Goal: Obtain resource: Download file/media

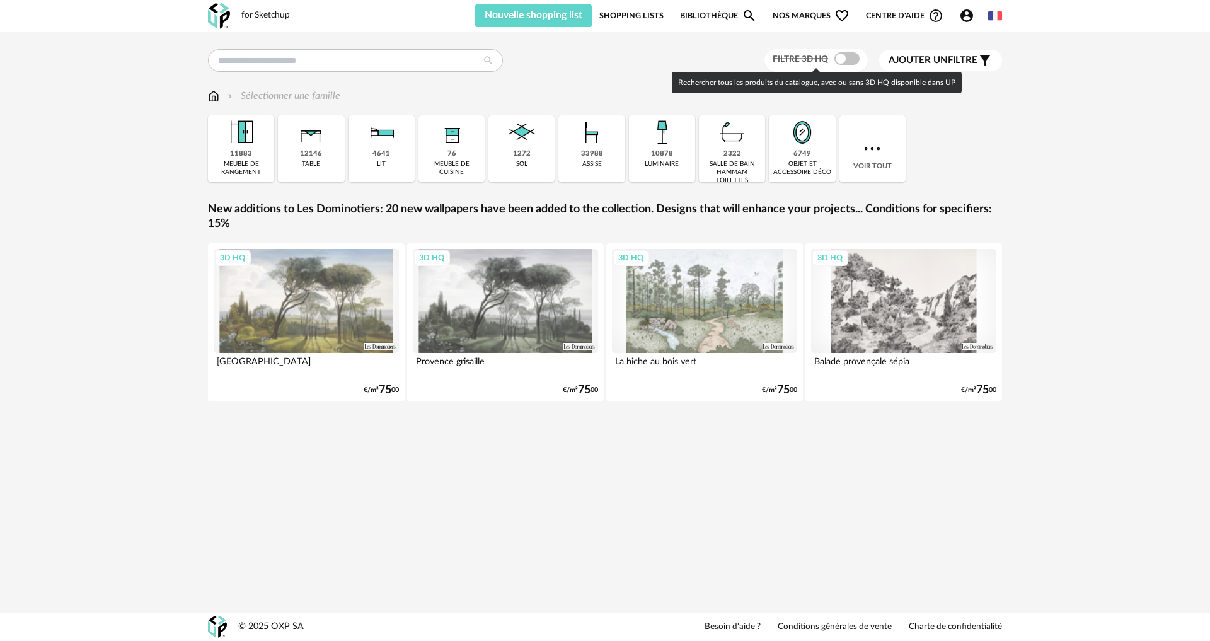
click at [836, 56] on span at bounding box center [847, 58] width 25 height 13
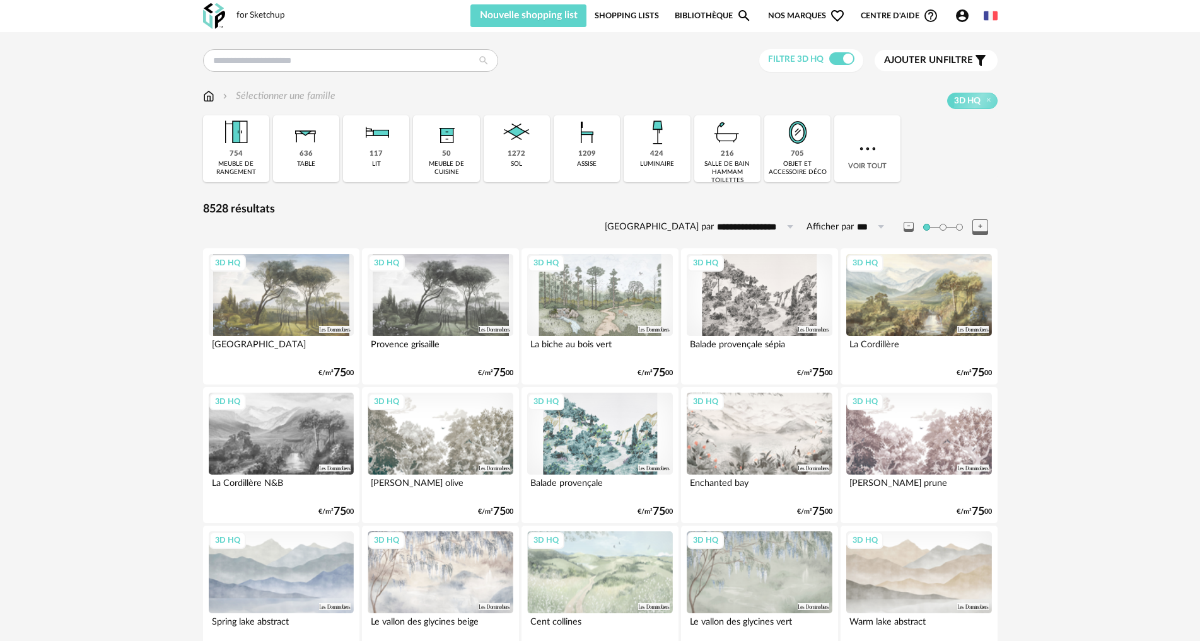
click at [946, 64] on span "Ajouter un filtre" at bounding box center [928, 60] width 89 height 13
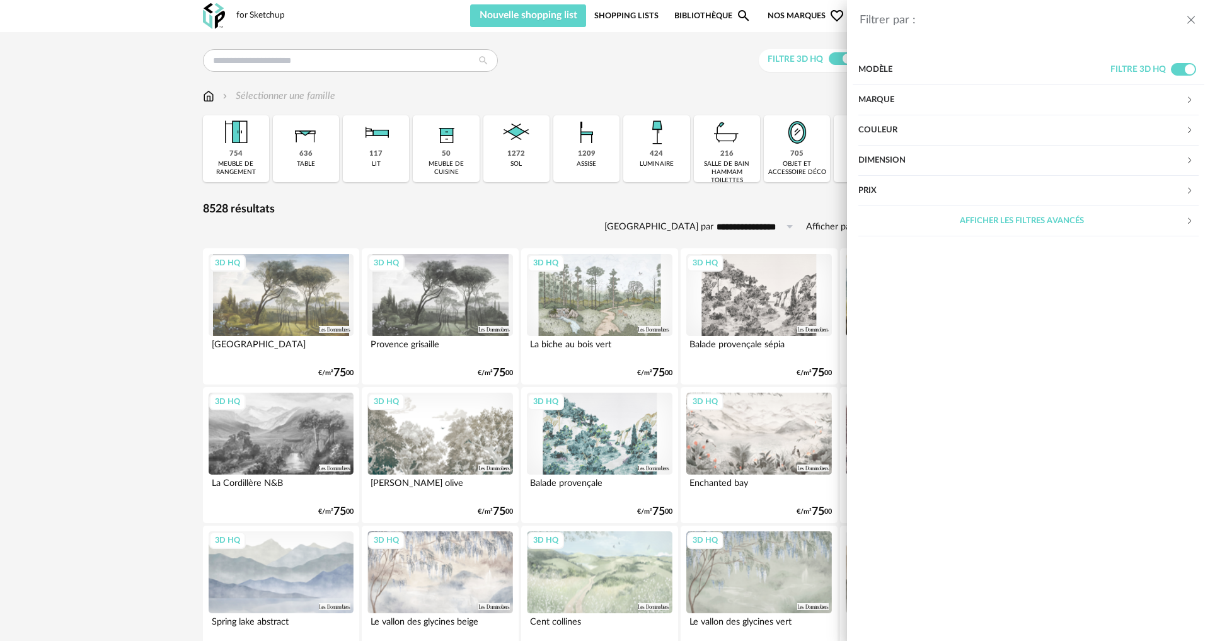
click at [897, 126] on div "Couleur" at bounding box center [1022, 130] width 327 height 30
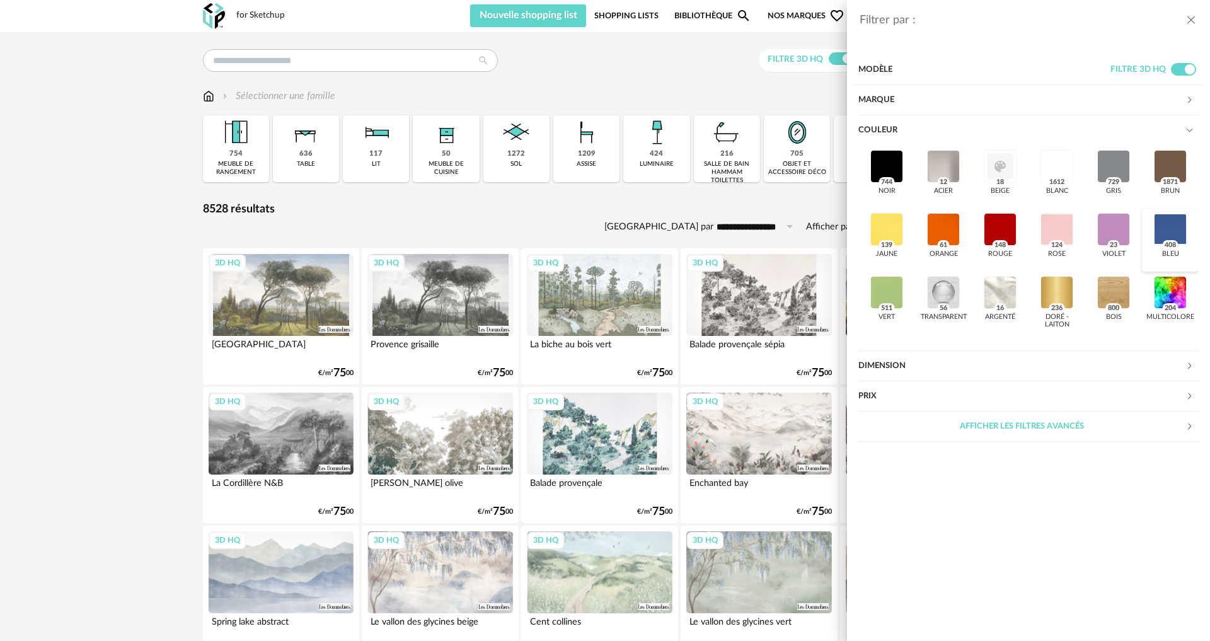
click at [1175, 229] on div at bounding box center [1170, 229] width 33 height 33
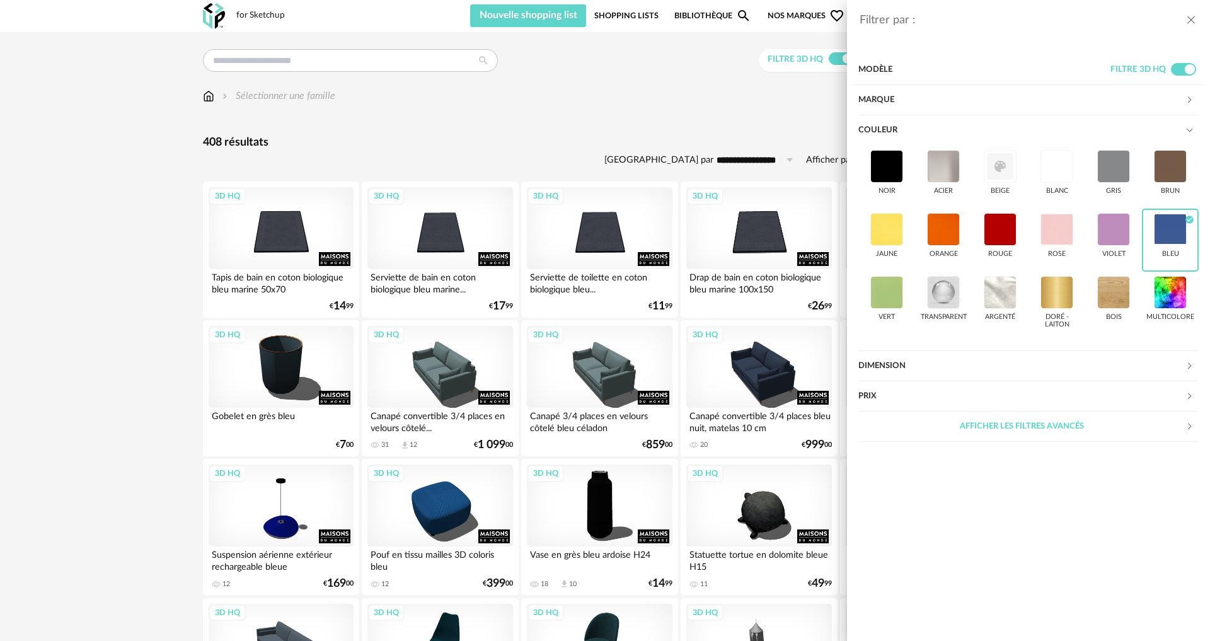
click at [131, 323] on div "Filtrer par : Modèle Filtre 3D HQ Marque &tradition 0 101 Copenhagen 0 366 Conc…" at bounding box center [605, 320] width 1210 height 641
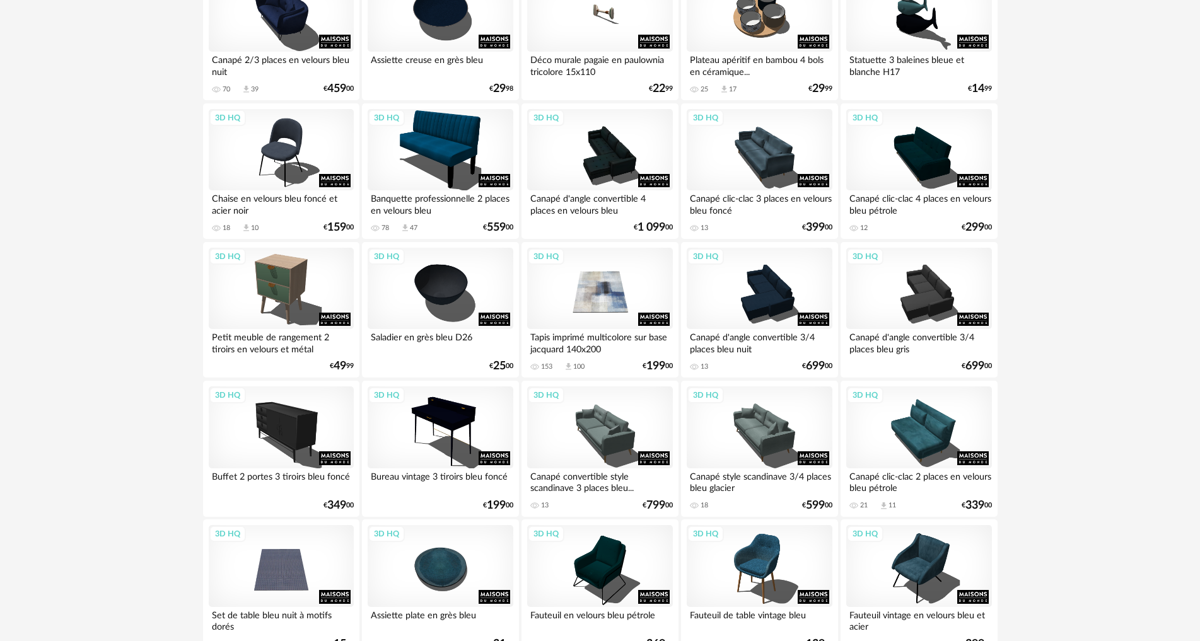
scroll to position [2396, 0]
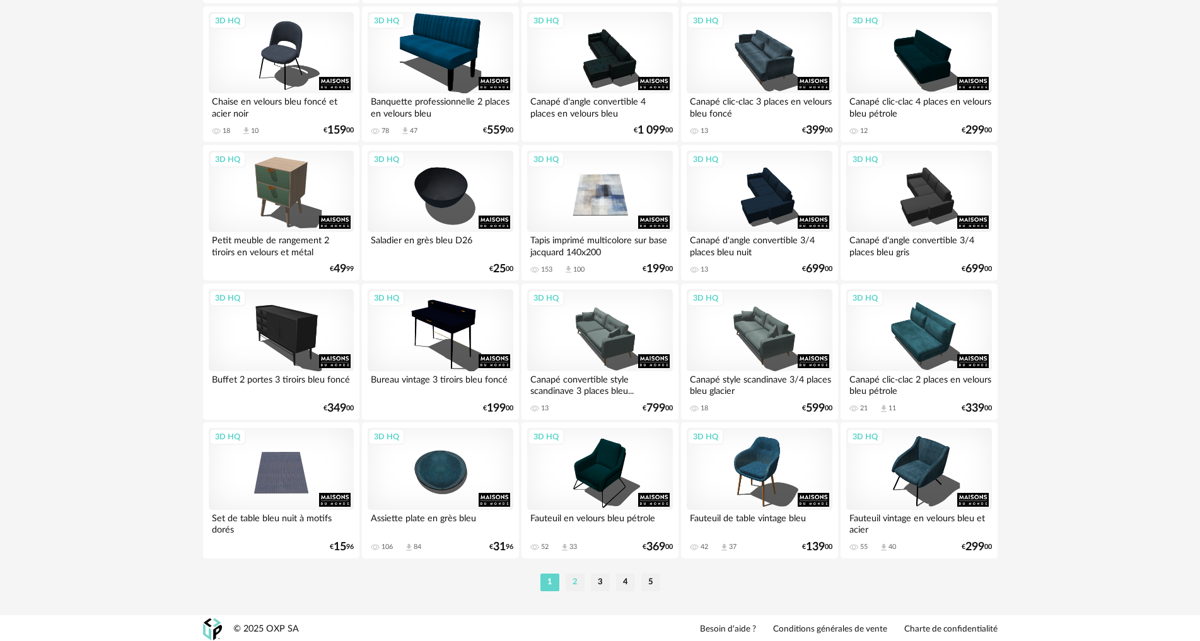
click at [574, 581] on li "2" at bounding box center [575, 583] width 19 height 18
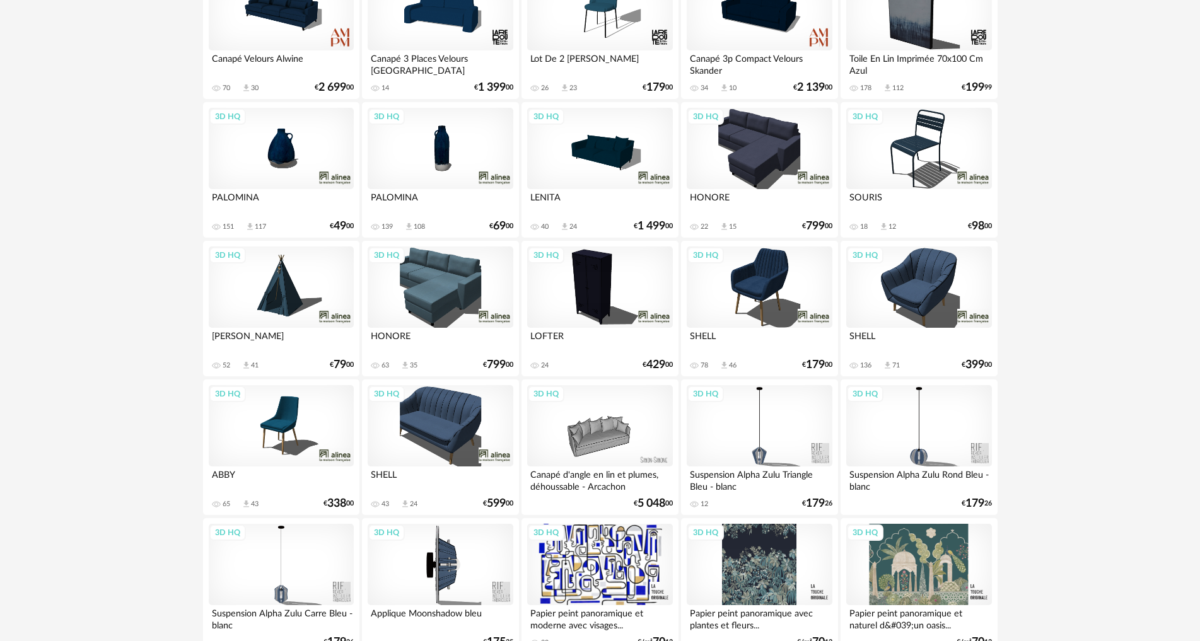
scroll to position [504, 0]
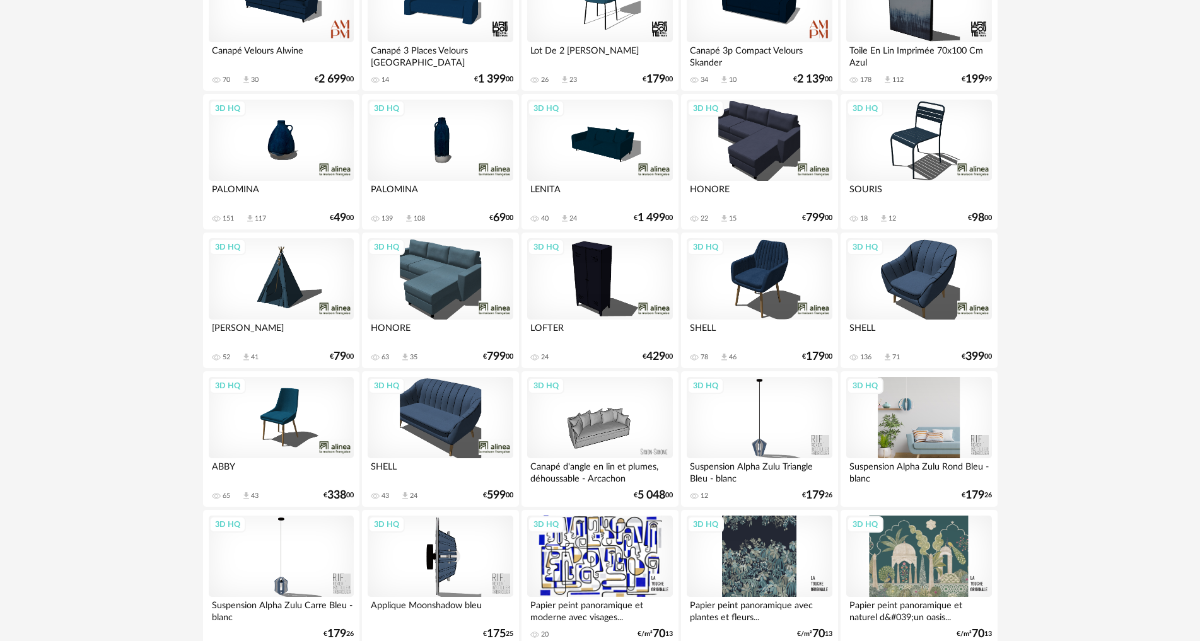
click at [917, 421] on div "3D HQ" at bounding box center [918, 418] width 145 height 82
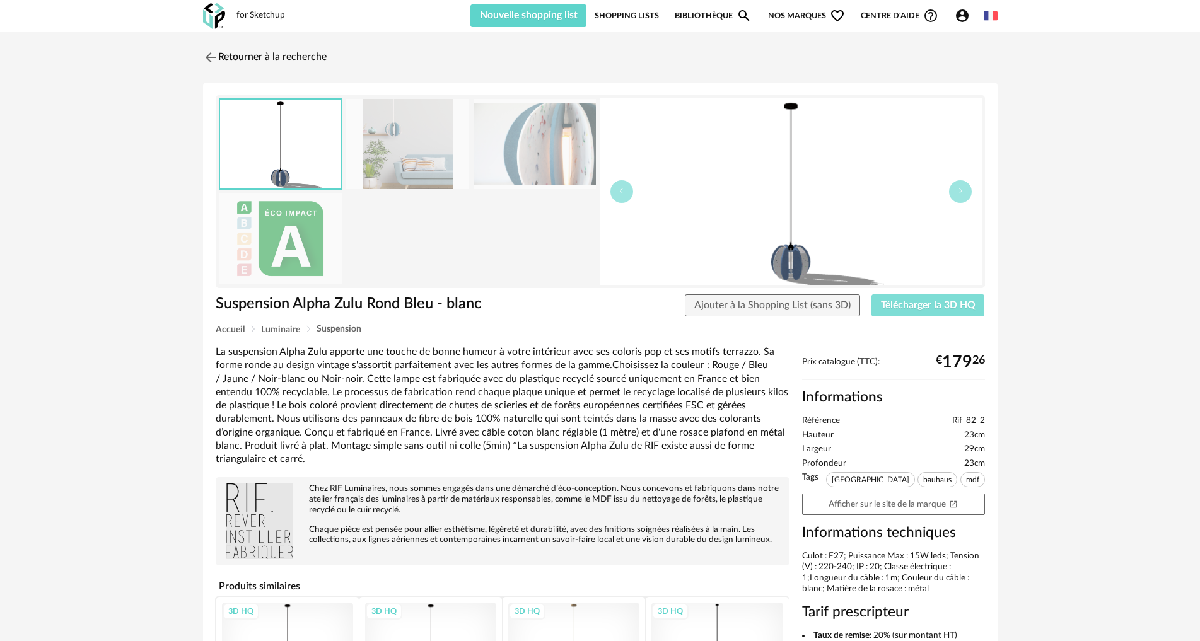
click at [907, 308] on span "Télécharger la 3D HQ" at bounding box center [928, 305] width 95 height 10
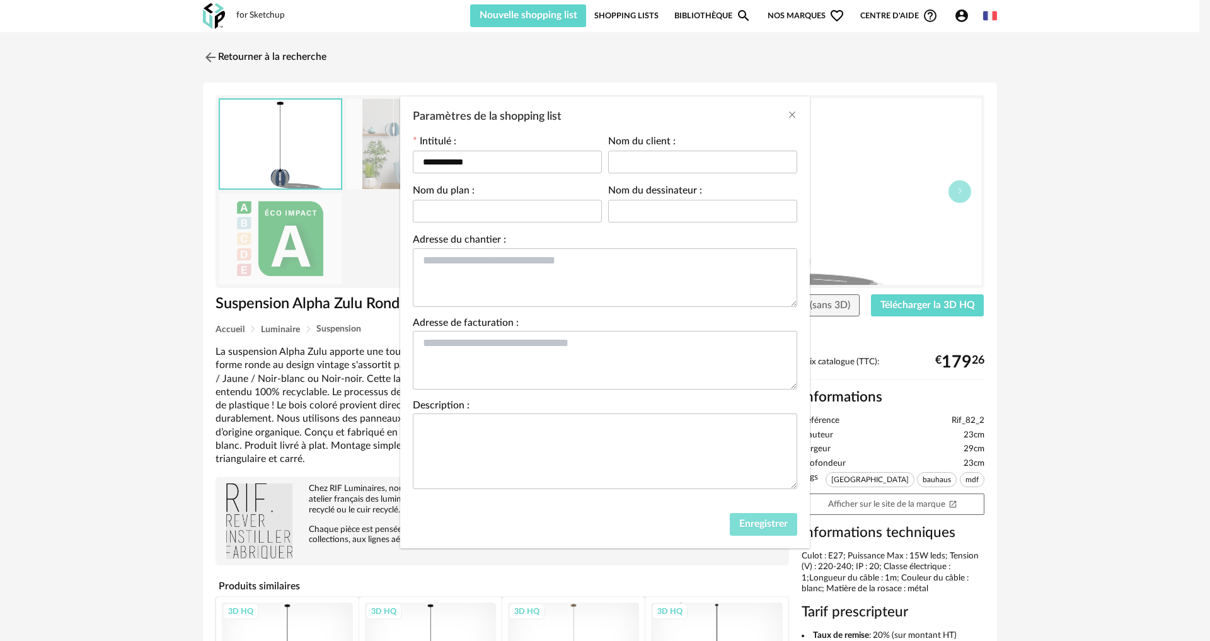
click at [761, 519] on span "Enregistrer" at bounding box center [764, 524] width 49 height 10
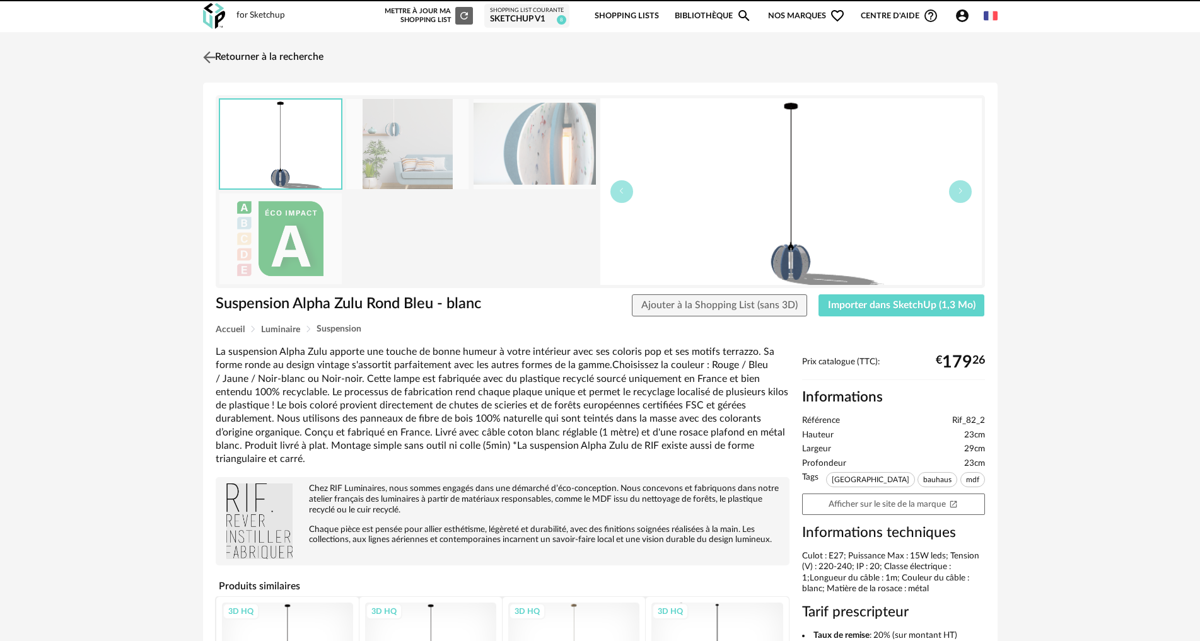
click at [277, 56] on link "Retourner à la recherche" at bounding box center [262, 58] width 124 height 28
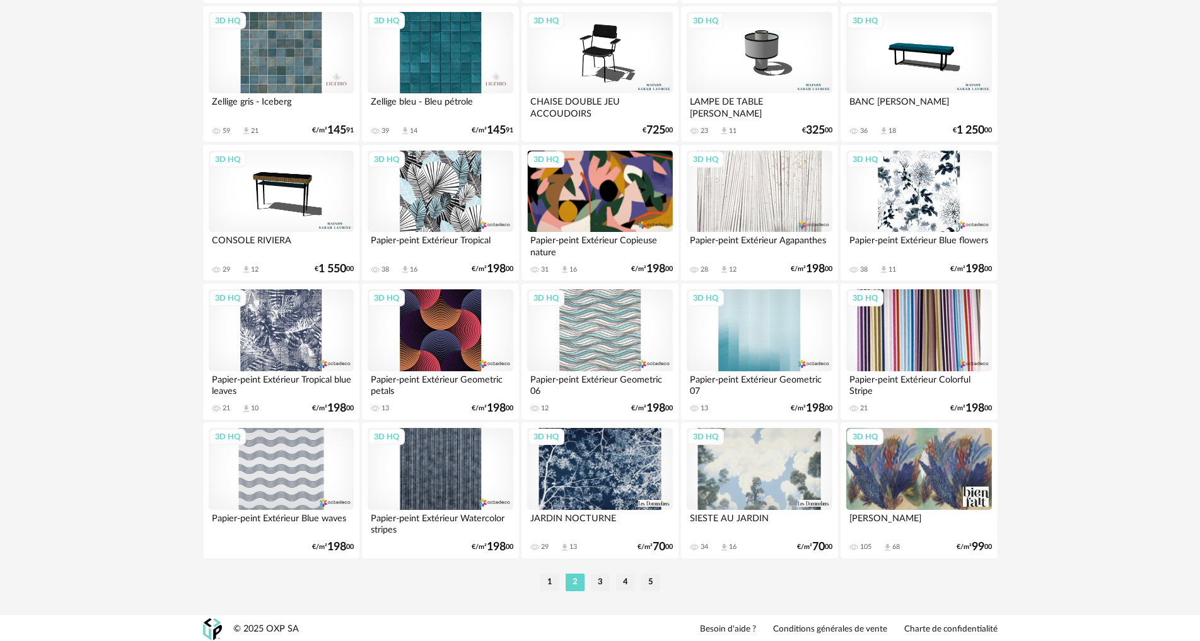
scroll to position [2398, 0]
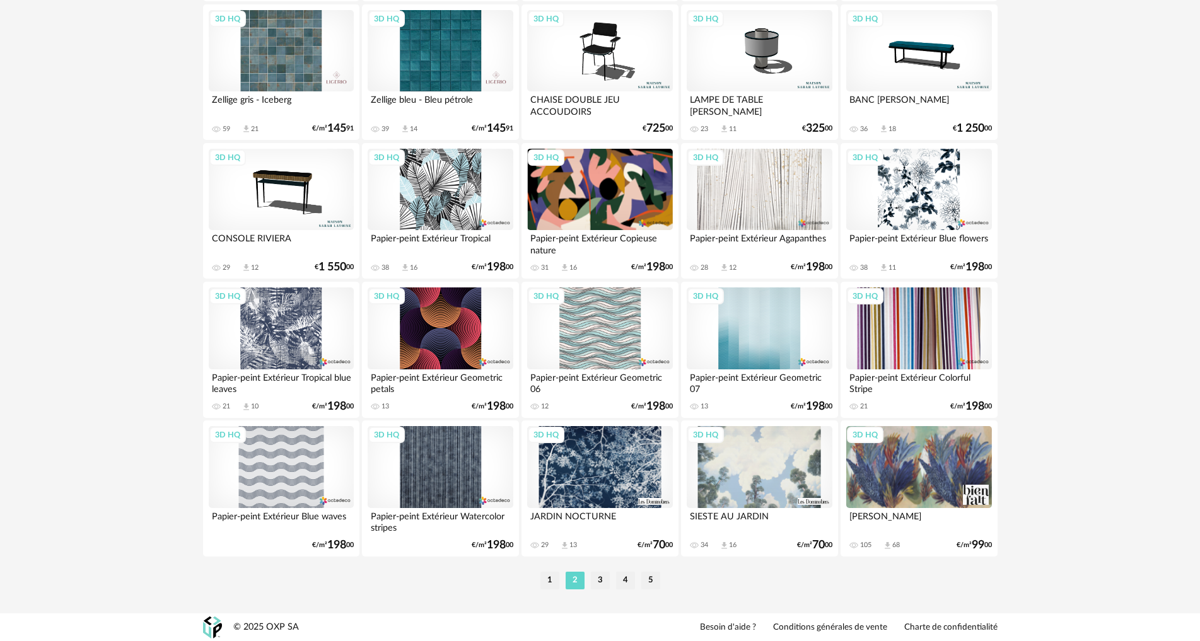
drag, startPoint x: 606, startPoint y: 581, endPoint x: 576, endPoint y: 581, distance: 30.3
click at [605, 581] on li "3" at bounding box center [600, 581] width 19 height 18
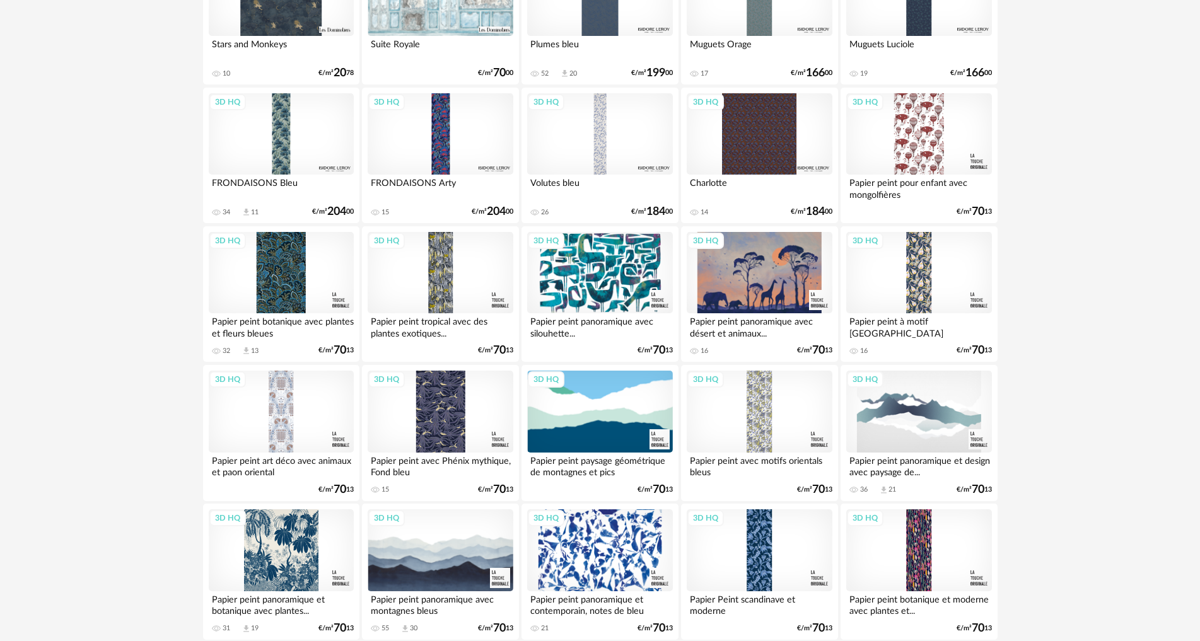
scroll to position [2398, 0]
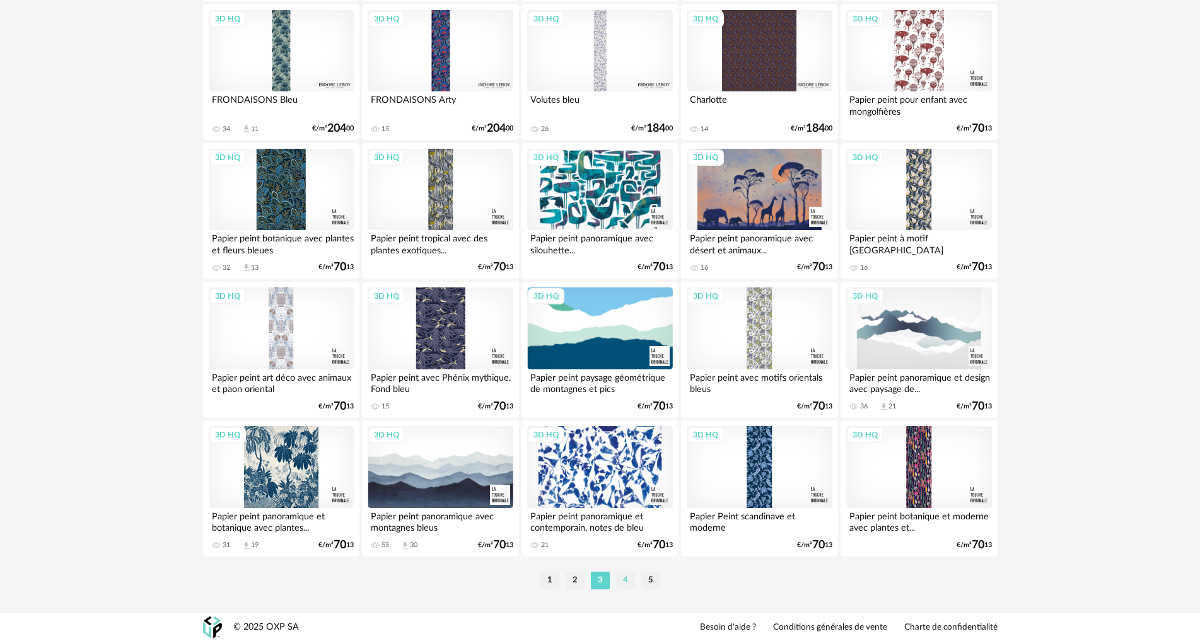
click at [629, 577] on li "4" at bounding box center [625, 581] width 19 height 18
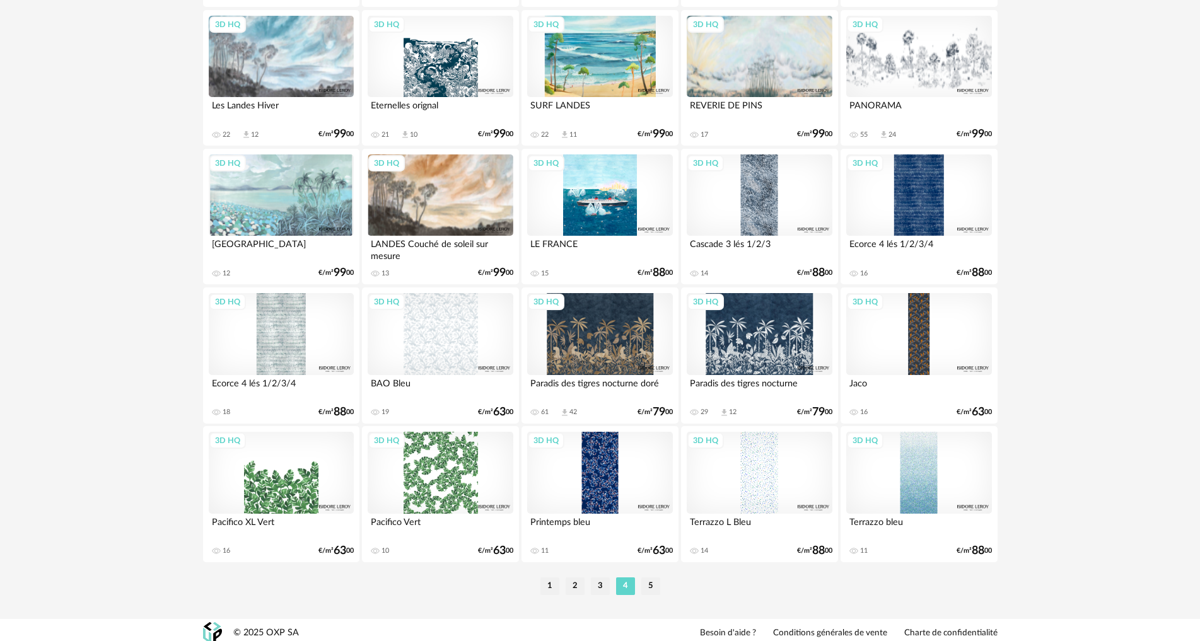
scroll to position [2398, 0]
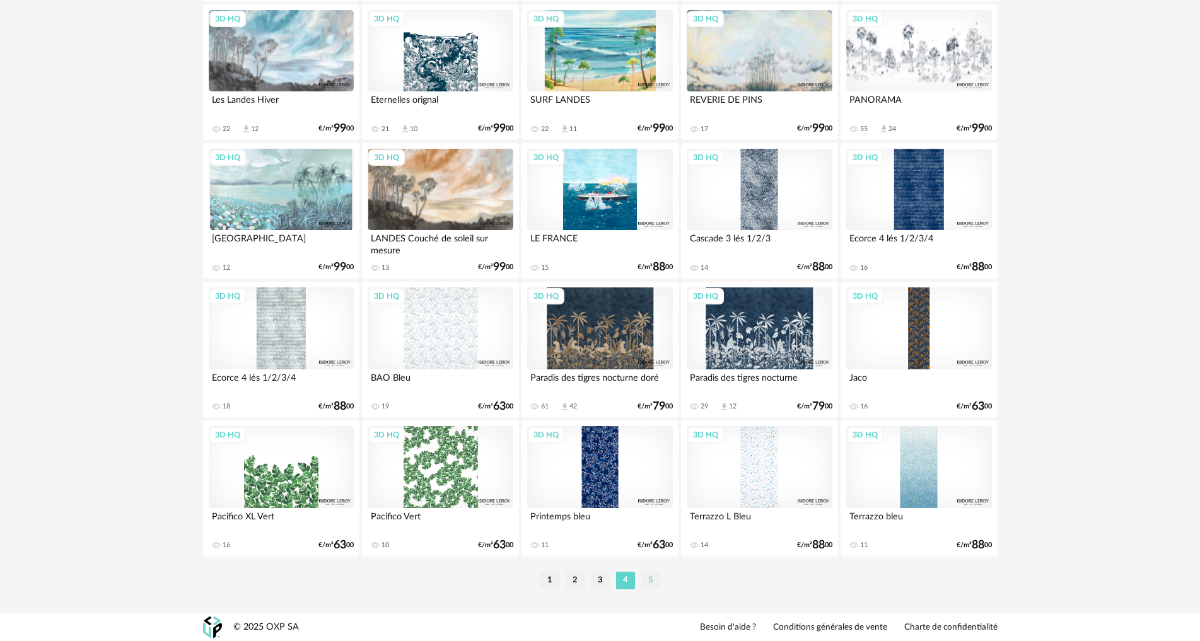
click at [659, 584] on li "5" at bounding box center [650, 581] width 19 height 18
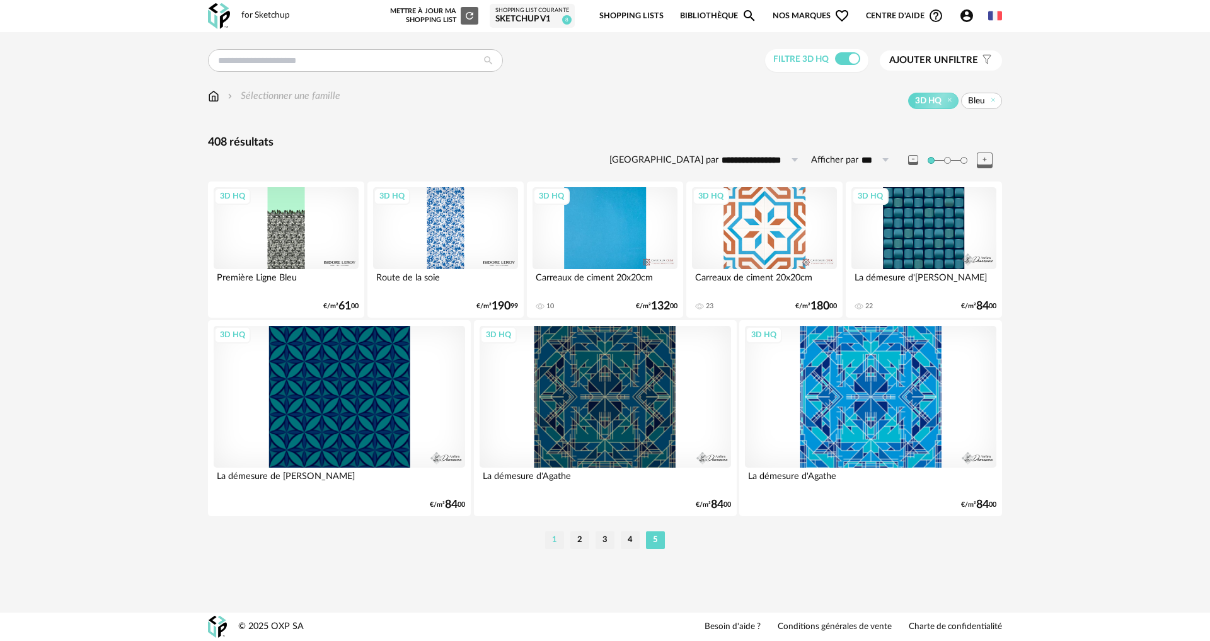
click at [556, 542] on li "1" at bounding box center [554, 540] width 19 height 18
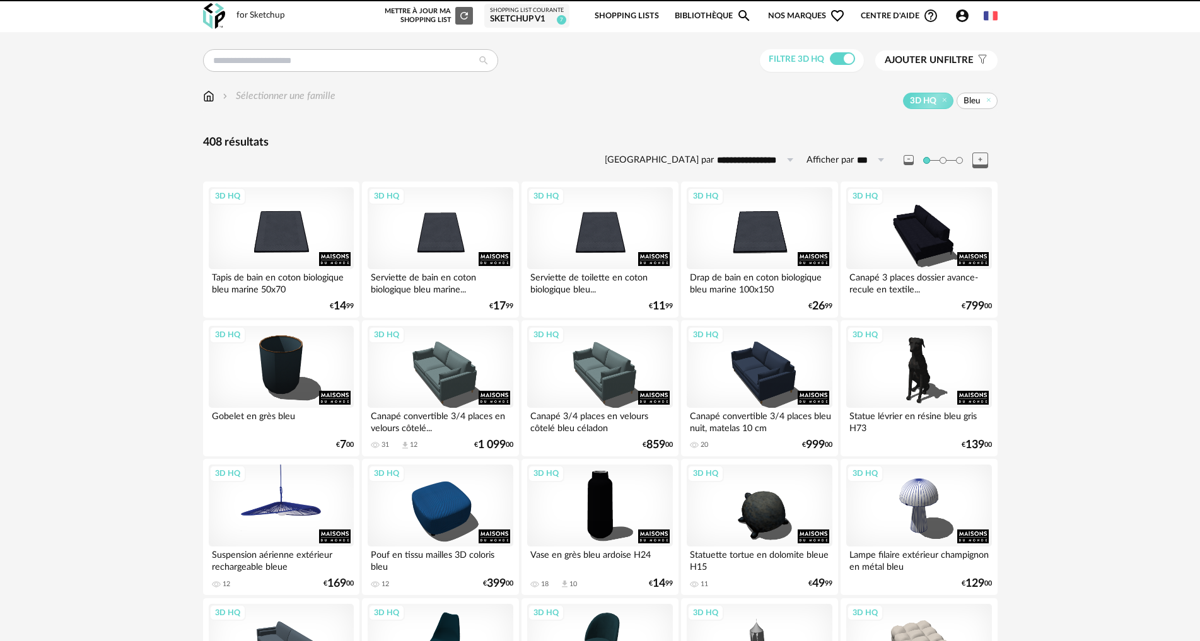
click at [280, 519] on div "3D HQ" at bounding box center [281, 506] width 145 height 82
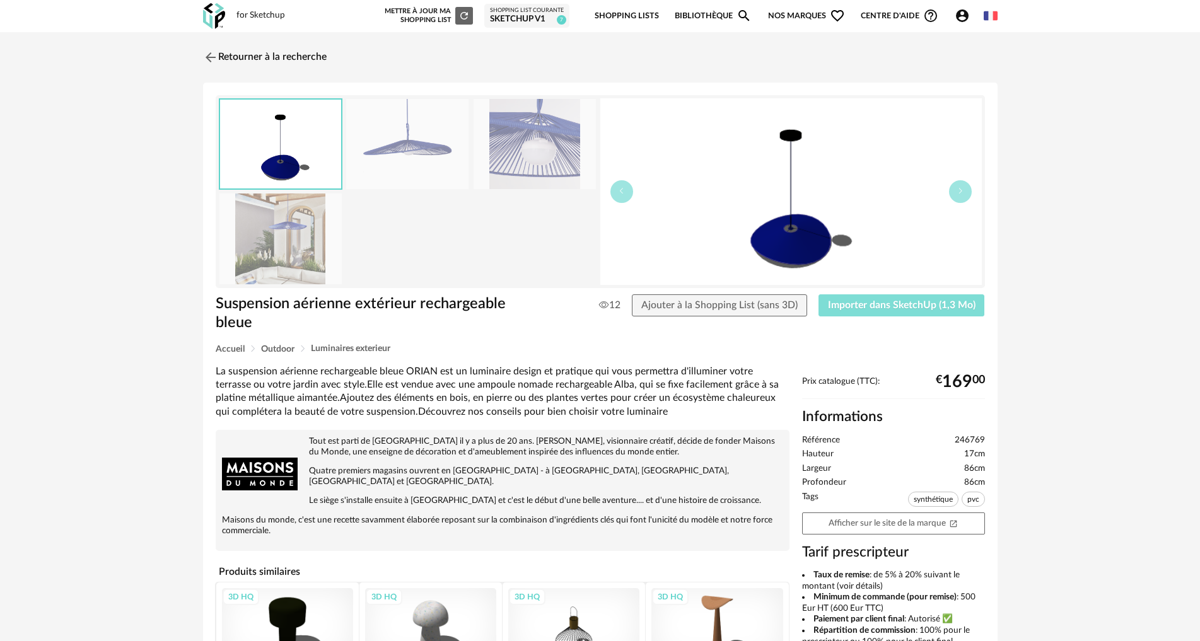
click at [892, 302] on span "Importer dans SketchUp (1,3 Mo)" at bounding box center [902, 305] width 148 height 10
click at [233, 52] on link "Retourner à la recherche" at bounding box center [262, 58] width 124 height 28
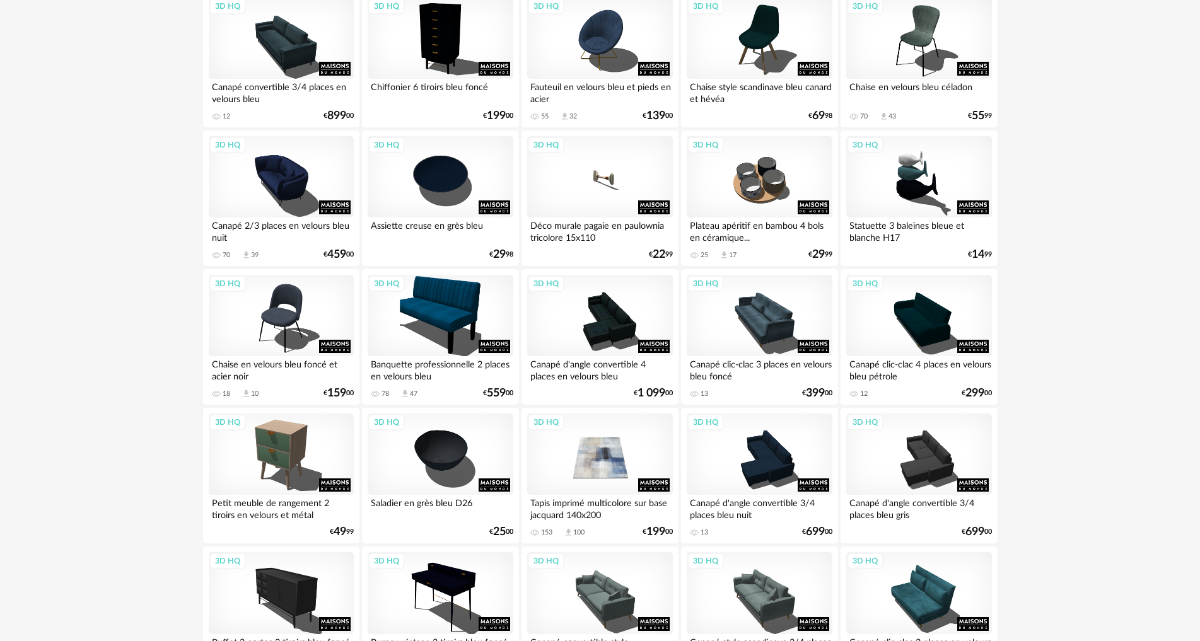
scroll to position [2396, 0]
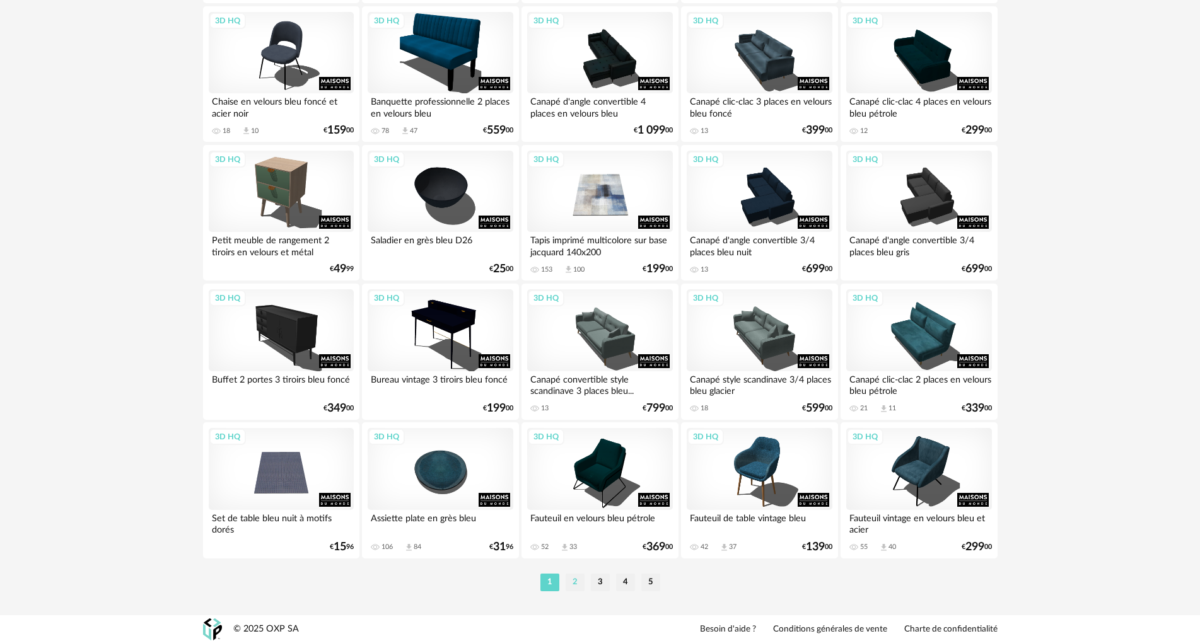
click at [577, 582] on li "2" at bounding box center [575, 583] width 19 height 18
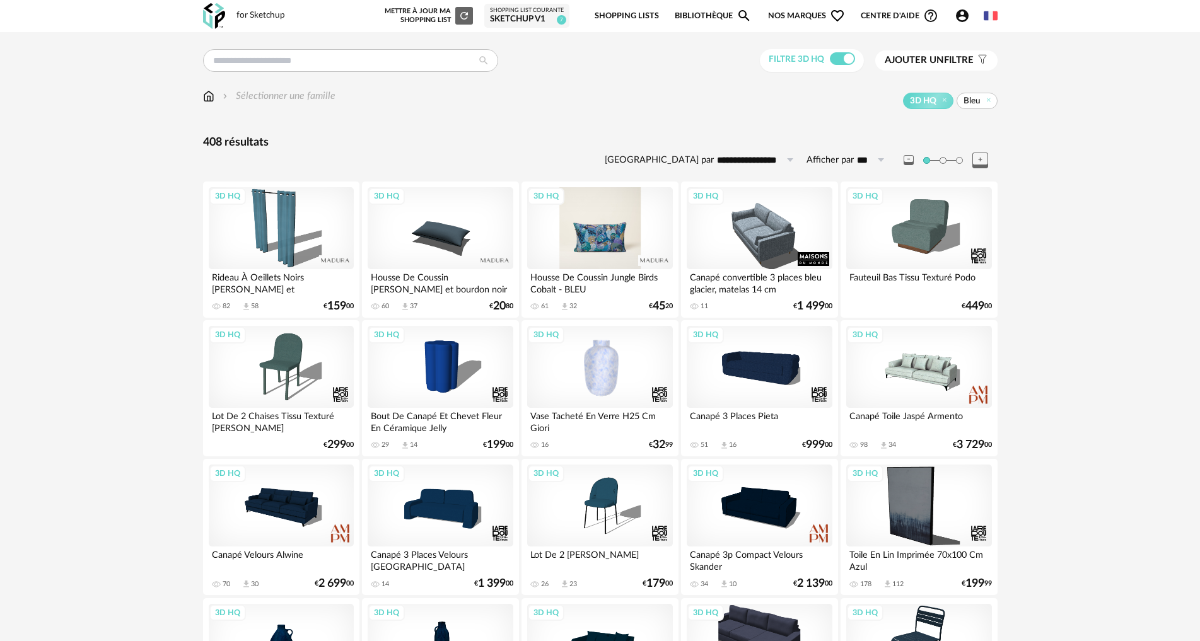
click at [607, 229] on div "3D HQ" at bounding box center [599, 228] width 145 height 82
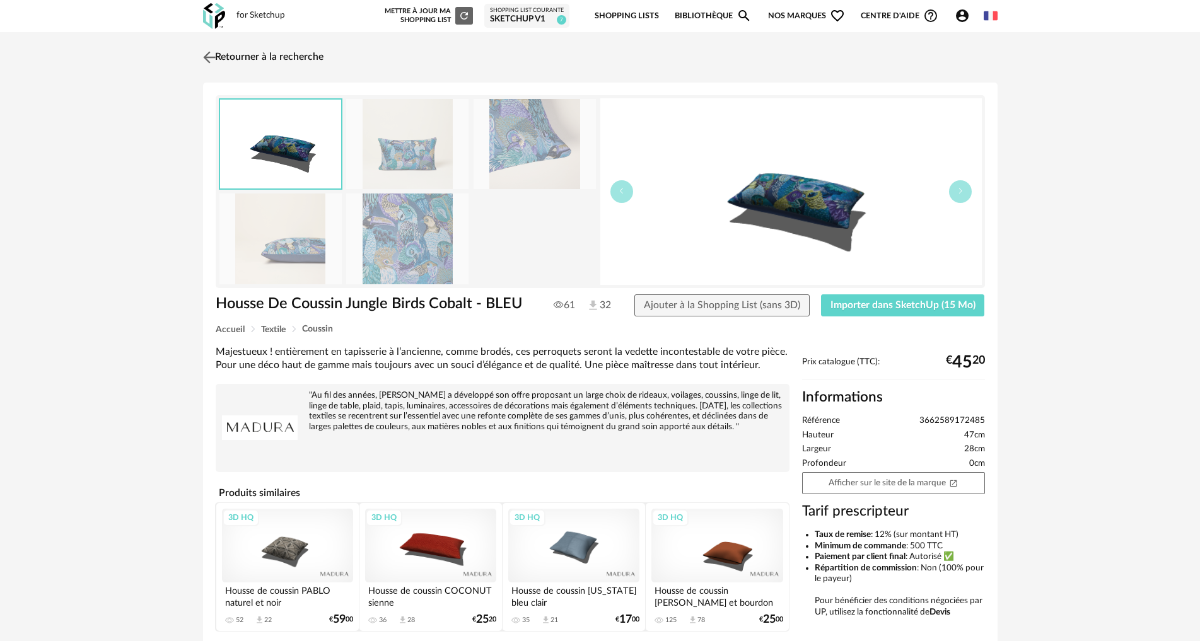
click at [259, 55] on link "Retourner à la recherche" at bounding box center [262, 58] width 124 height 28
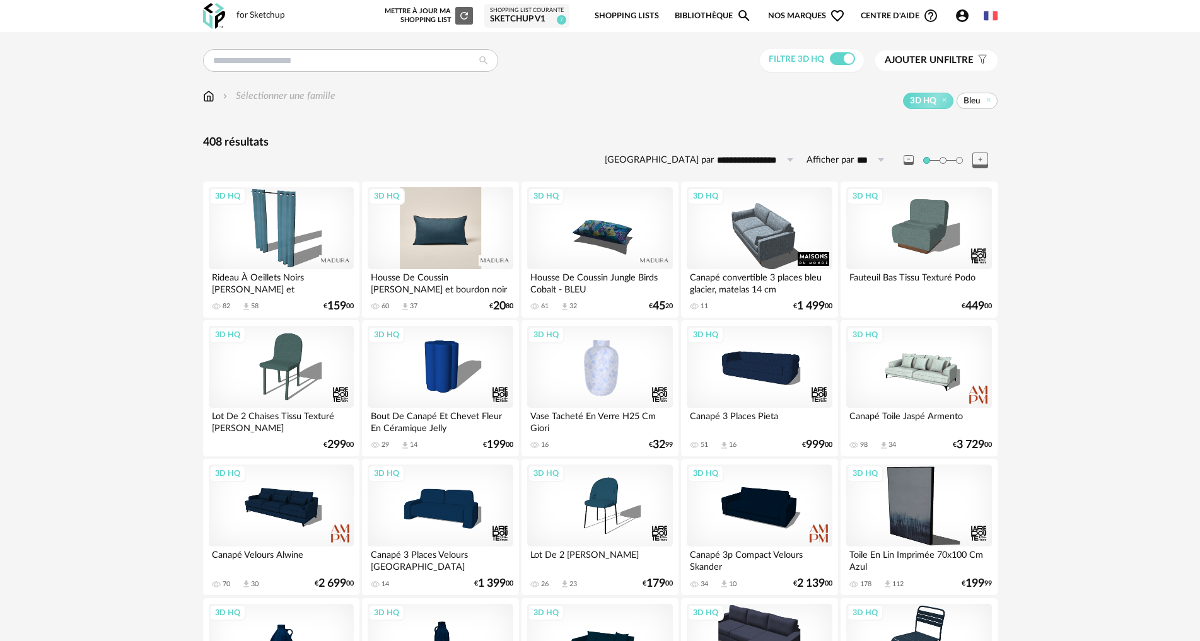
click at [453, 229] on div "3D HQ" at bounding box center [440, 228] width 145 height 82
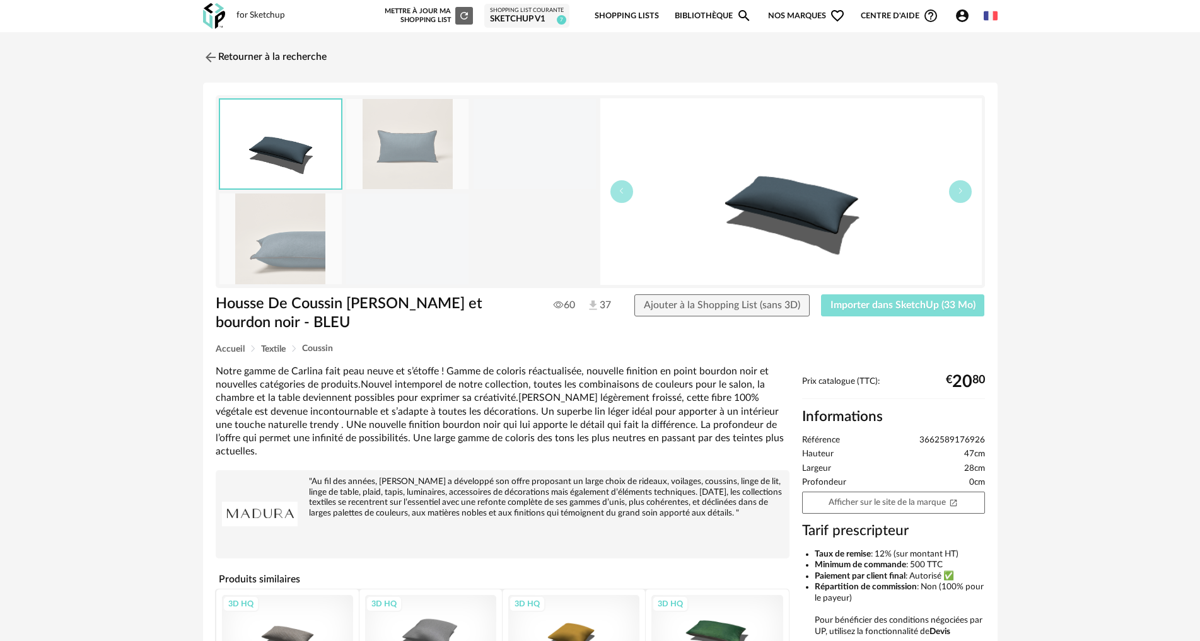
click at [870, 299] on button "Importer dans SketchUp (33 Mo)" at bounding box center [903, 305] width 164 height 23
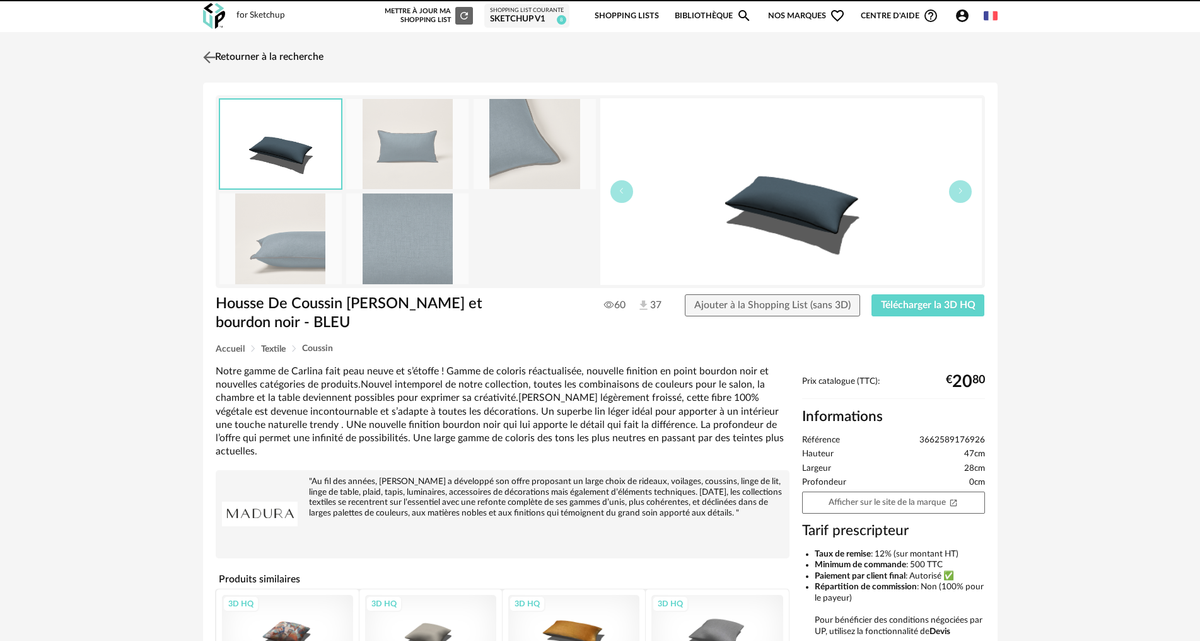
click at [283, 57] on link "Retourner à la recherche" at bounding box center [262, 58] width 124 height 28
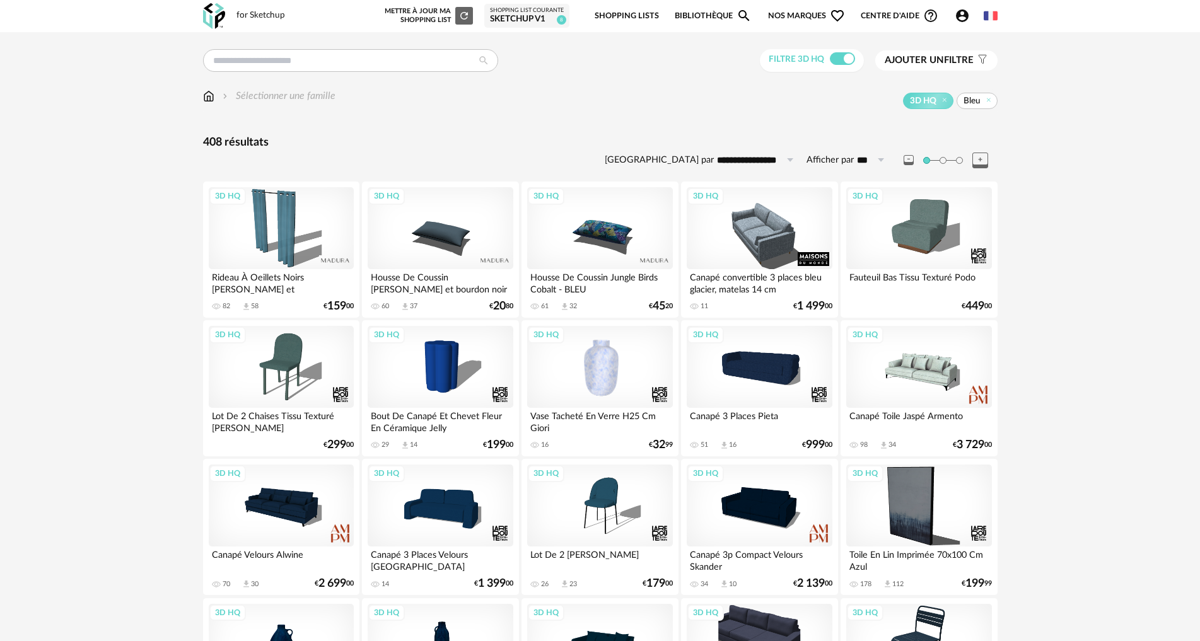
click at [941, 58] on span "Ajouter un" at bounding box center [914, 59] width 59 height 9
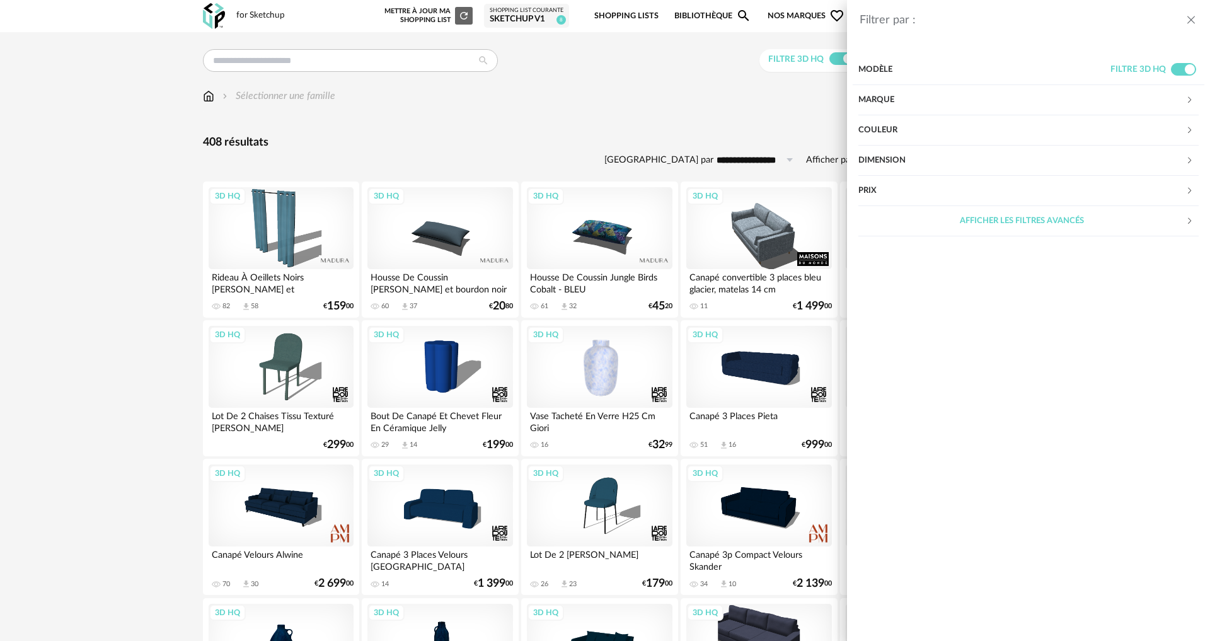
click at [1191, 13] on button "close drawer" at bounding box center [1191, 21] width 13 height 16
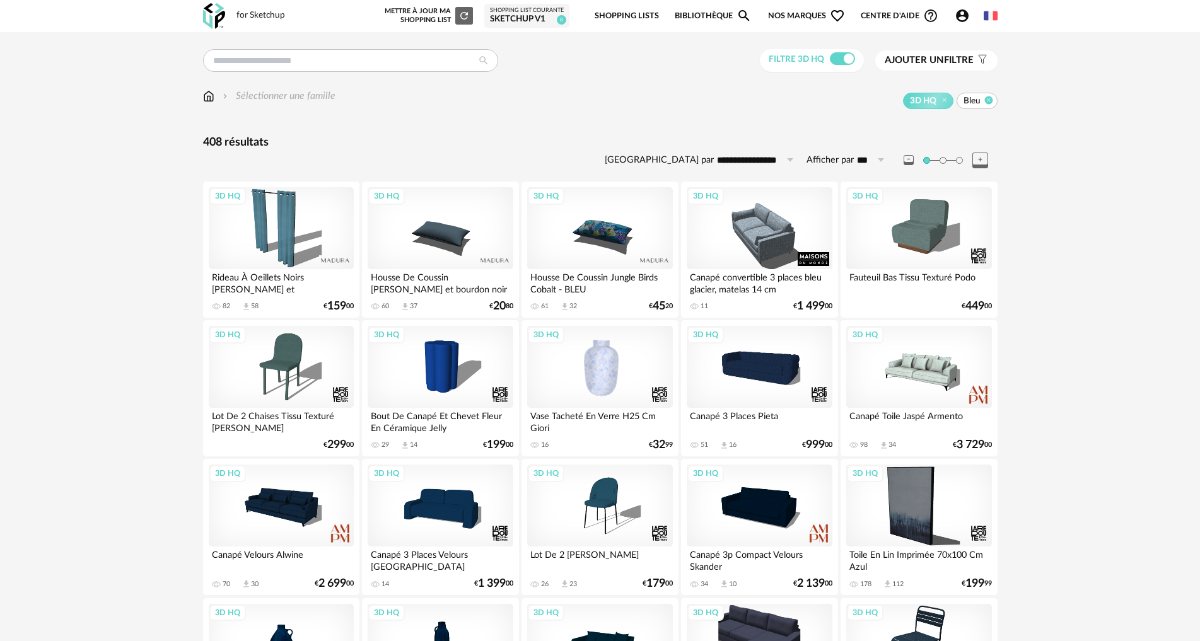
click at [990, 100] on icon at bounding box center [988, 100] width 8 height 8
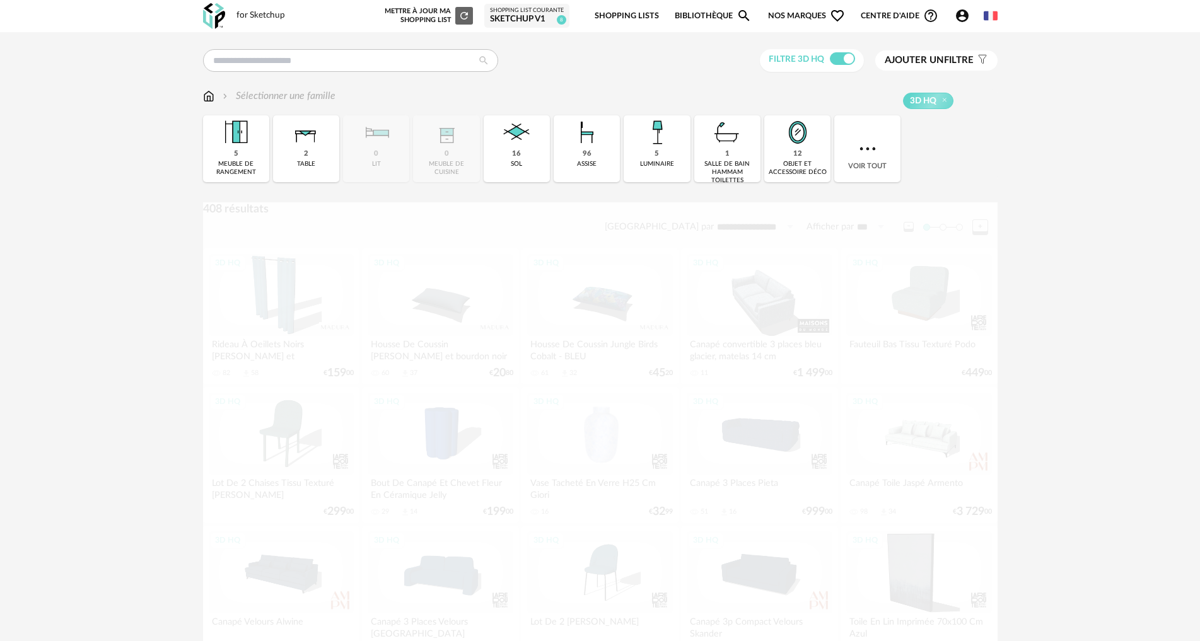
click at [946, 57] on span "Ajouter un filtre" at bounding box center [929, 60] width 89 height 13
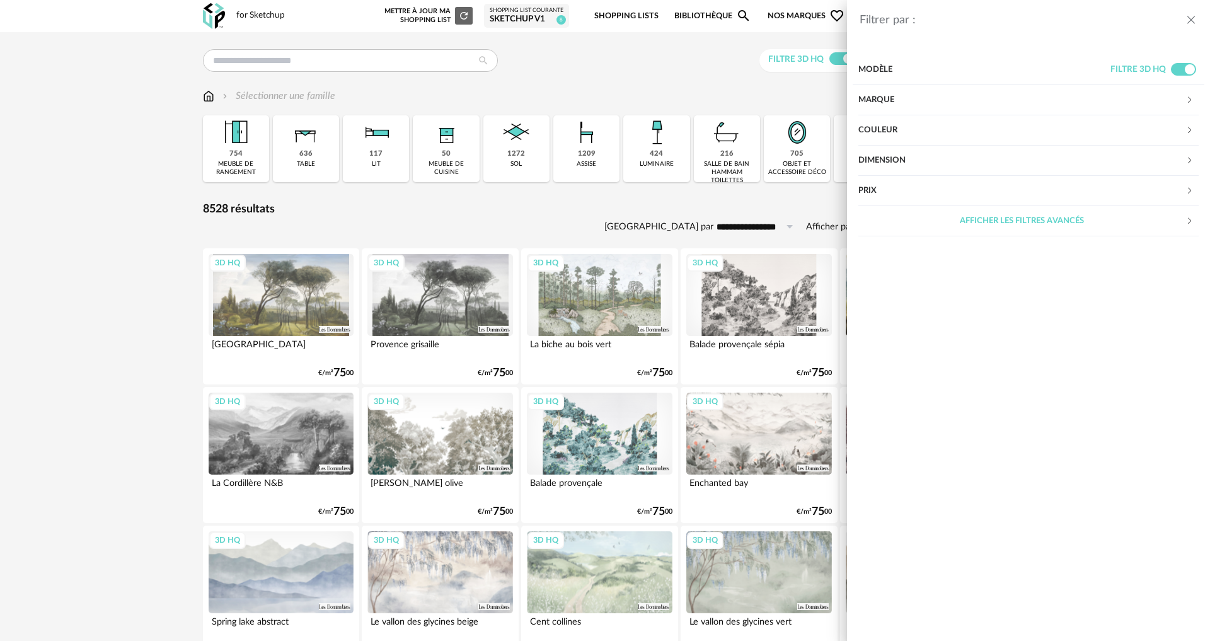
click at [893, 129] on div "Couleur" at bounding box center [1022, 130] width 327 height 30
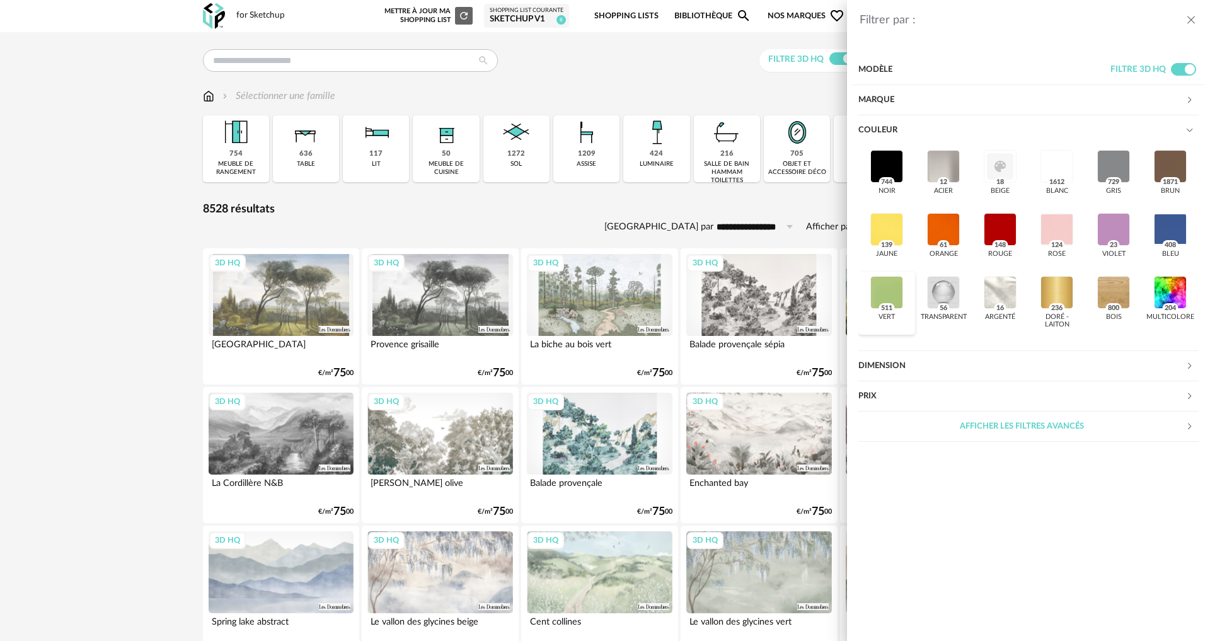
click at [885, 287] on div at bounding box center [887, 292] width 33 height 33
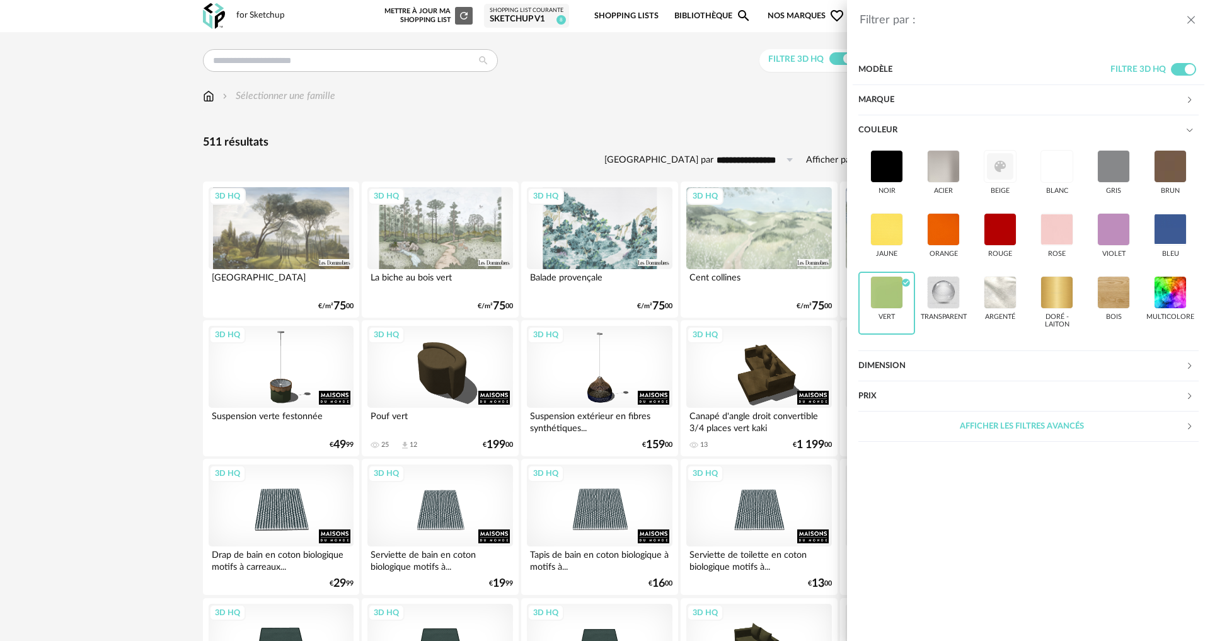
click at [91, 343] on div "Filtrer par : Modèle Filtre 3D HQ Marque &tradition 0 101 Copenhagen 0 366 Conc…" at bounding box center [605, 320] width 1210 height 641
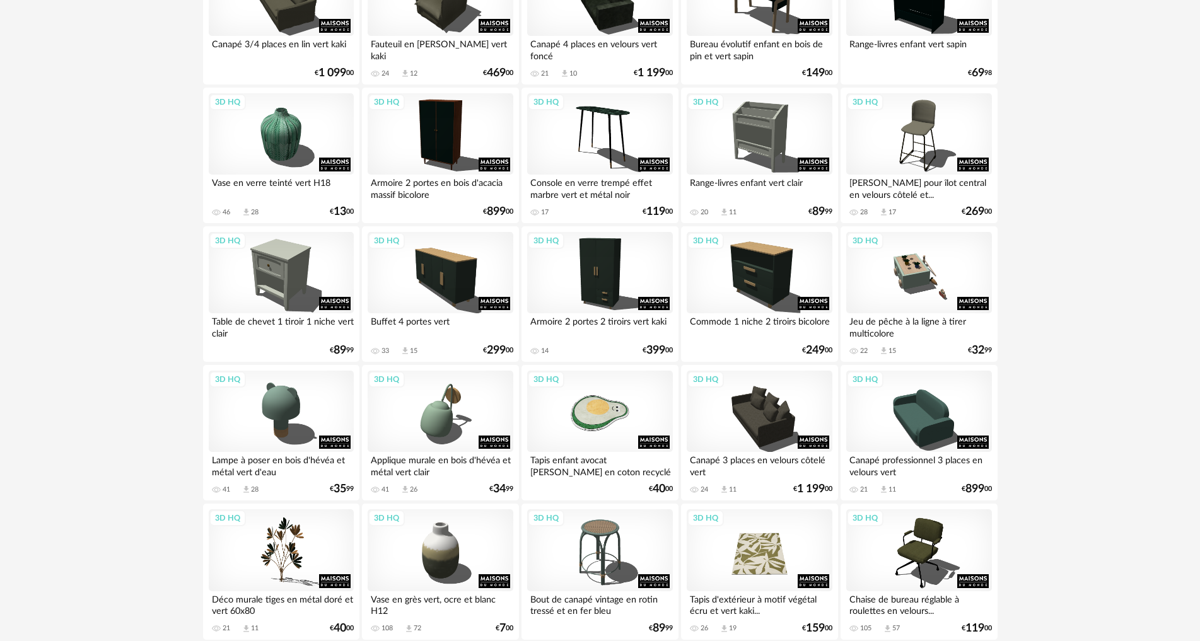
scroll to position [2207, 0]
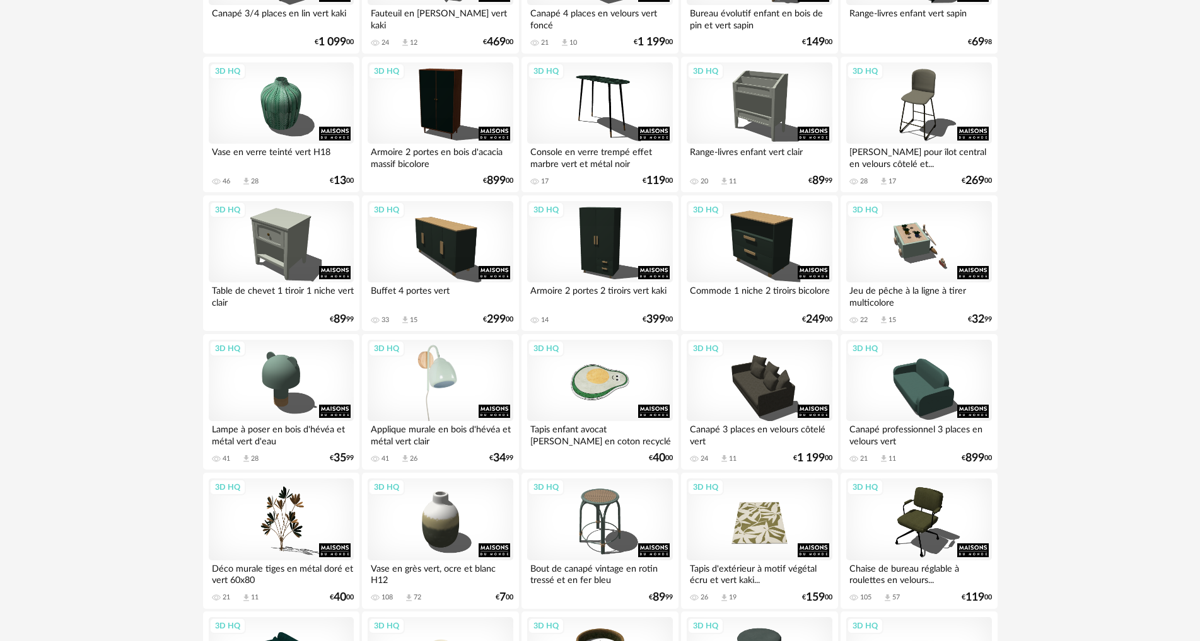
click at [453, 385] on div "3D HQ" at bounding box center [440, 381] width 145 height 82
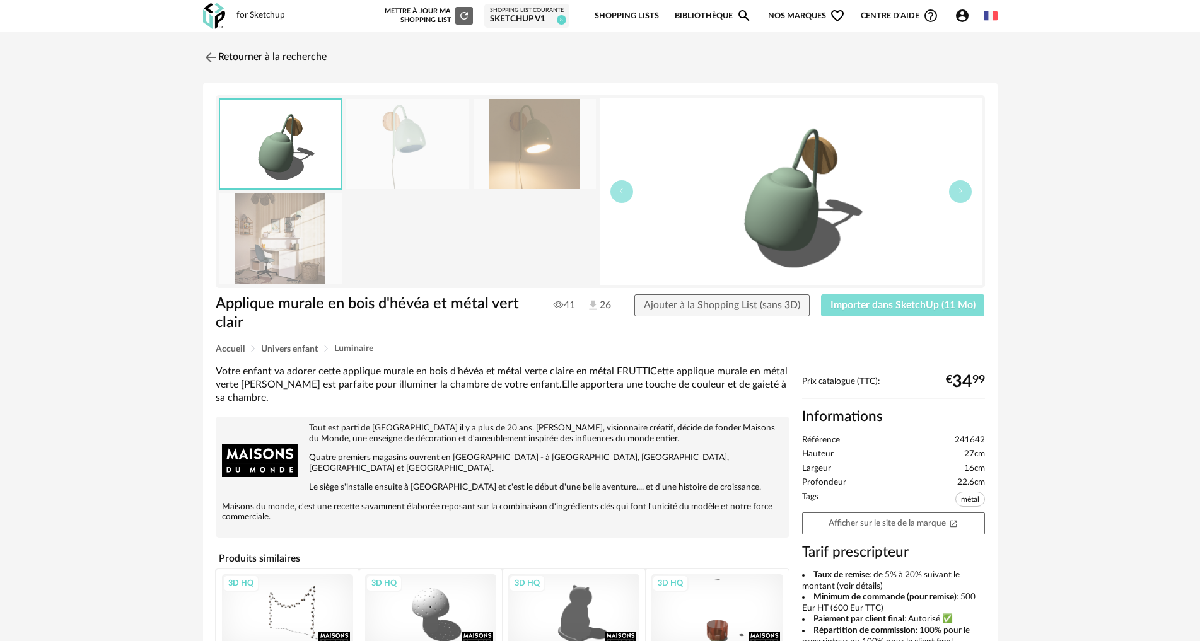
click at [882, 308] on span "Importer dans SketchUp (11 Mo)" at bounding box center [902, 305] width 145 height 10
drag, startPoint x: 285, startPoint y: 58, endPoint x: 6, endPoint y: 166, distance: 299.6
click at [285, 58] on link "Retourner à la recherche" at bounding box center [265, 58] width 124 height 28
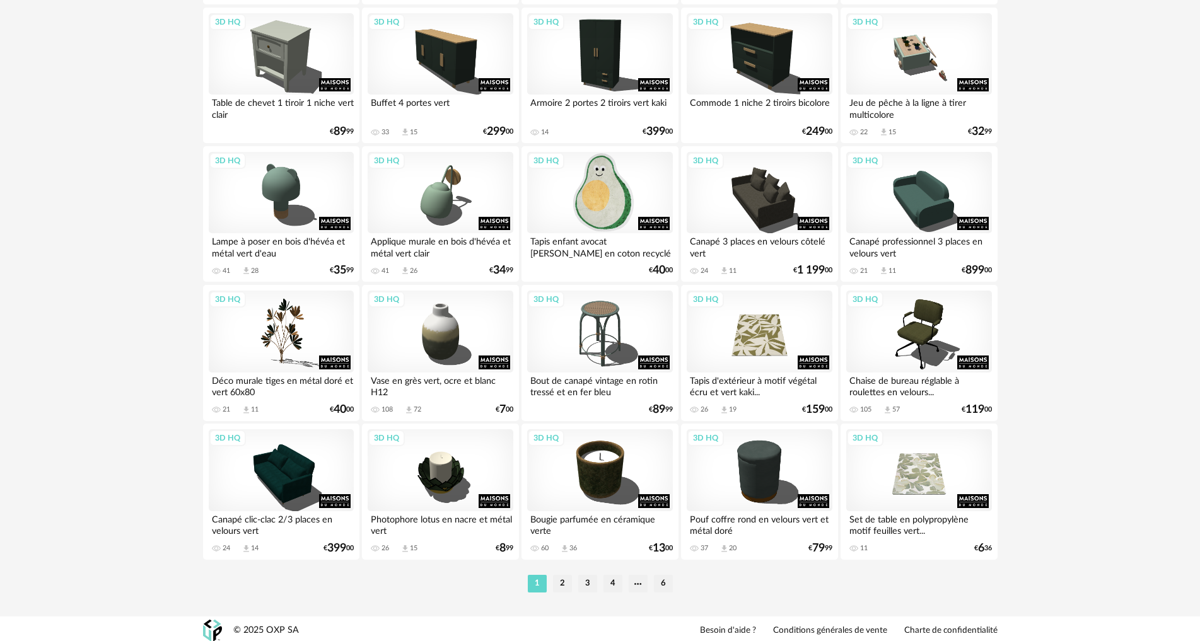
scroll to position [2398, 0]
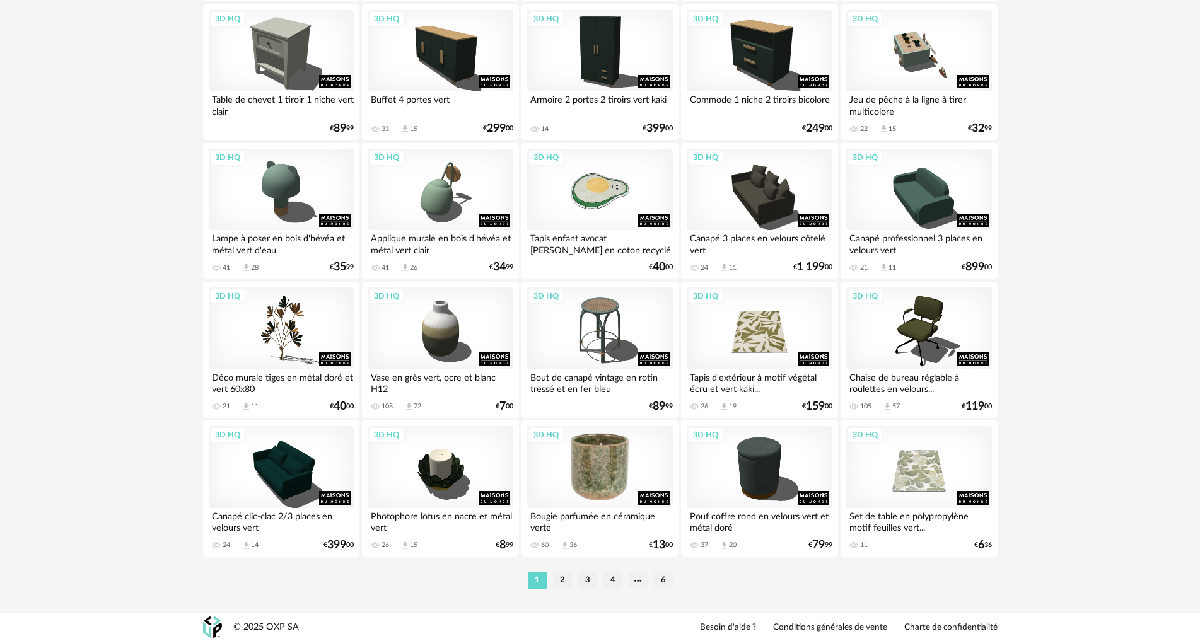
click at [600, 474] on div "3D HQ" at bounding box center [599, 467] width 145 height 82
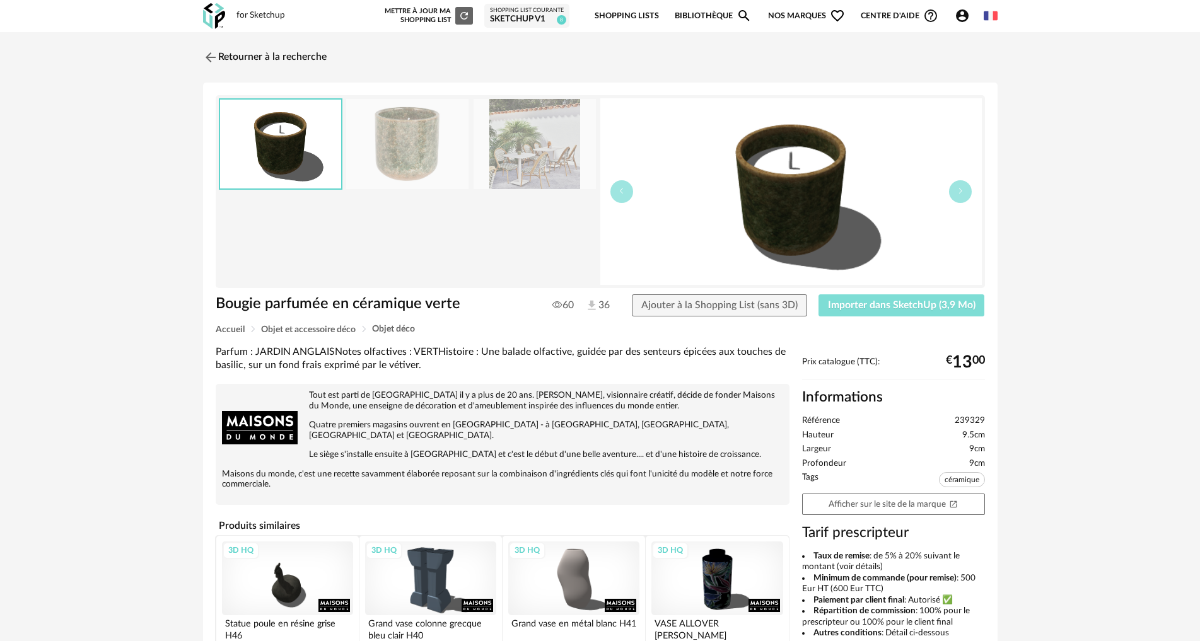
click at [866, 303] on span "Importer dans SketchUp (3,9 Mo)" at bounding box center [902, 305] width 148 height 10
click at [253, 52] on link "Retourner à la recherche" at bounding box center [262, 58] width 124 height 28
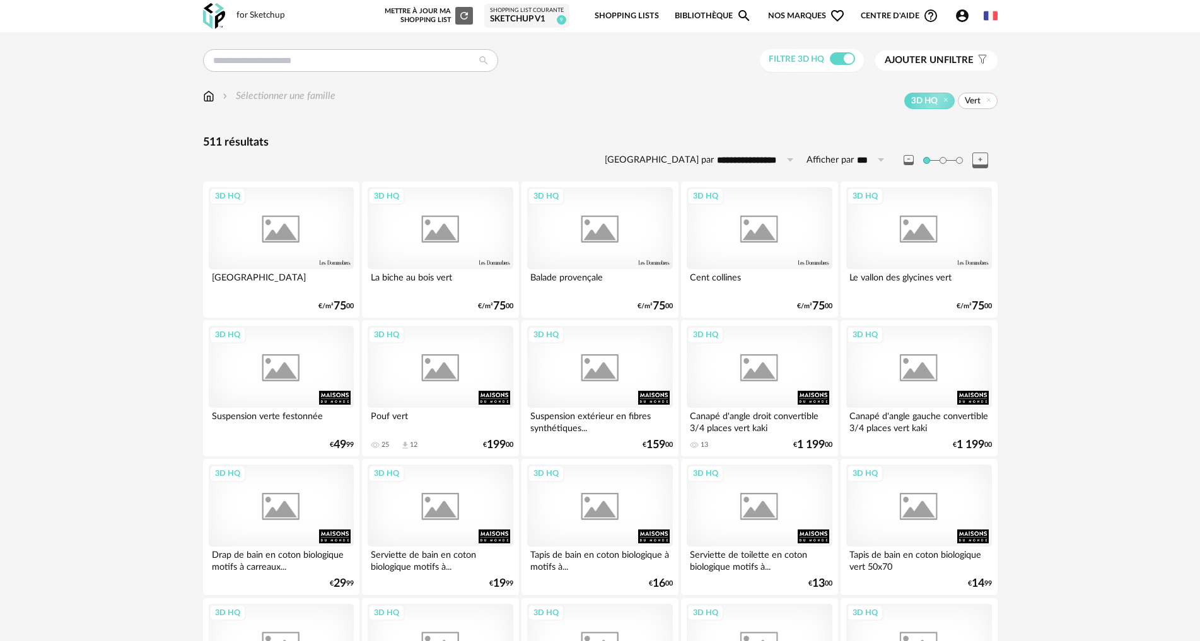
scroll to position [2398, 0]
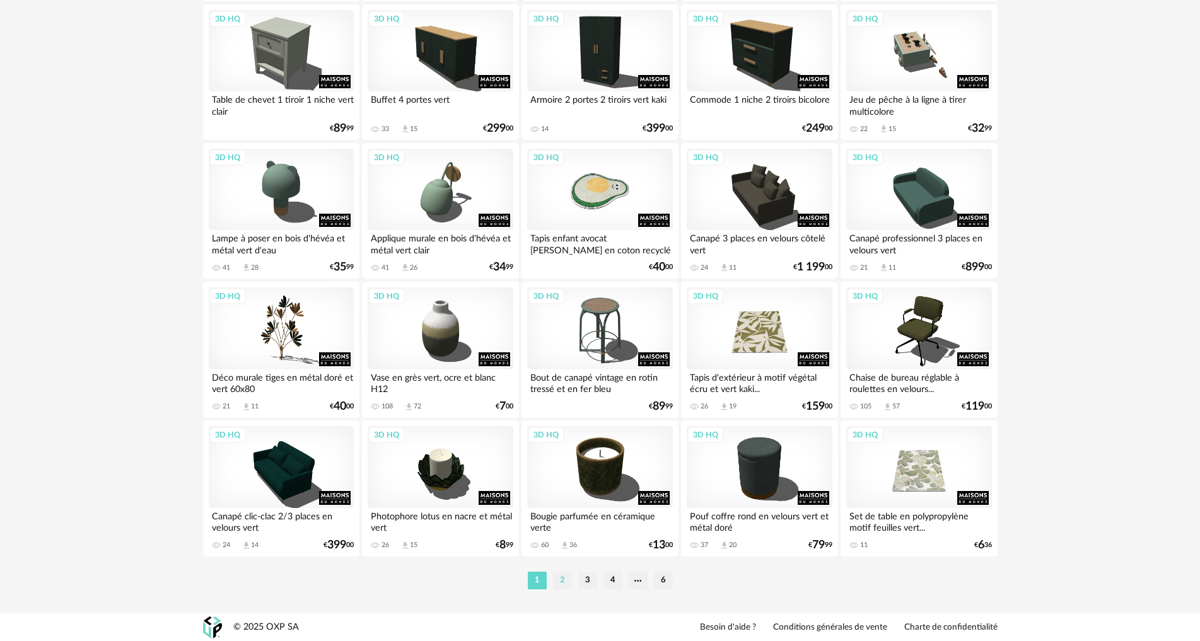
click at [562, 582] on li "2" at bounding box center [562, 581] width 19 height 18
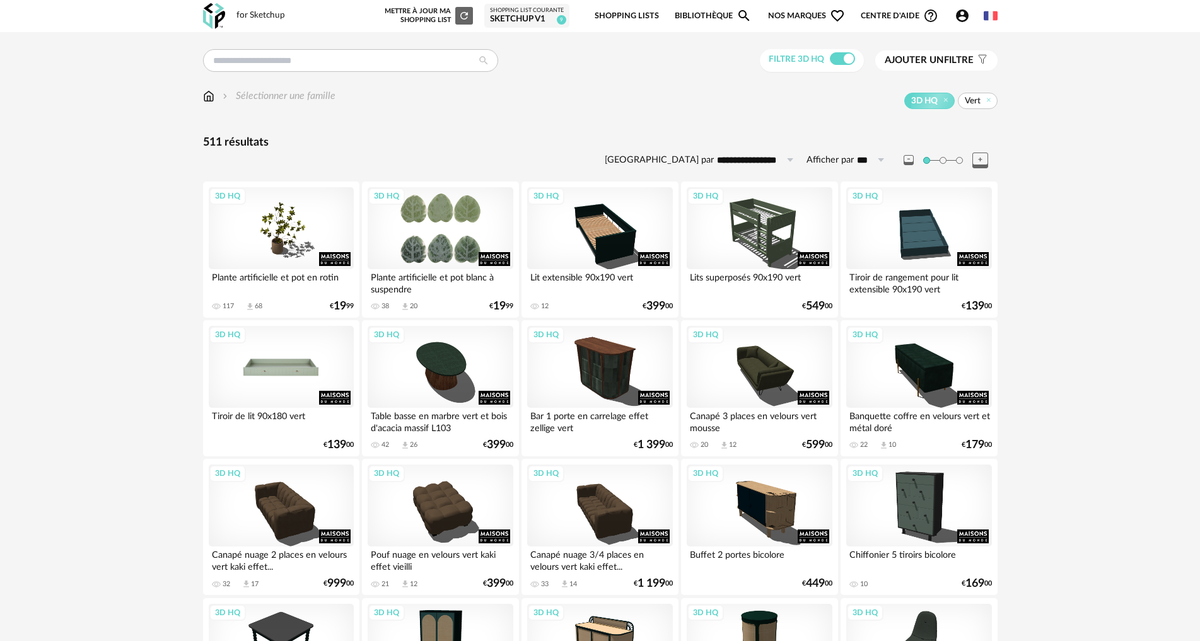
click at [263, 374] on div "3D HQ" at bounding box center [281, 367] width 145 height 82
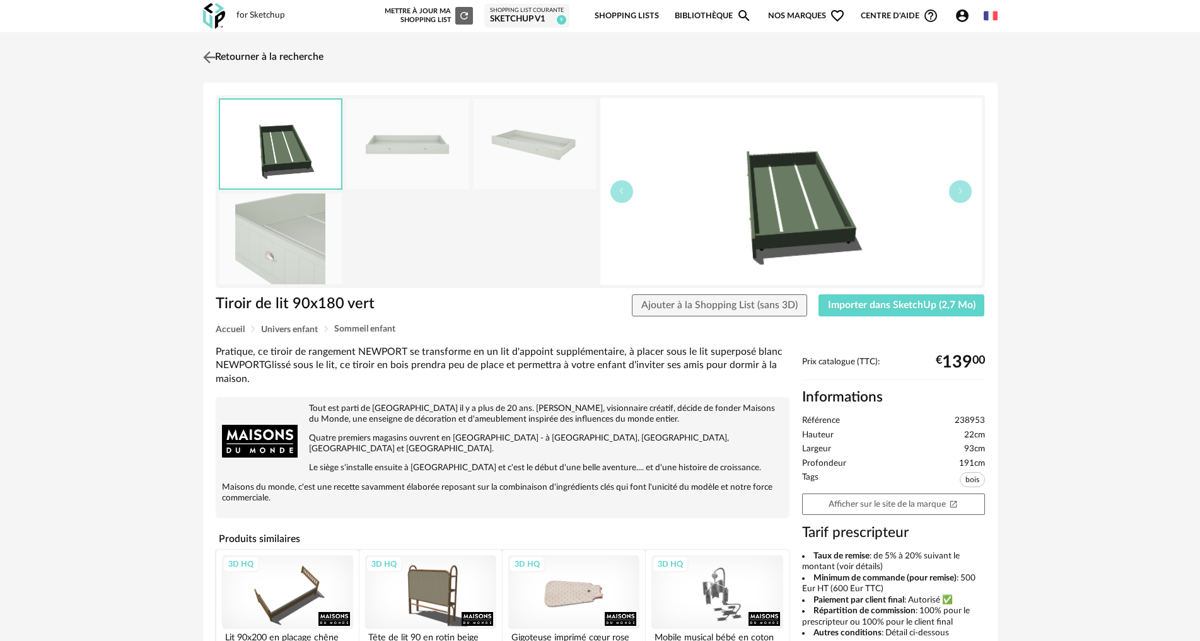
click at [221, 55] on link "Retourner à la recherche" at bounding box center [262, 58] width 124 height 28
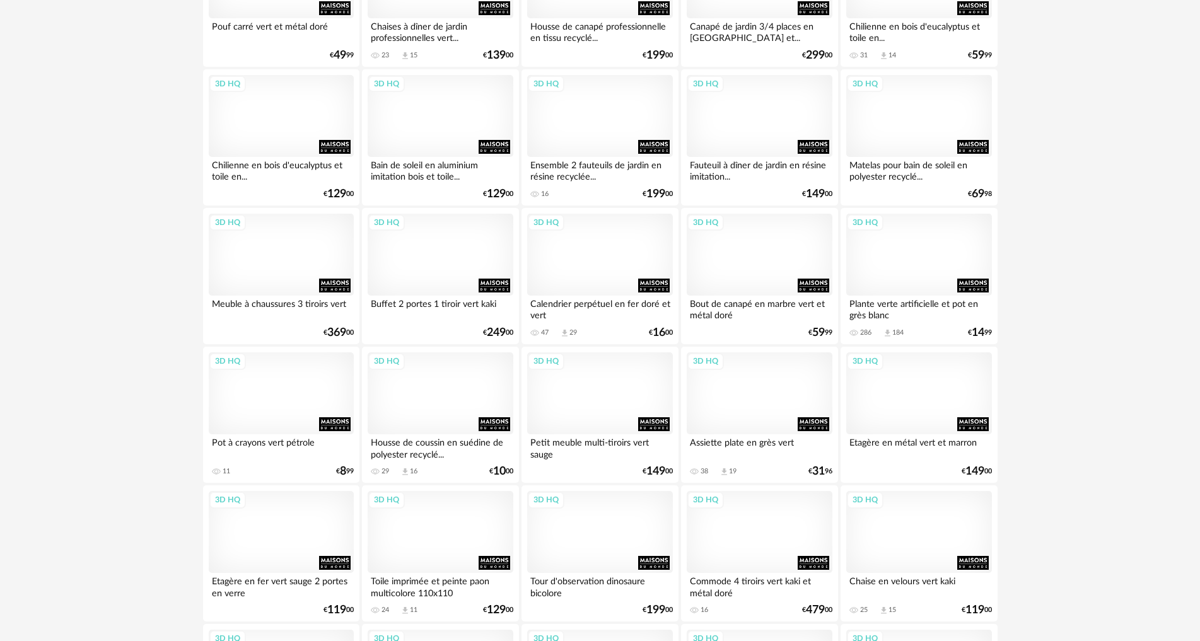
scroll to position [1261, 0]
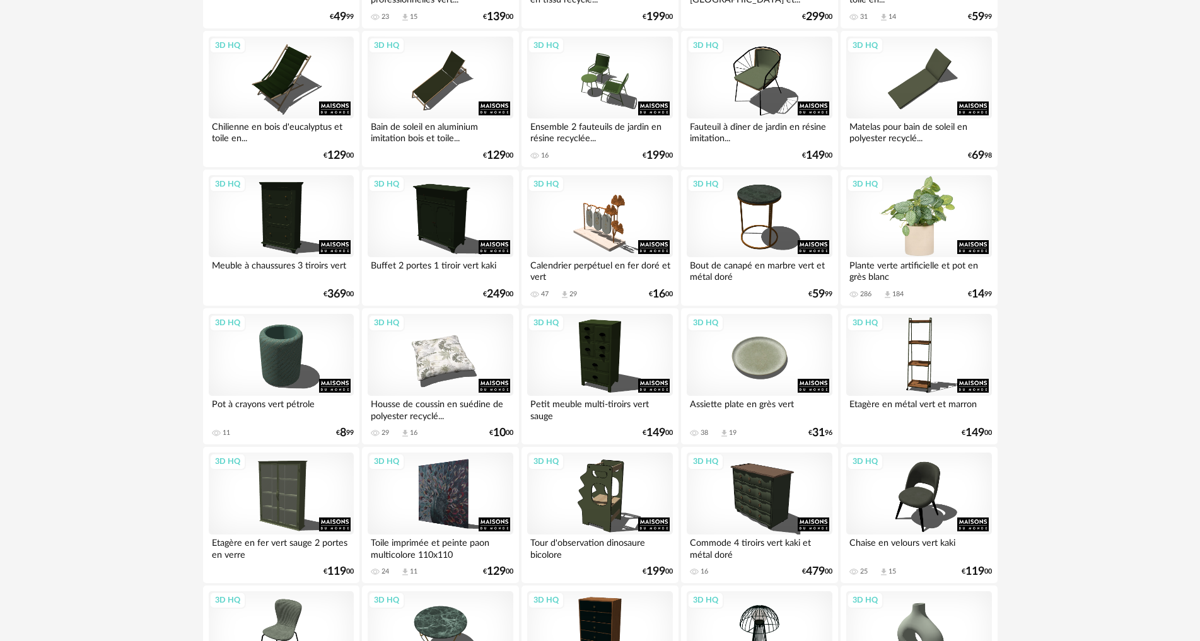
click at [928, 231] on div "3D HQ" at bounding box center [918, 216] width 145 height 82
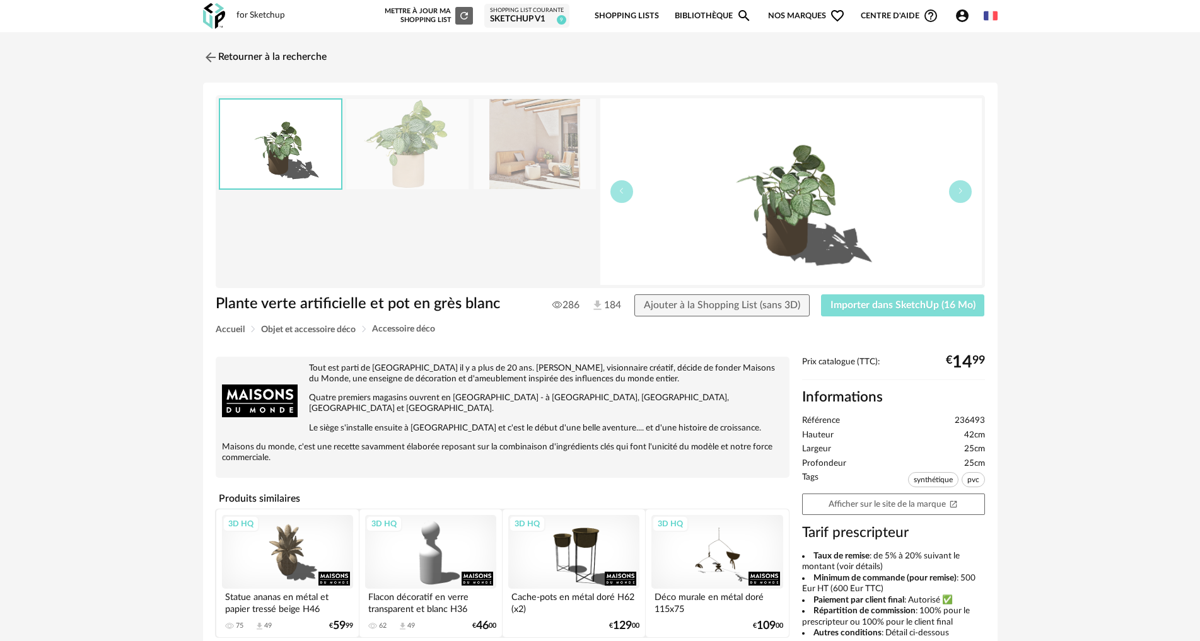
click at [899, 307] on span "Importer dans SketchUp (16 Mo)" at bounding box center [902, 305] width 145 height 10
click at [238, 52] on link "Retourner à la recherche" at bounding box center [262, 58] width 124 height 28
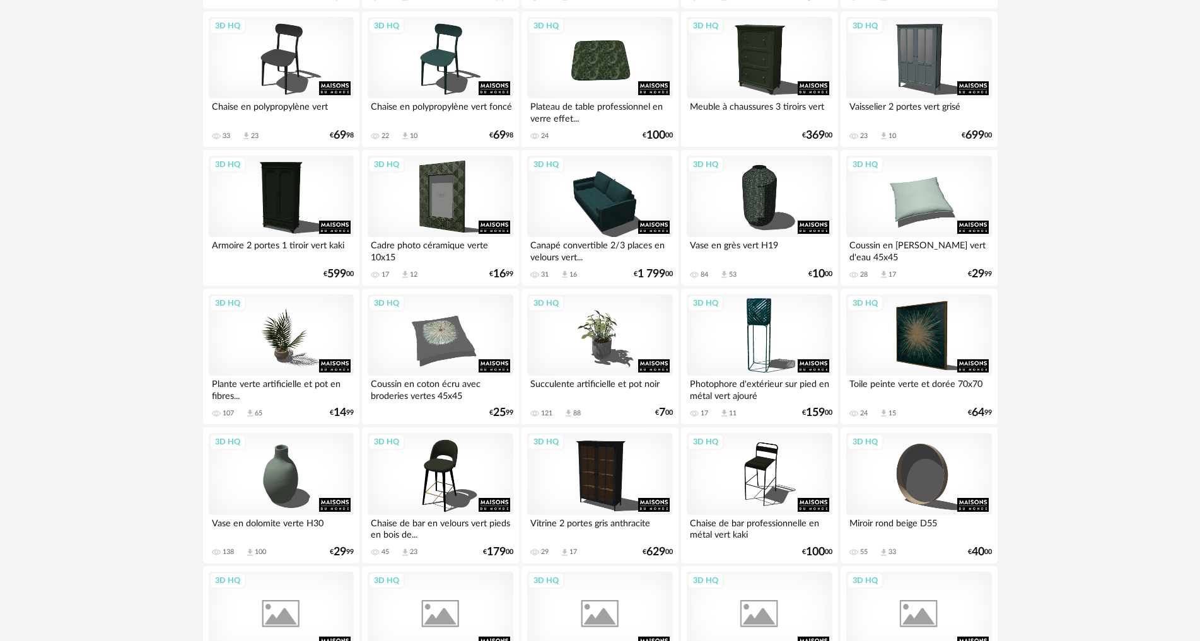
scroll to position [2270, 0]
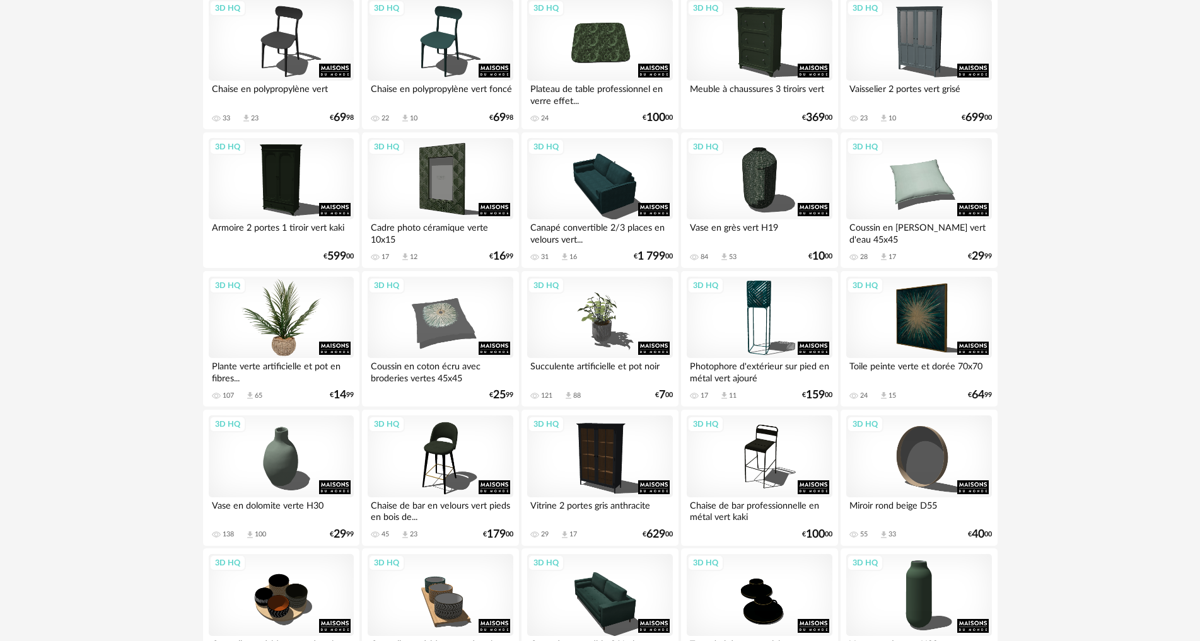
click at [293, 330] on div "3D HQ" at bounding box center [281, 318] width 145 height 82
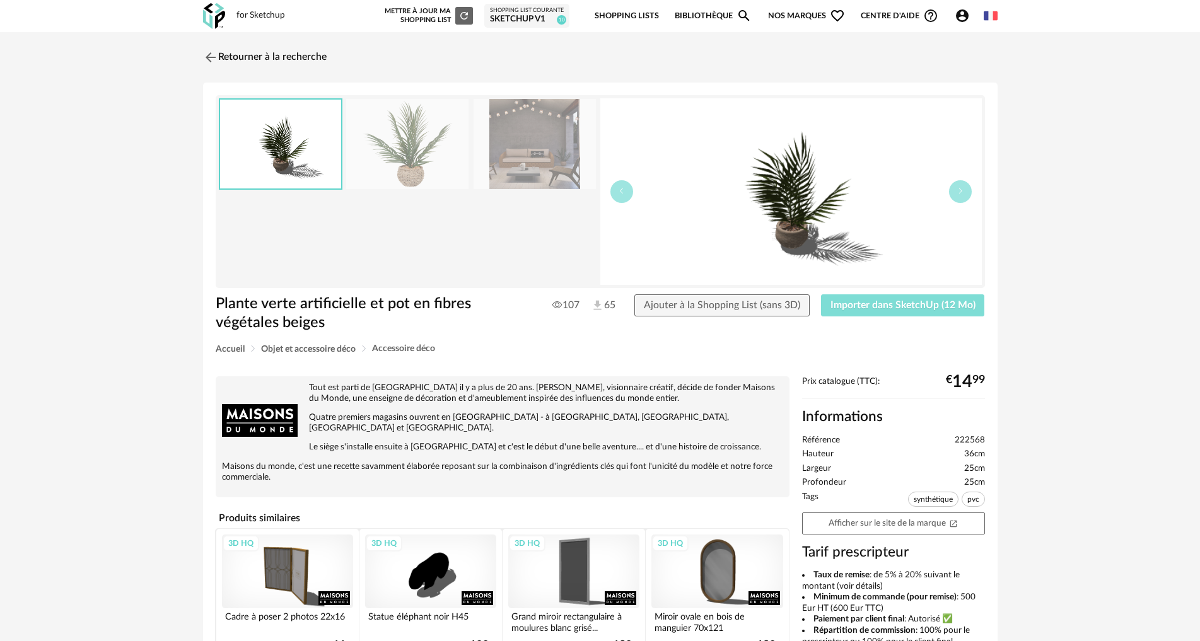
click at [887, 310] on span "Importer dans SketchUp (12 Mo)" at bounding box center [902, 305] width 145 height 10
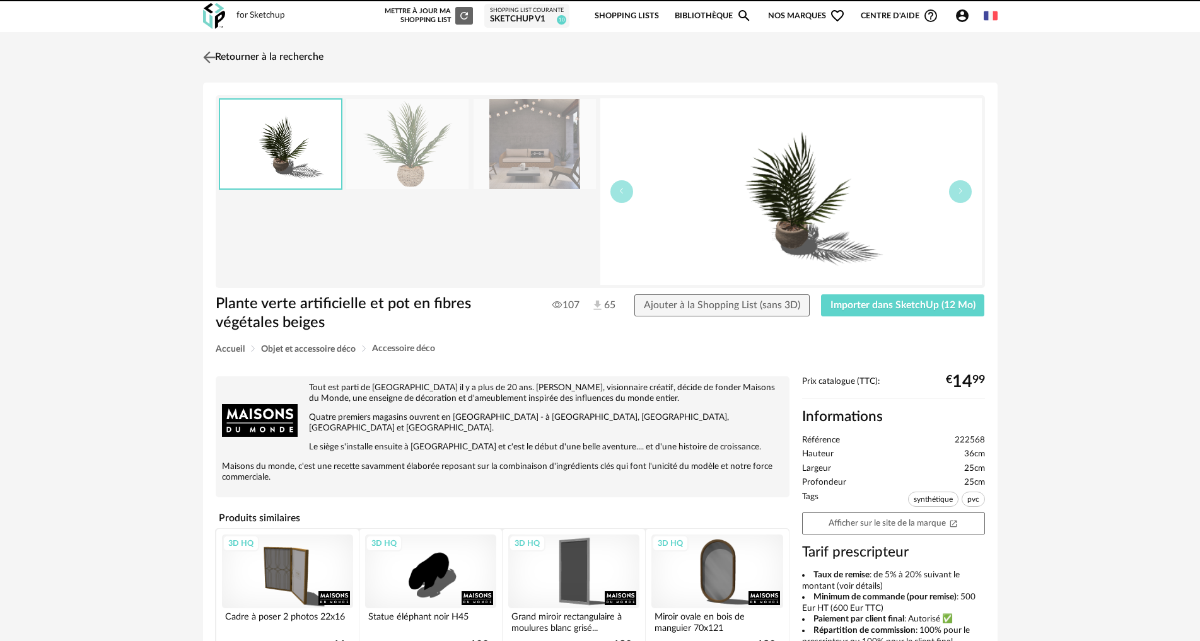
click at [214, 55] on img at bounding box center [209, 57] width 18 height 18
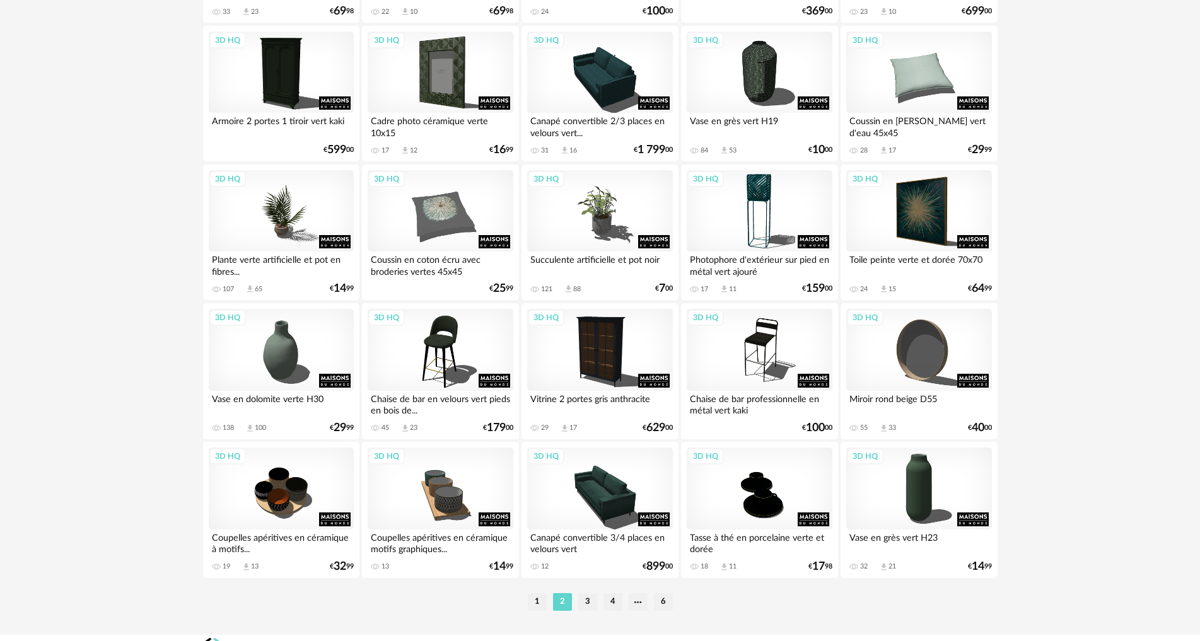
scroll to position [2398, 0]
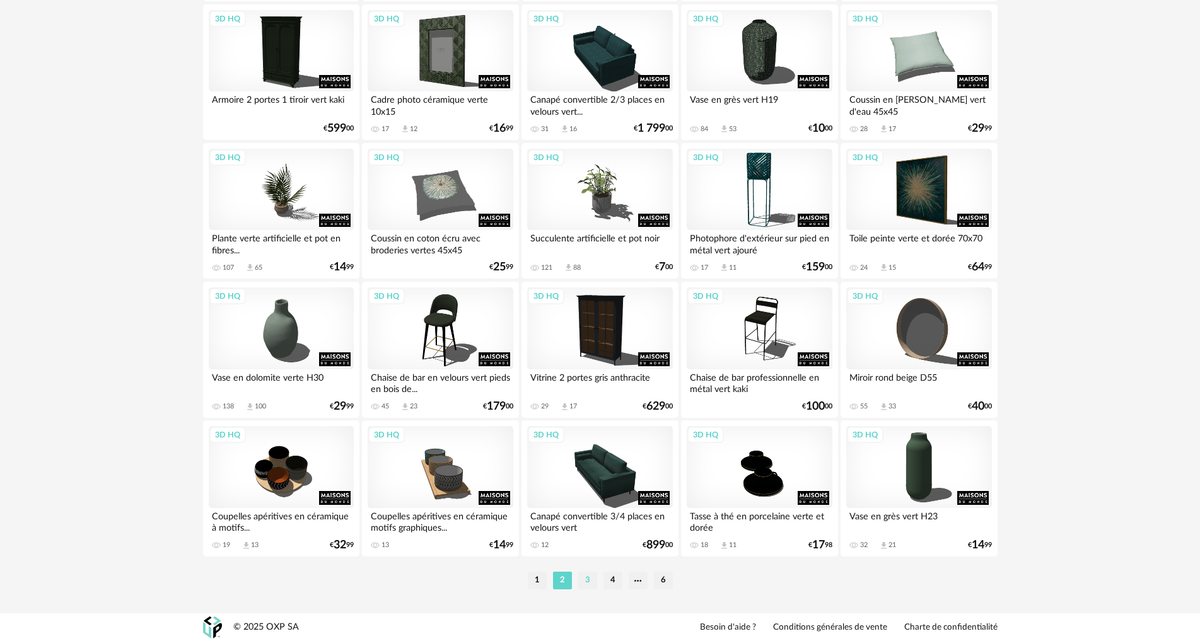
click at [581, 583] on li "3" at bounding box center [587, 581] width 19 height 18
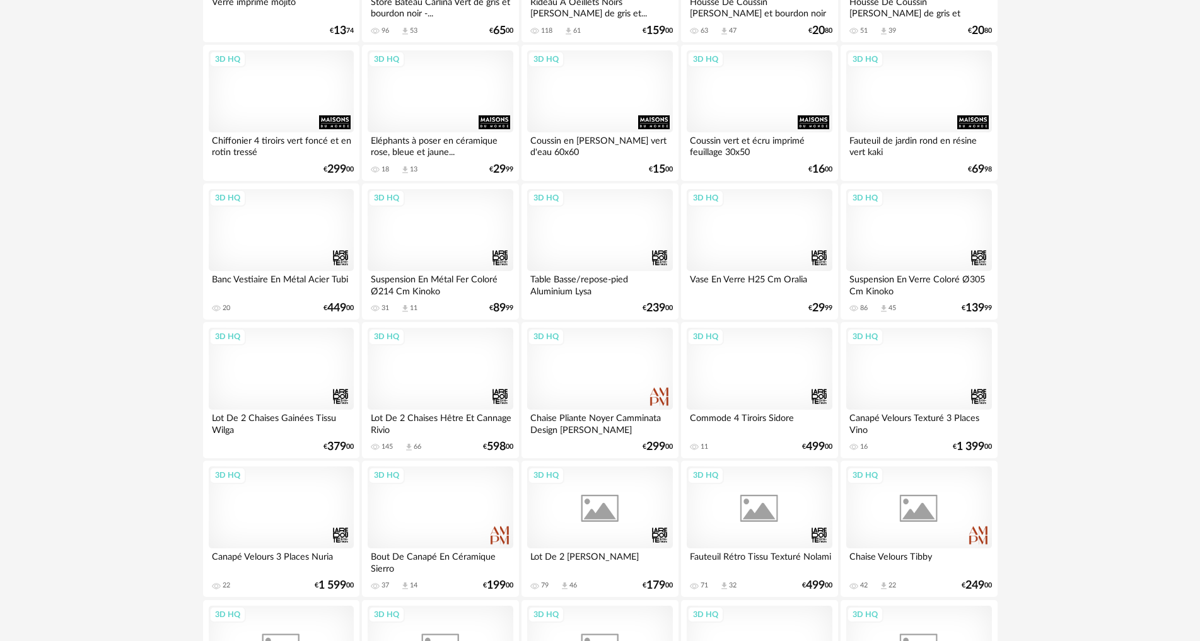
scroll to position [1387, 0]
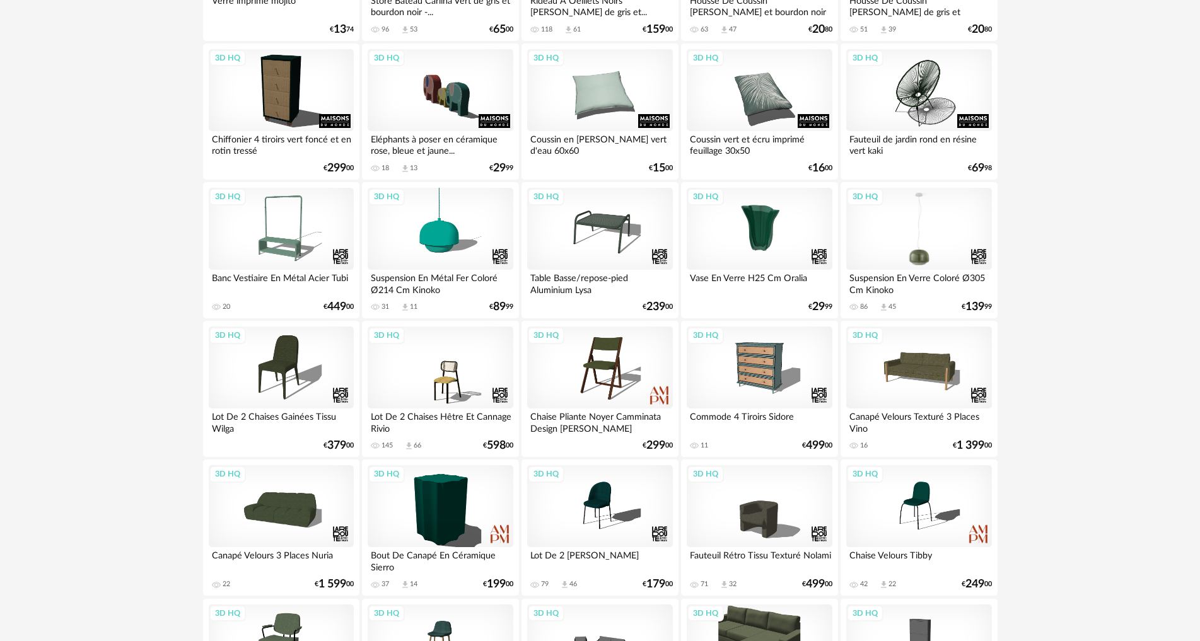
click at [924, 243] on div "3D HQ" at bounding box center [918, 229] width 145 height 82
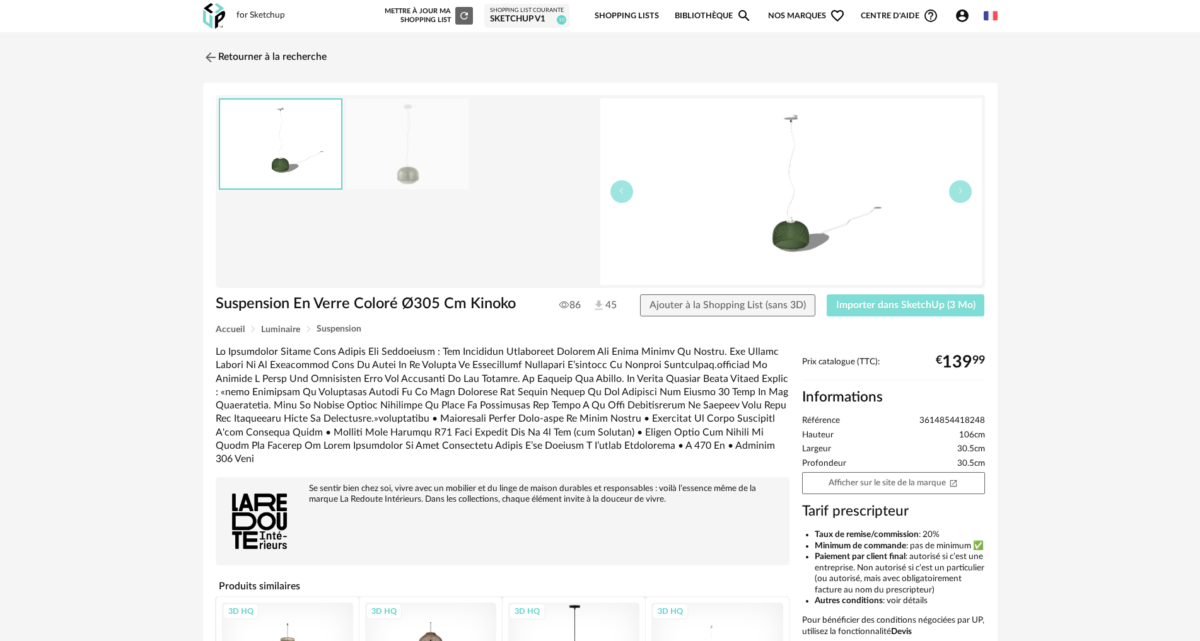
click at [881, 303] on span "Importer dans SketchUp (3 Mo)" at bounding box center [905, 305] width 139 height 10
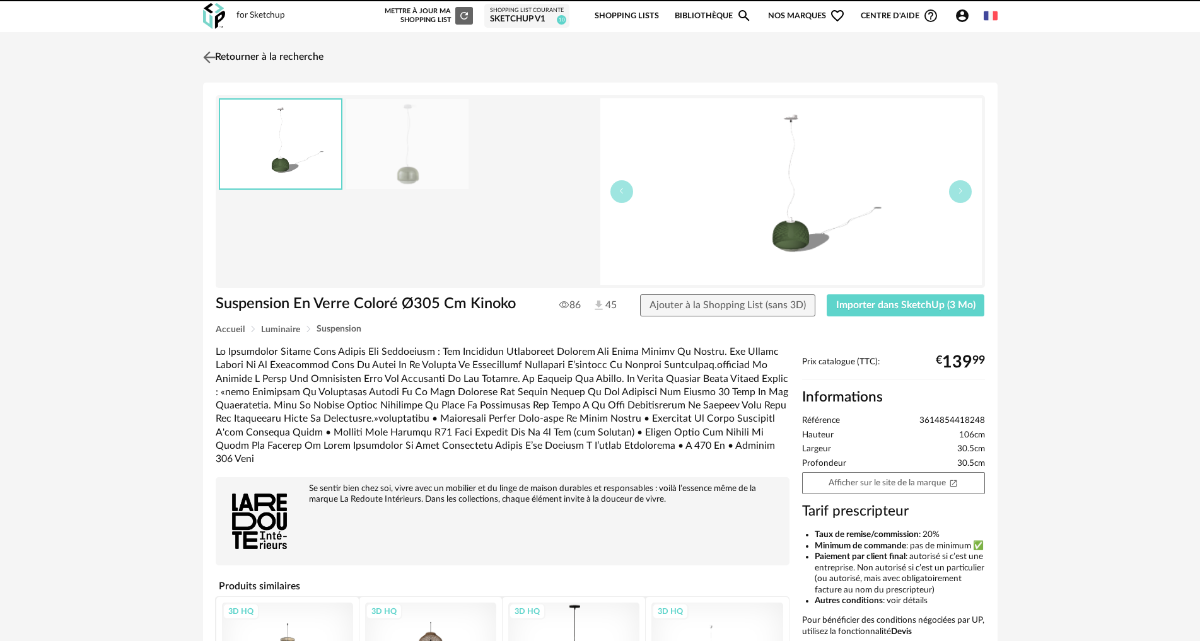
click at [257, 57] on link "Retourner à la recherche" at bounding box center [262, 58] width 124 height 28
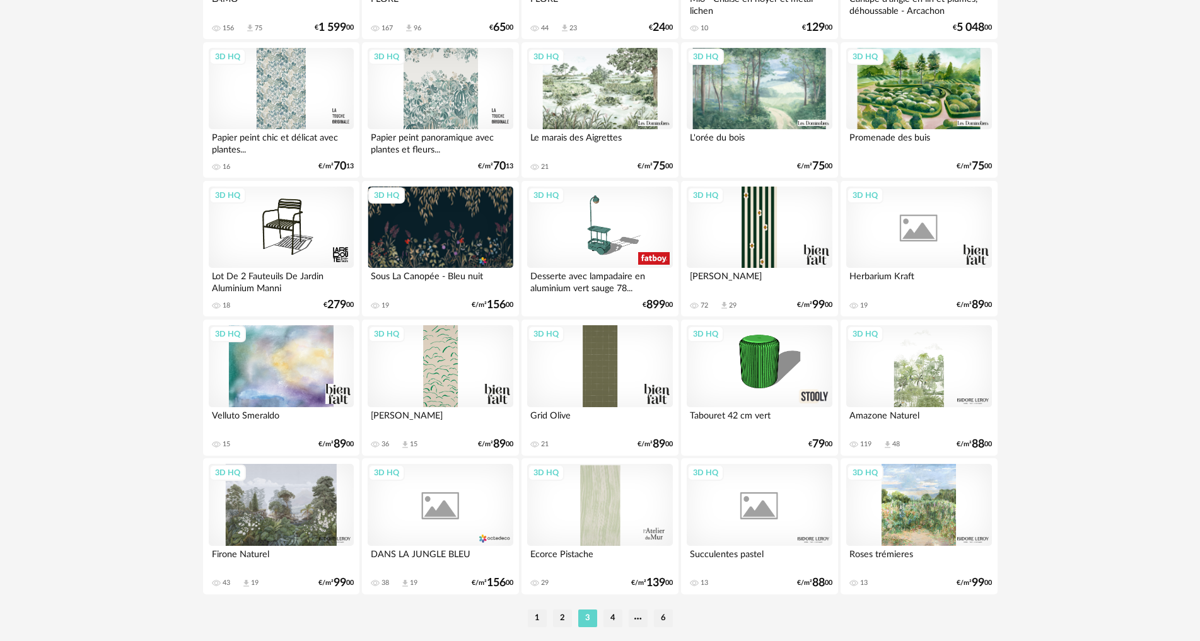
scroll to position [2398, 0]
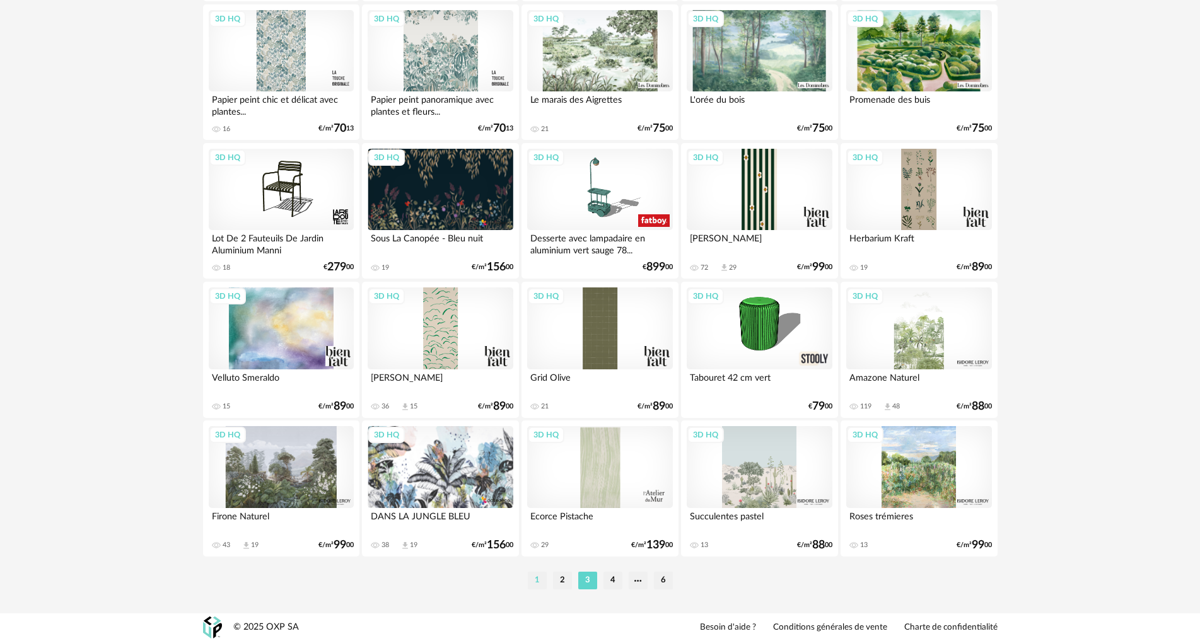
click at [533, 575] on li "1" at bounding box center [537, 581] width 19 height 18
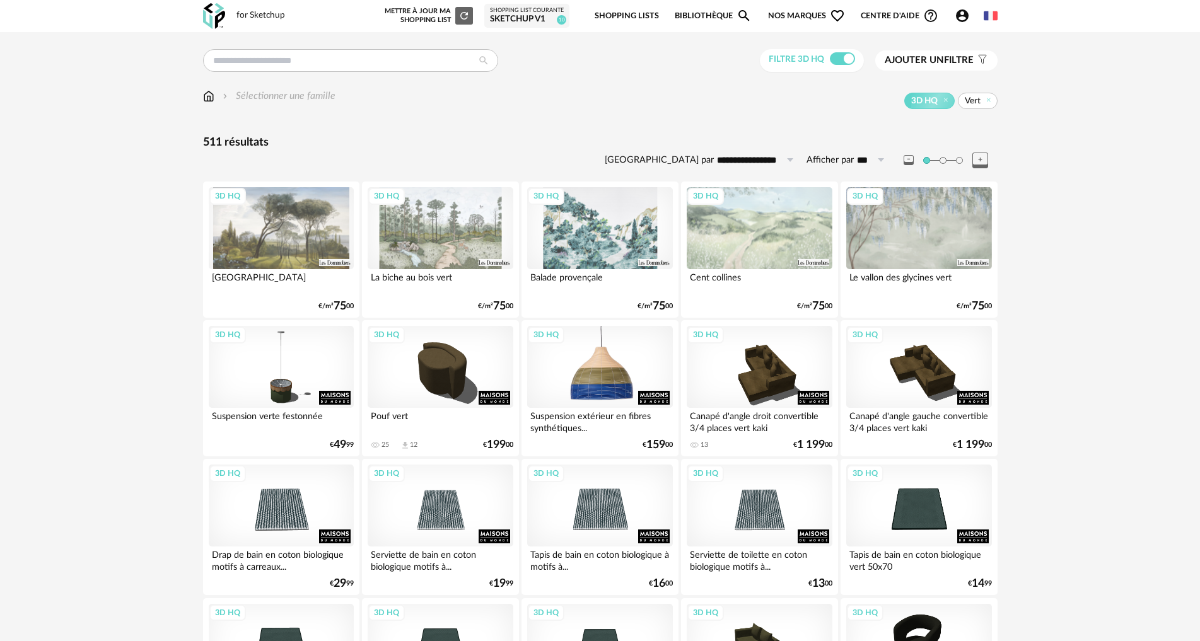
click at [582, 388] on div "3D HQ" at bounding box center [599, 367] width 145 height 82
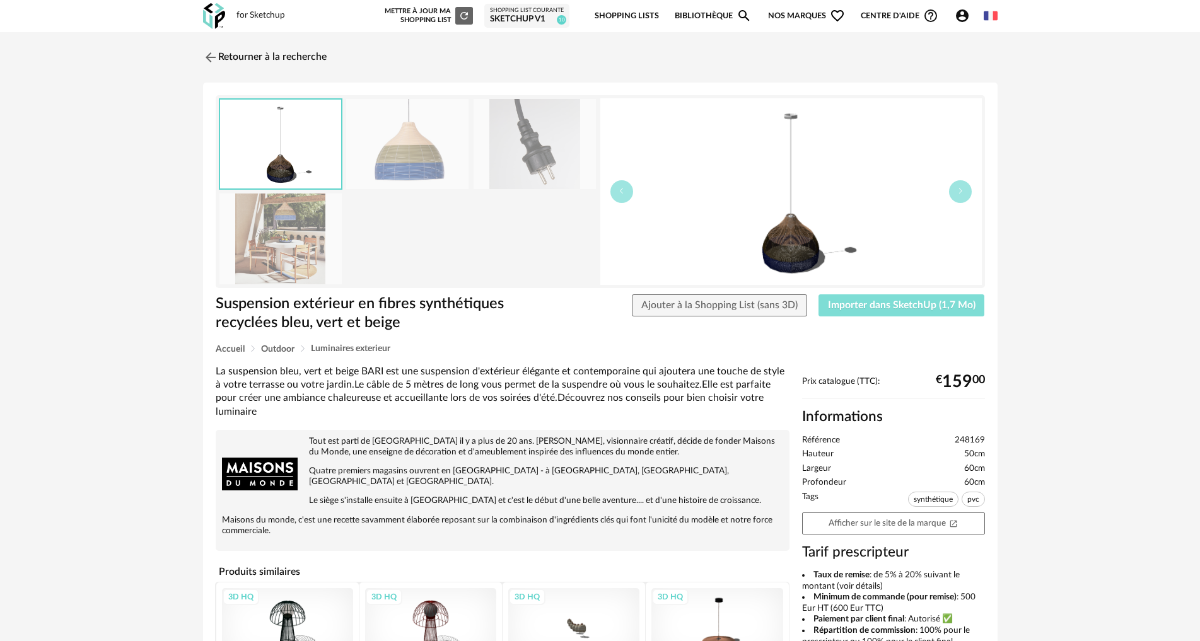
click at [861, 300] on span "Importer dans SketchUp (1,7 Mo)" at bounding box center [902, 305] width 148 height 10
click at [250, 49] on link "Retourner à la recherche" at bounding box center [262, 58] width 124 height 28
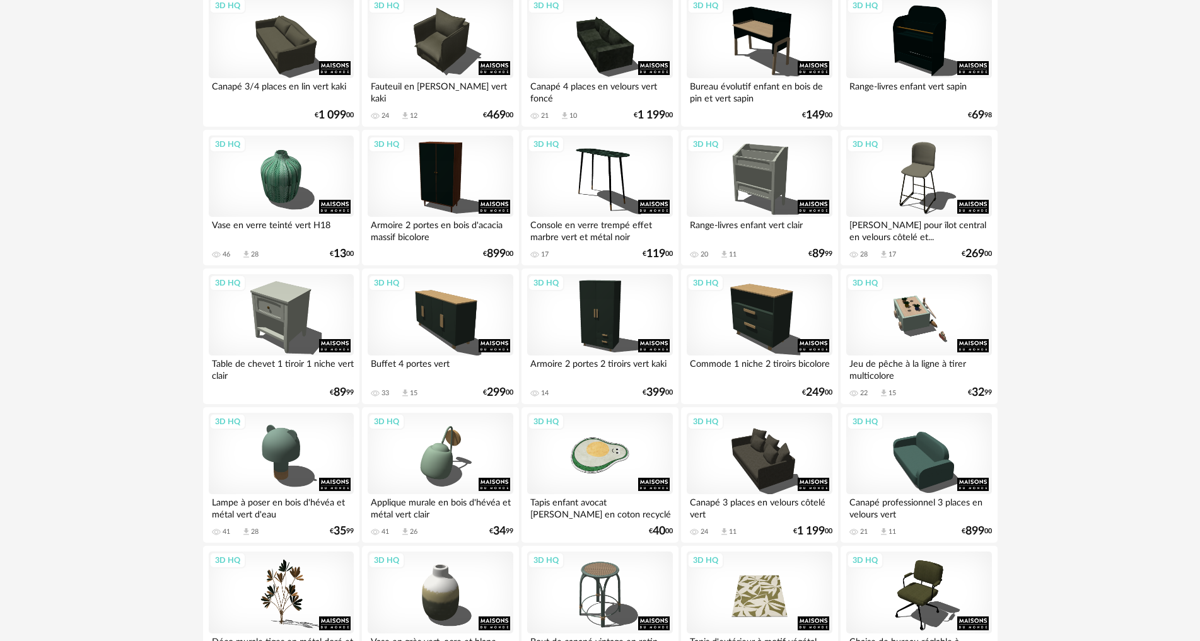
scroll to position [2398, 0]
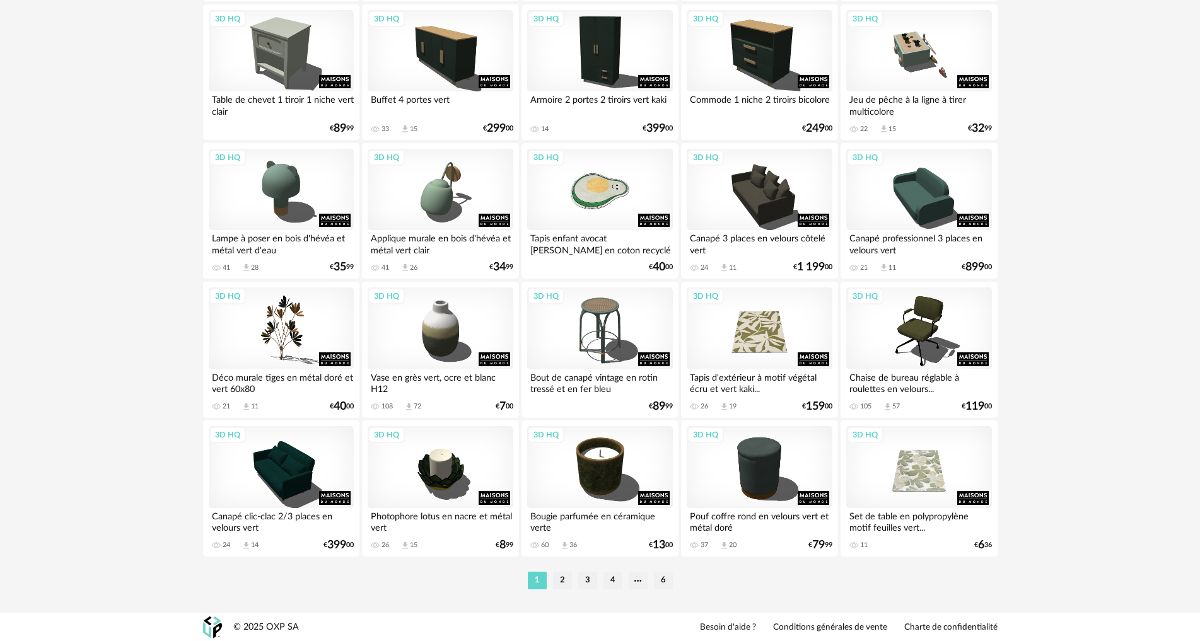
click at [566, 583] on li "2" at bounding box center [562, 581] width 19 height 18
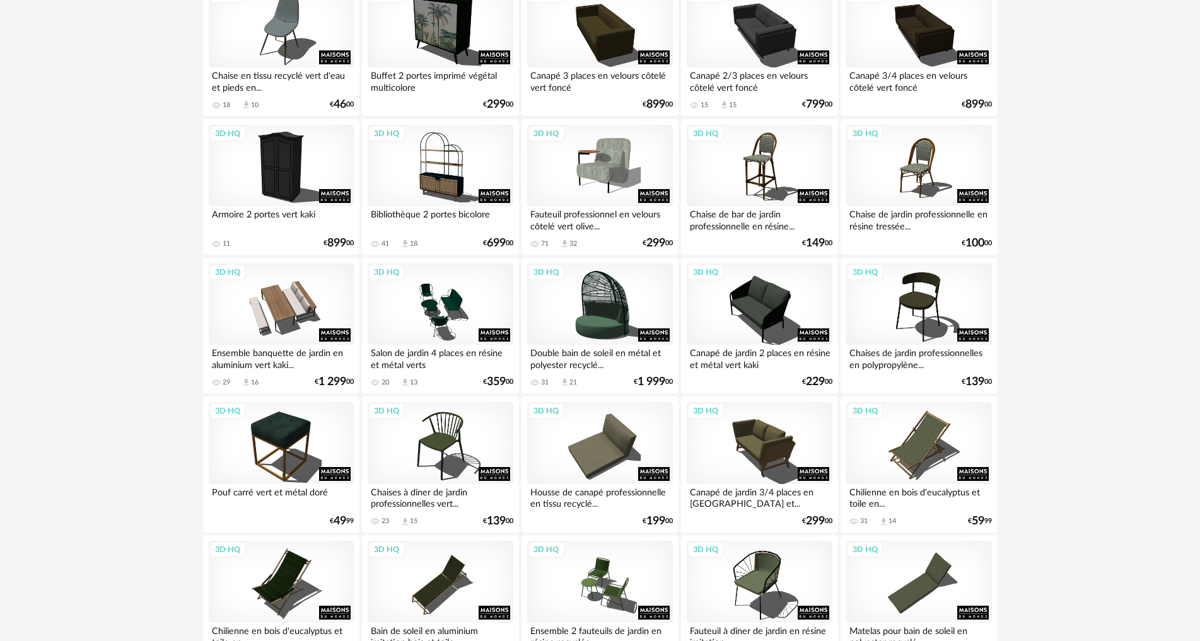
scroll to position [1198, 0]
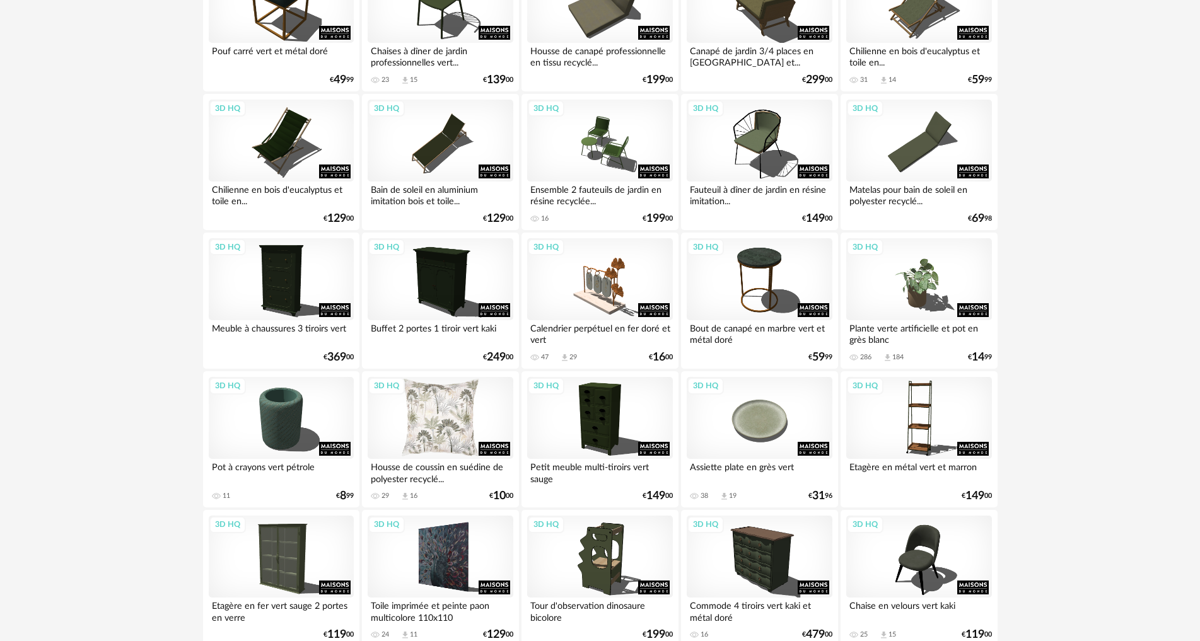
click at [429, 409] on div "3D HQ" at bounding box center [440, 418] width 145 height 82
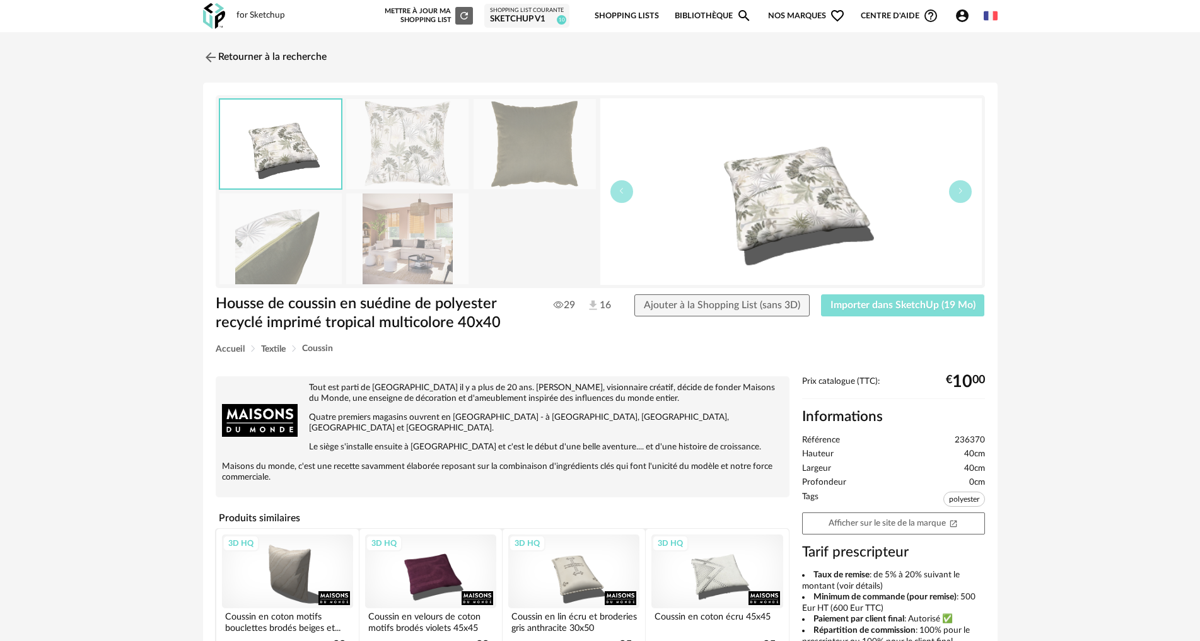
click at [895, 303] on span "Importer dans SketchUp (19 Mo)" at bounding box center [902, 305] width 145 height 10
drag, startPoint x: 262, startPoint y: 55, endPoint x: 258, endPoint y: 86, distance: 31.1
click at [262, 55] on link "Retourner à la recherche" at bounding box center [265, 58] width 124 height 28
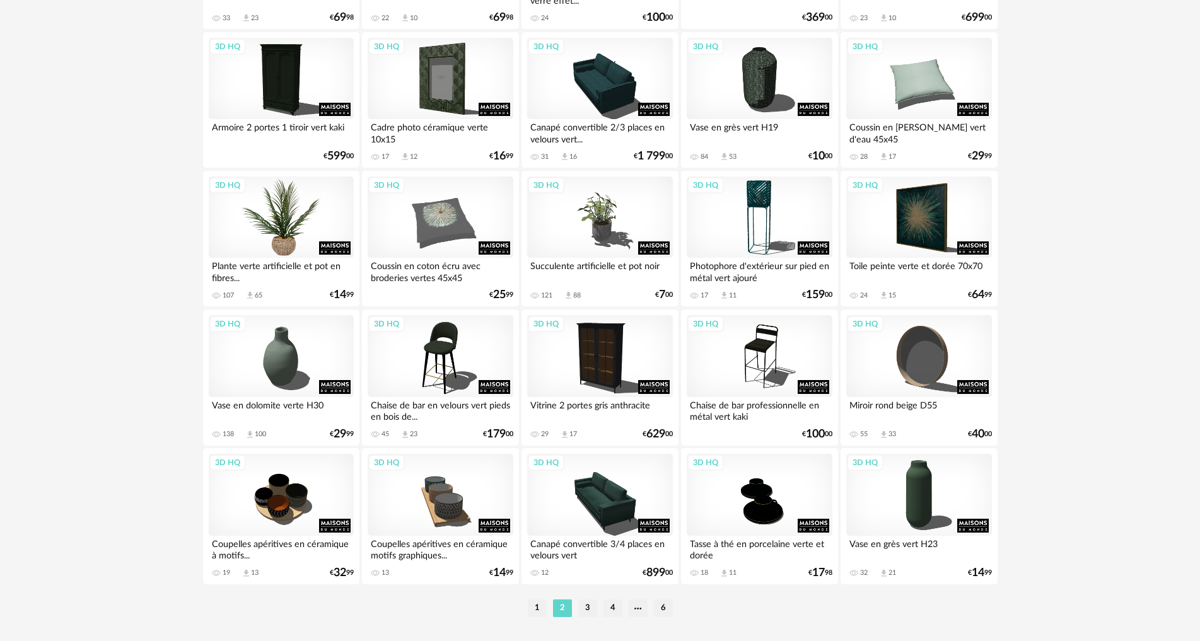
scroll to position [2398, 0]
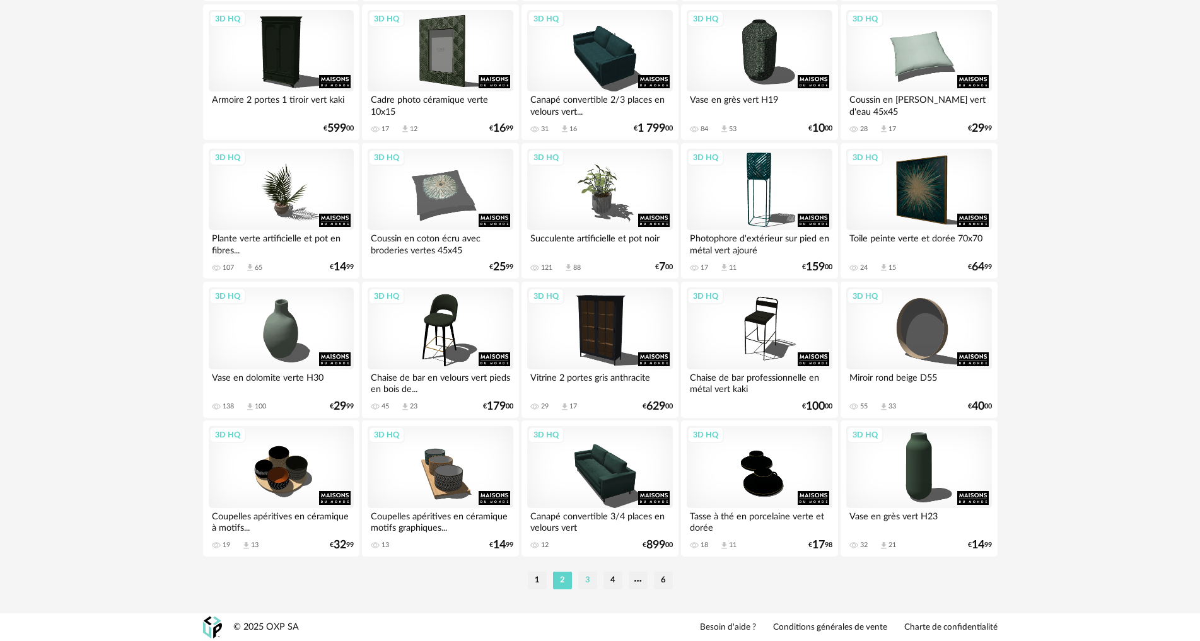
click at [588, 577] on li "3" at bounding box center [587, 581] width 19 height 18
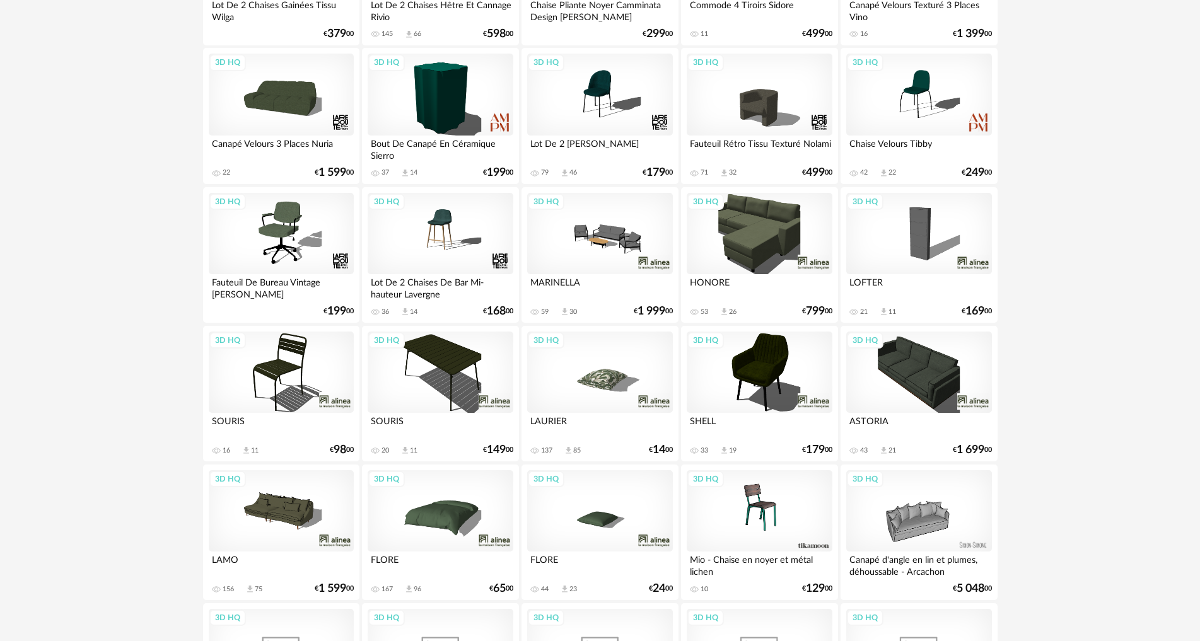
scroll to position [1891, 0]
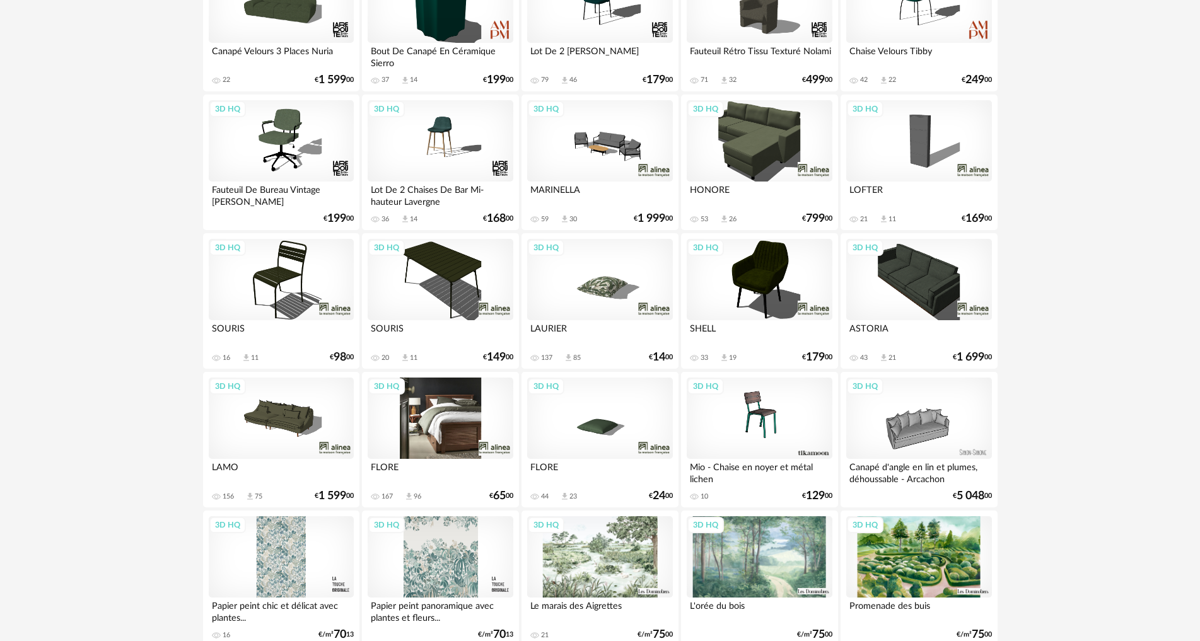
click at [436, 424] on div "3D HQ" at bounding box center [440, 419] width 145 height 82
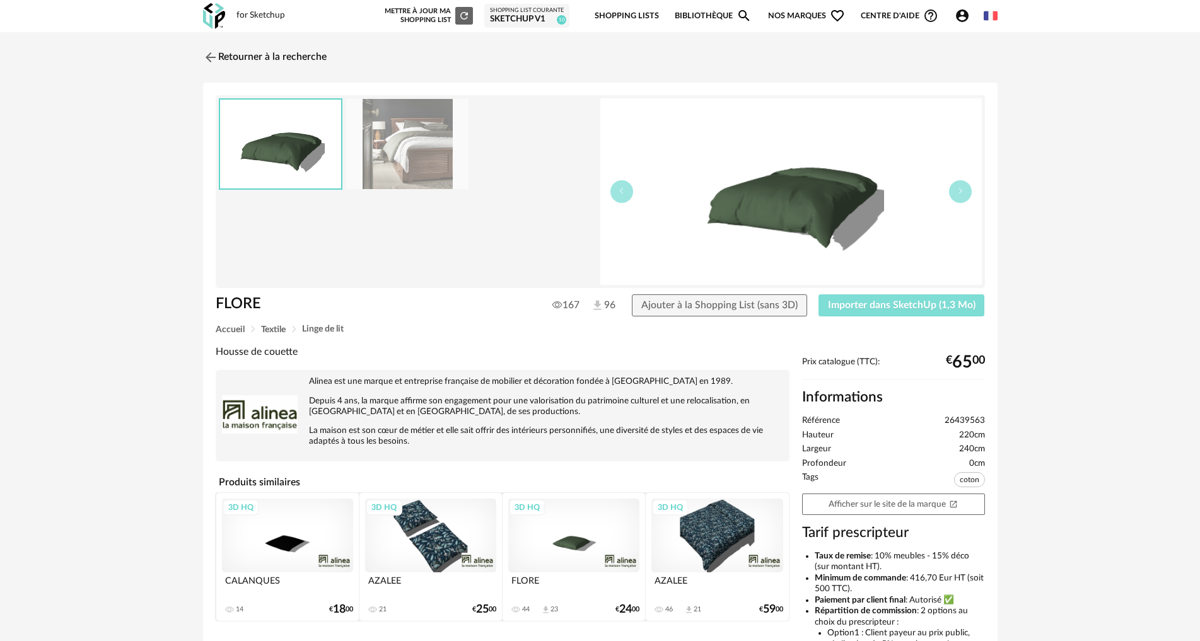
click at [889, 308] on span "Importer dans SketchUp (1,3 Mo)" at bounding box center [902, 305] width 148 height 10
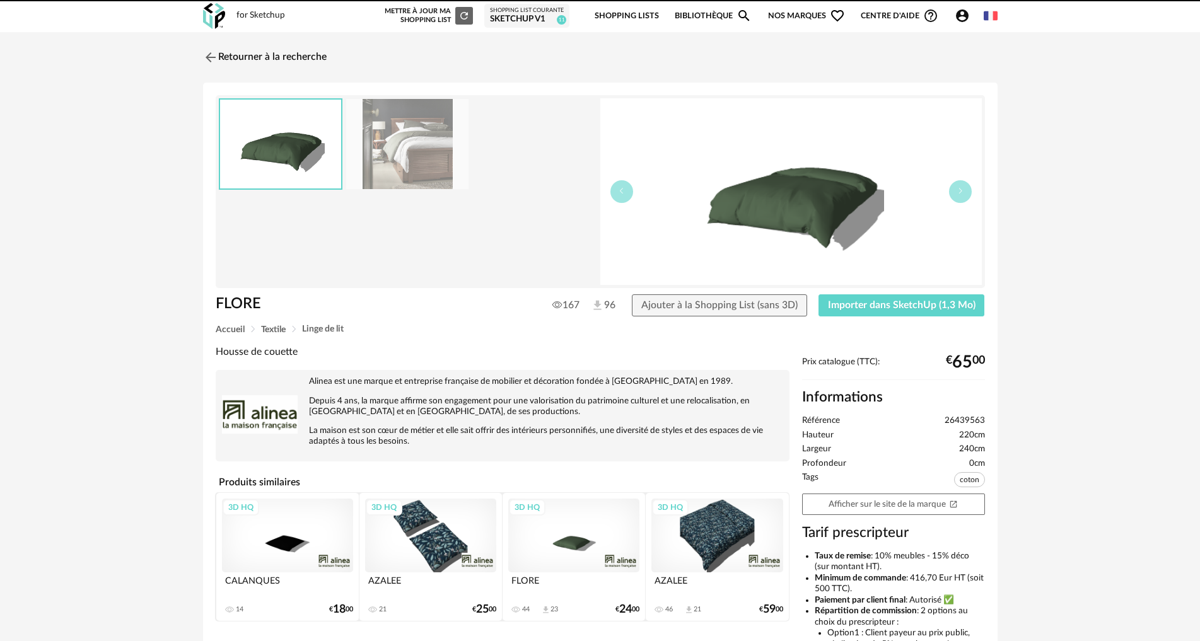
drag, startPoint x: 279, startPoint y: 55, endPoint x: 257, endPoint y: 96, distance: 46.8
click at [279, 55] on link "Retourner à la recherche" at bounding box center [265, 58] width 124 height 28
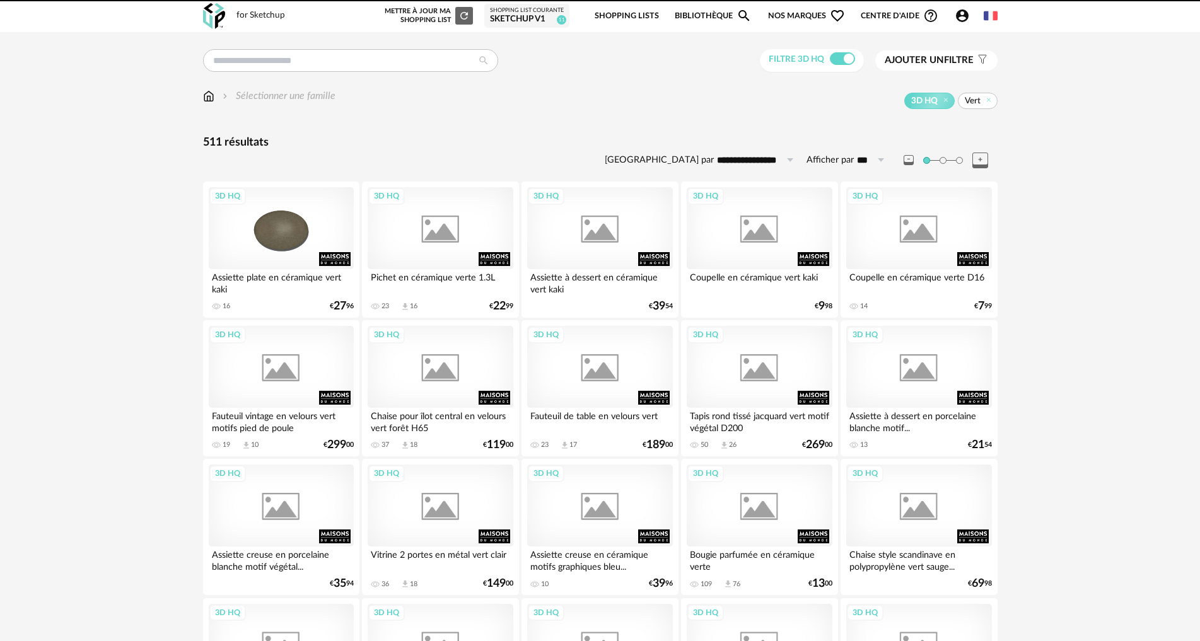
scroll to position [1891, 0]
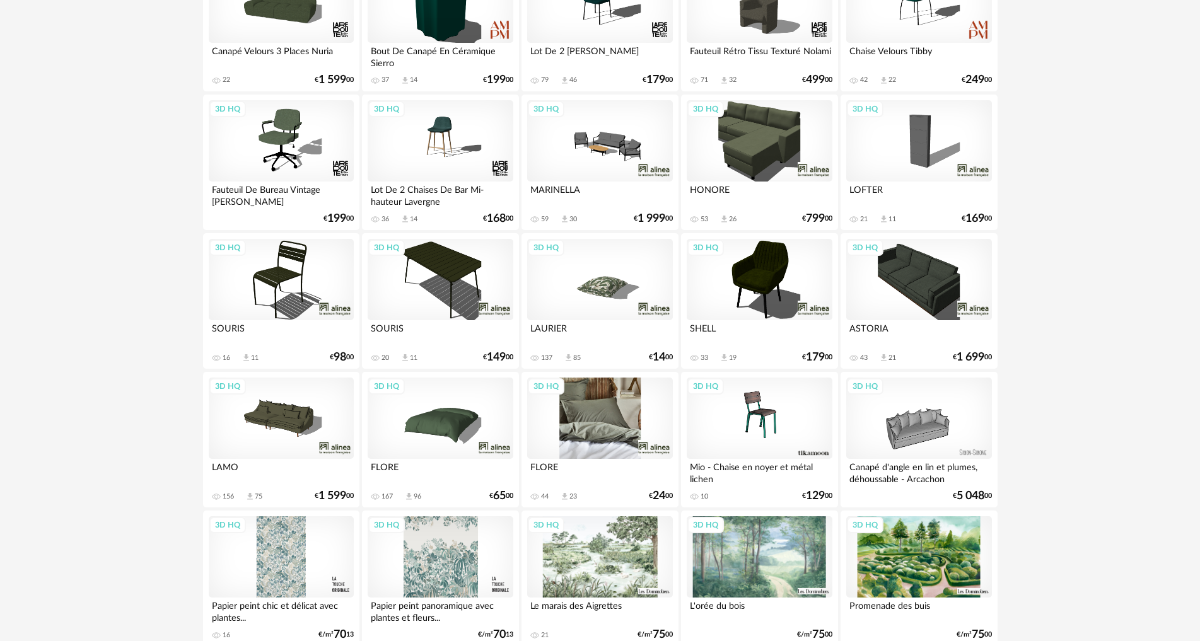
click at [608, 441] on div "3D HQ" at bounding box center [599, 419] width 145 height 82
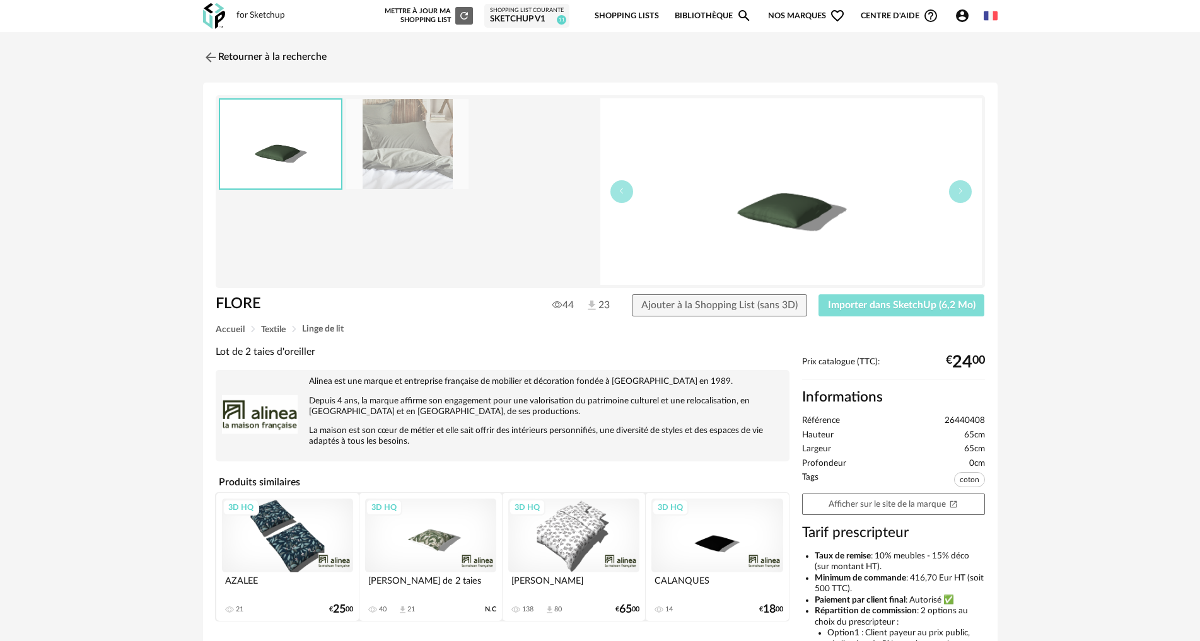
click at [897, 301] on span "Importer dans SketchUp (6,2 Mo)" at bounding box center [902, 305] width 148 height 10
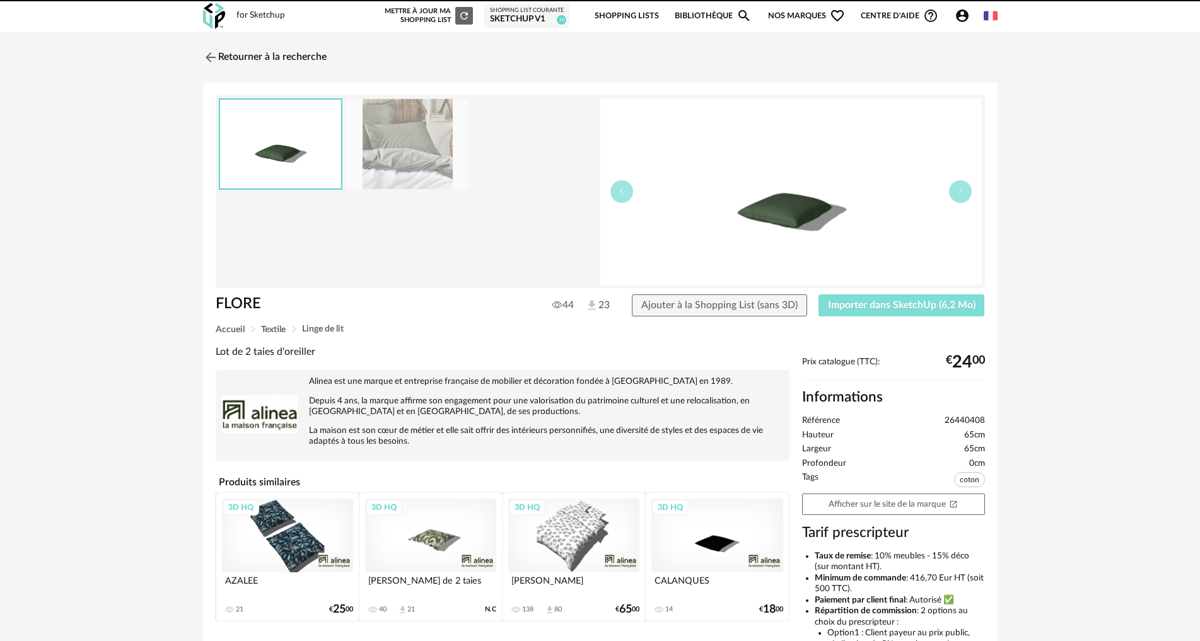
click at [818, 294] on button "Importer dans SketchUp (6,2 Mo)" at bounding box center [901, 305] width 166 height 23
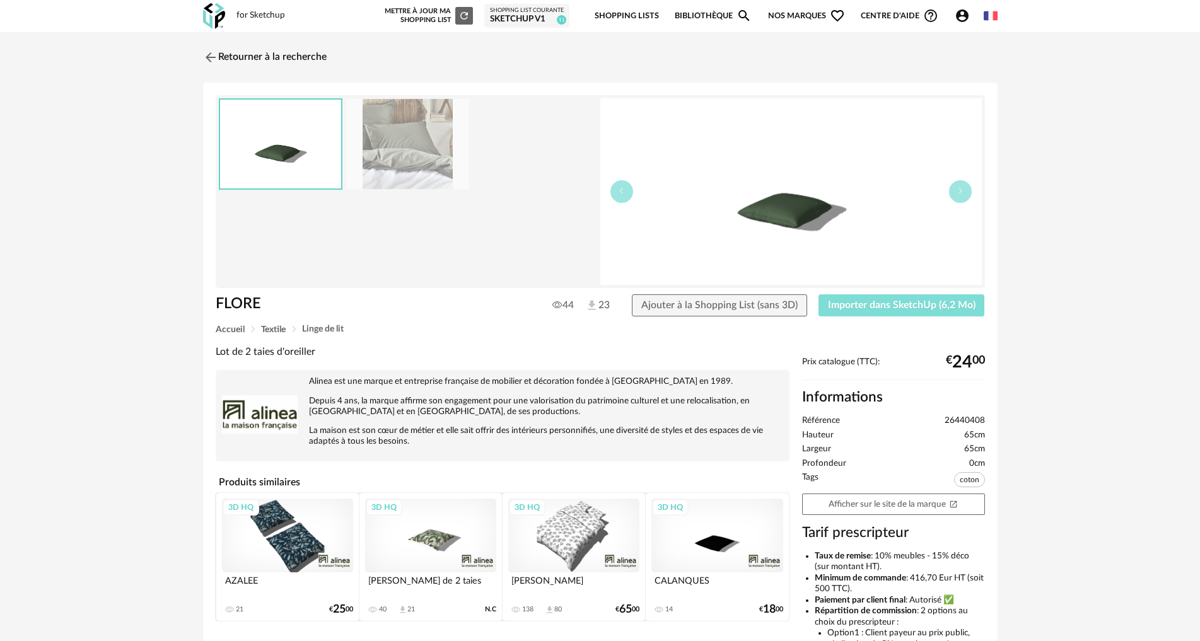
click at [818, 294] on button "Importer dans SketchUp (6,2 Mo)" at bounding box center [901, 305] width 166 height 23
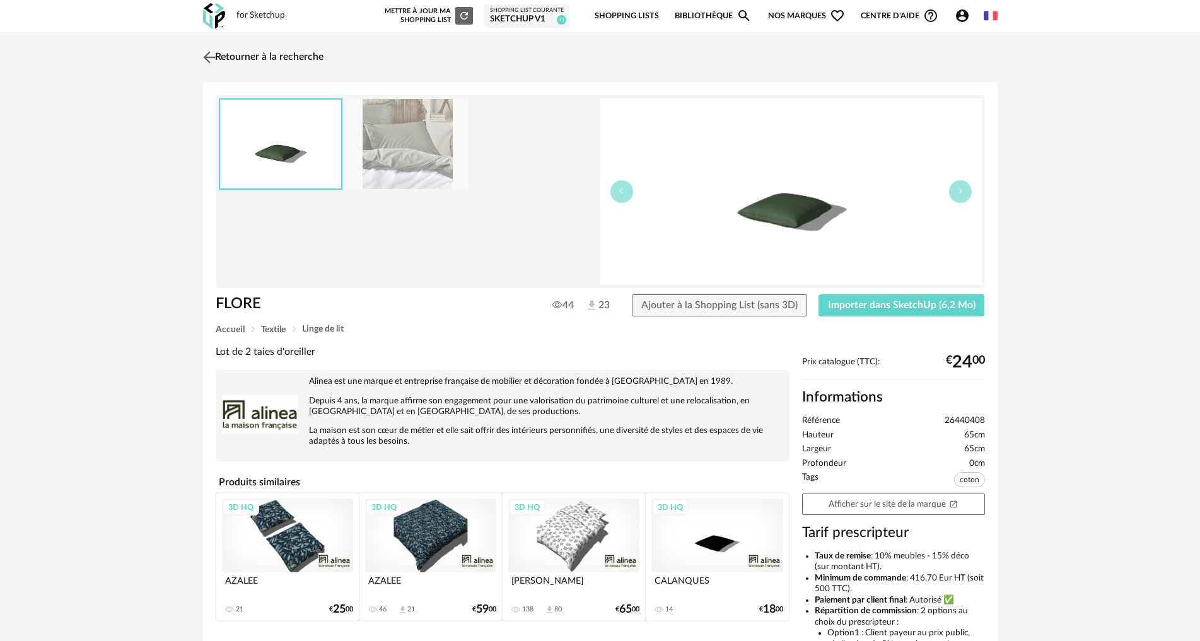
click at [242, 61] on link "Retourner à la recherche" at bounding box center [262, 58] width 124 height 28
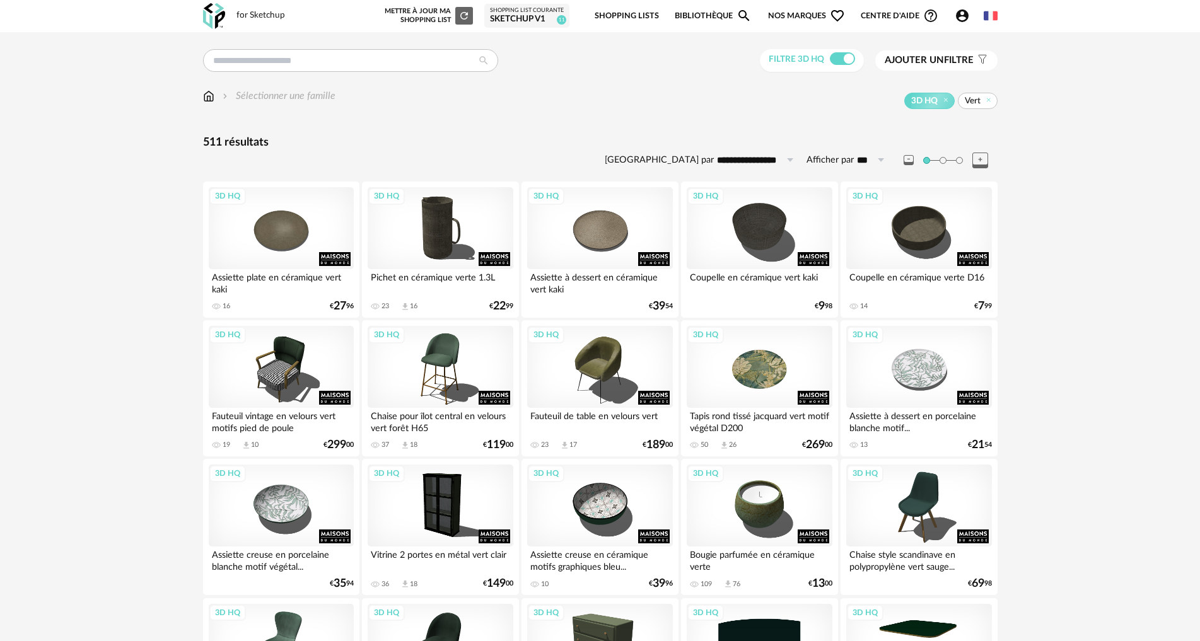
click at [975, 100] on span "Vert" at bounding box center [973, 100] width 16 height 11
click at [989, 100] on icon at bounding box center [988, 100] width 8 height 8
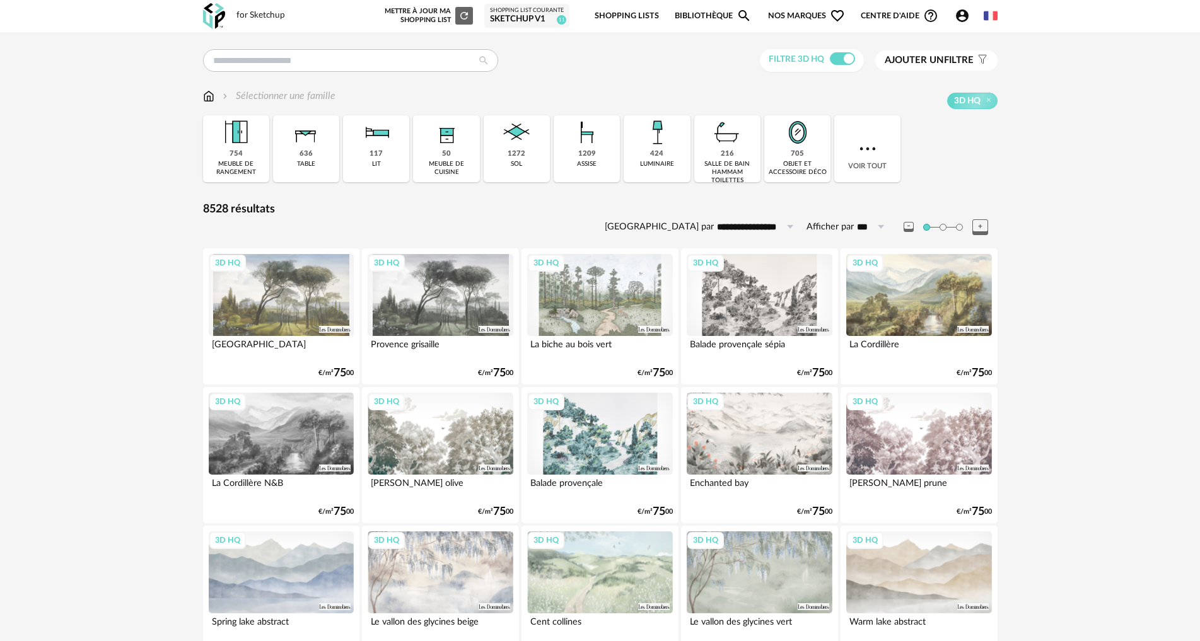
click at [958, 60] on span "Ajouter un filtre" at bounding box center [929, 60] width 89 height 13
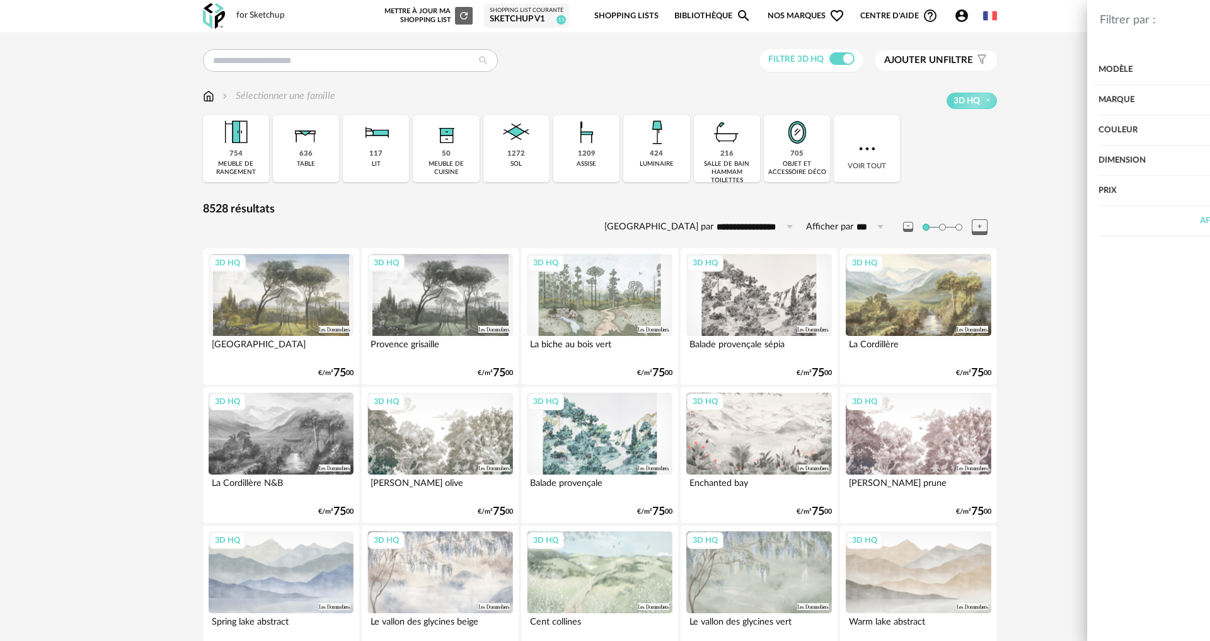
click at [897, 144] on div "Couleur" at bounding box center [1022, 130] width 327 height 30
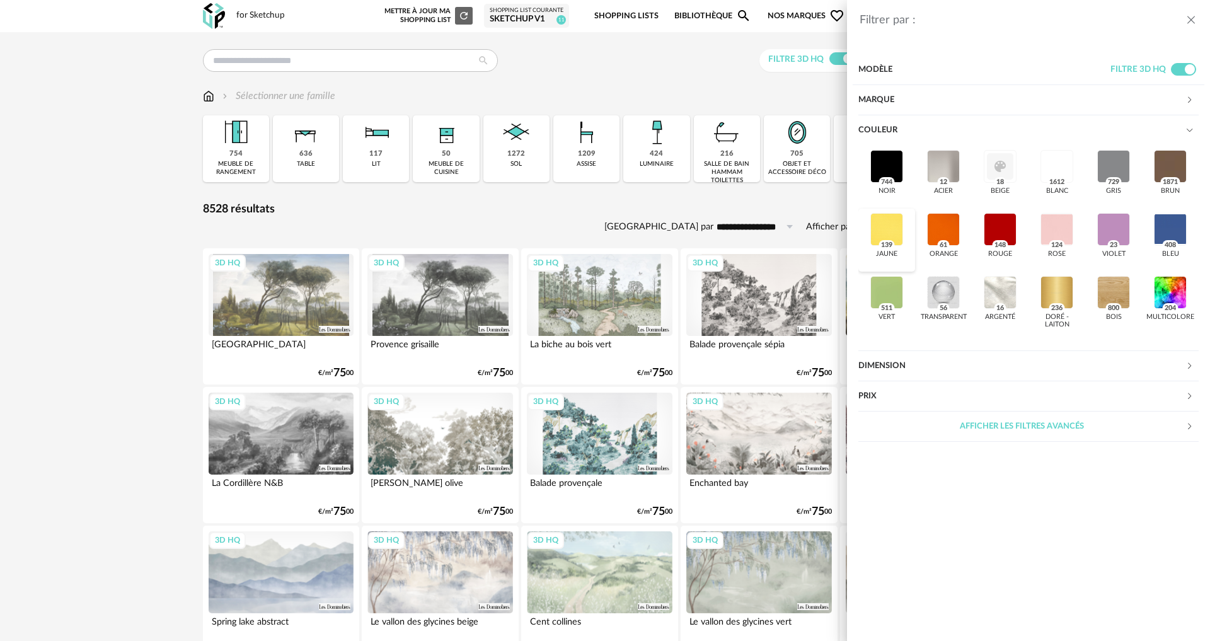
click at [885, 217] on div at bounding box center [887, 229] width 33 height 33
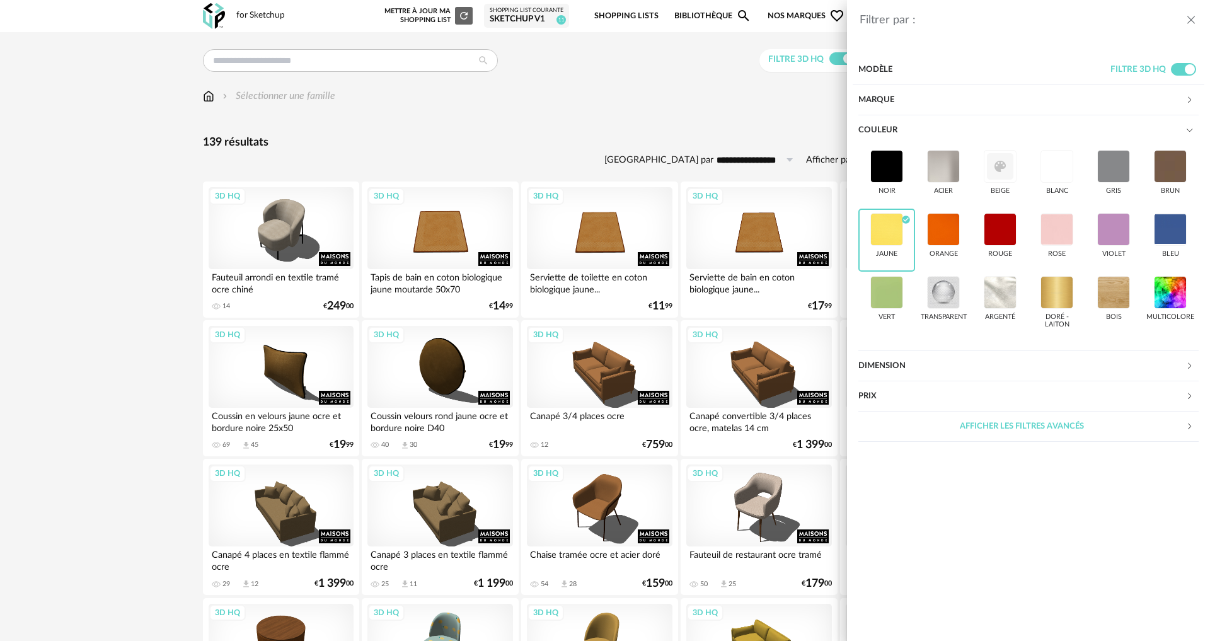
click at [96, 292] on div "Filtrer par : Modèle Filtre 3D HQ Marque &tradition 0 101 Copenhagen 0 366 Conc…" at bounding box center [605, 320] width 1210 height 641
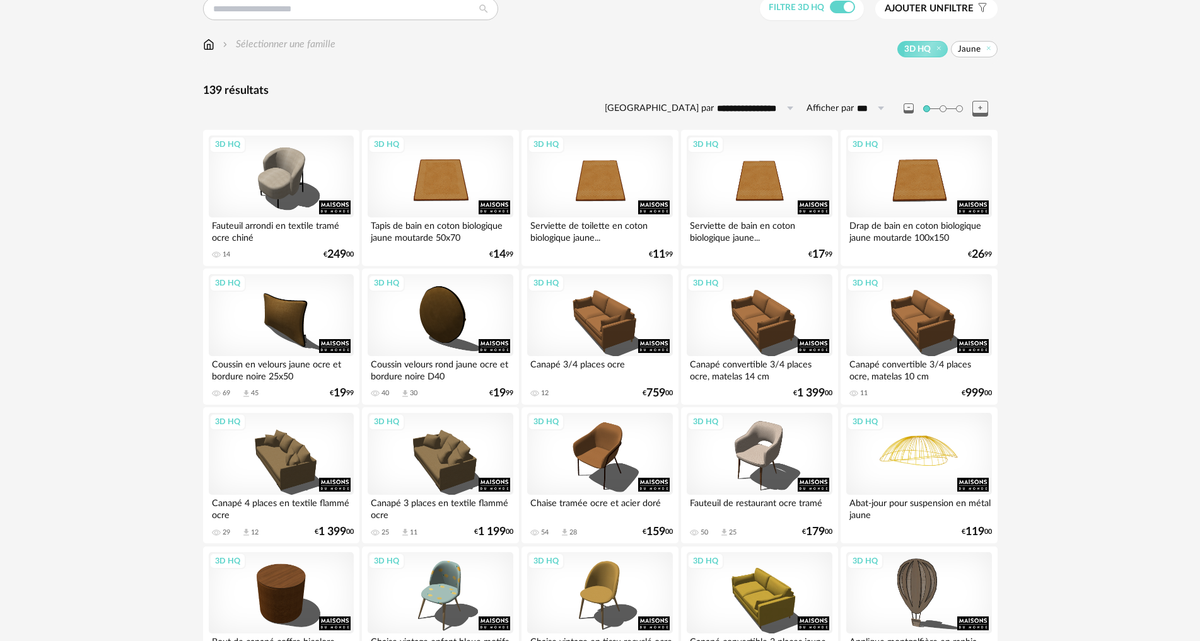
scroll to position [126, 0]
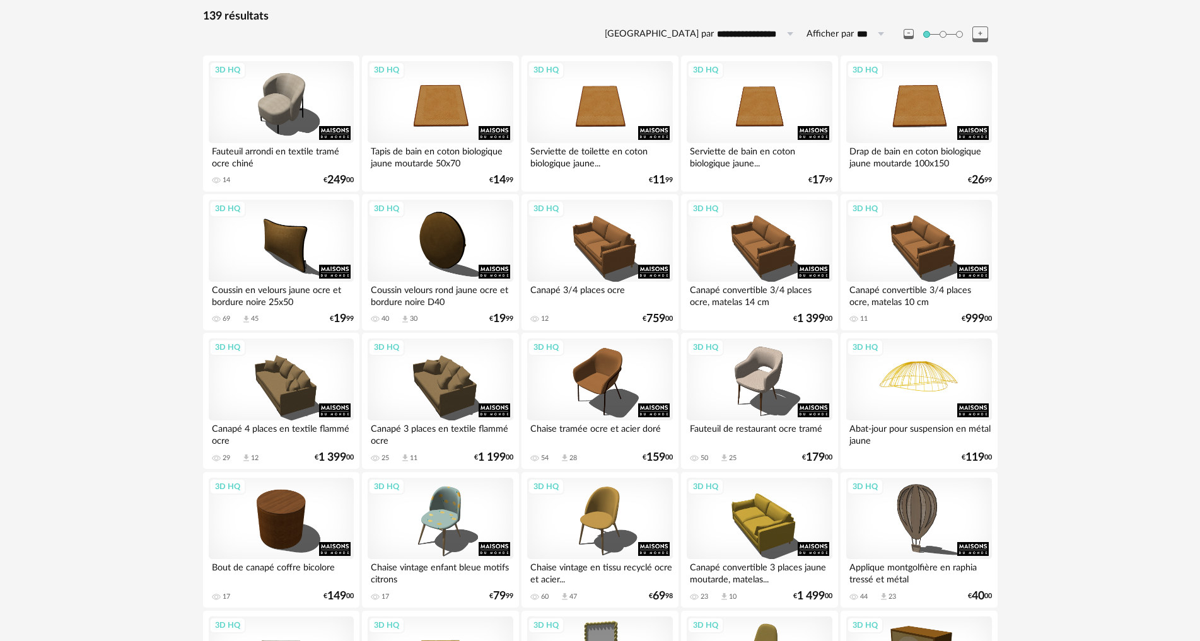
click at [937, 379] on div "3D HQ" at bounding box center [918, 380] width 145 height 82
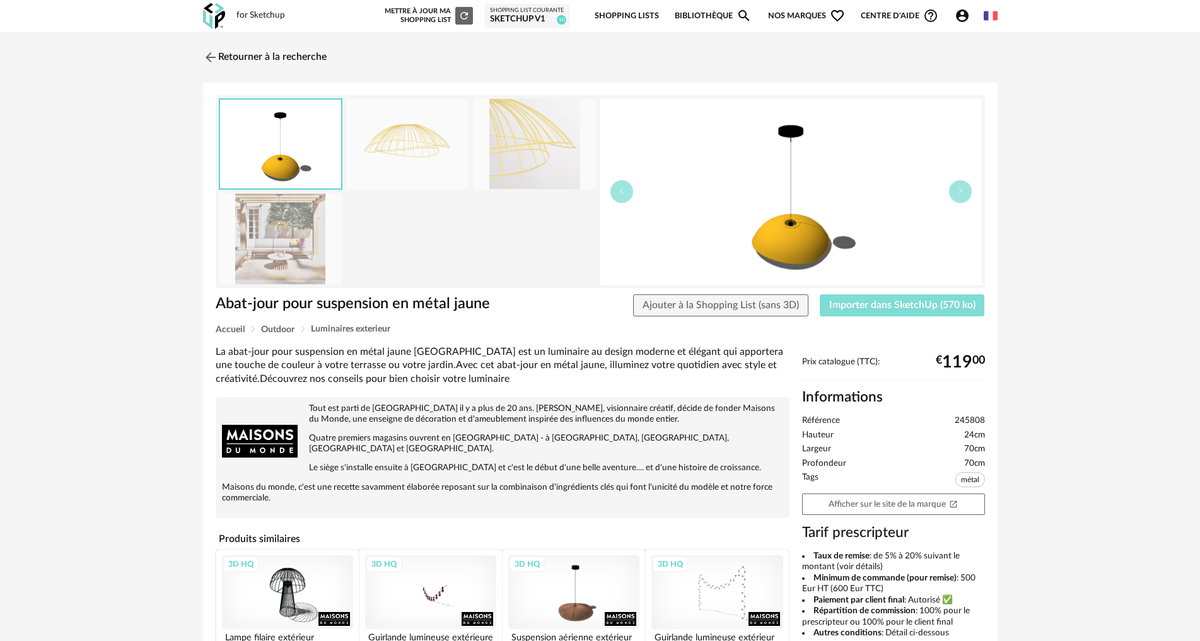
click at [900, 305] on span "Importer dans SketchUp (570 ko)" at bounding box center [902, 305] width 146 height 10
click at [254, 57] on link "Retourner à la recherche" at bounding box center [262, 58] width 124 height 28
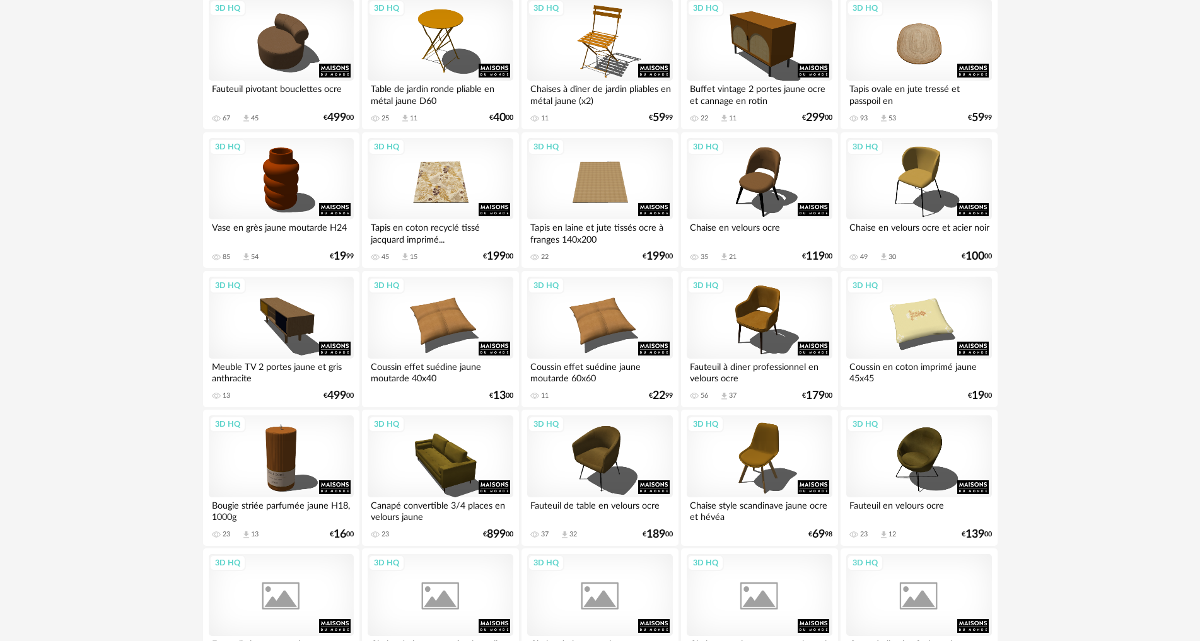
scroll to position [883, 0]
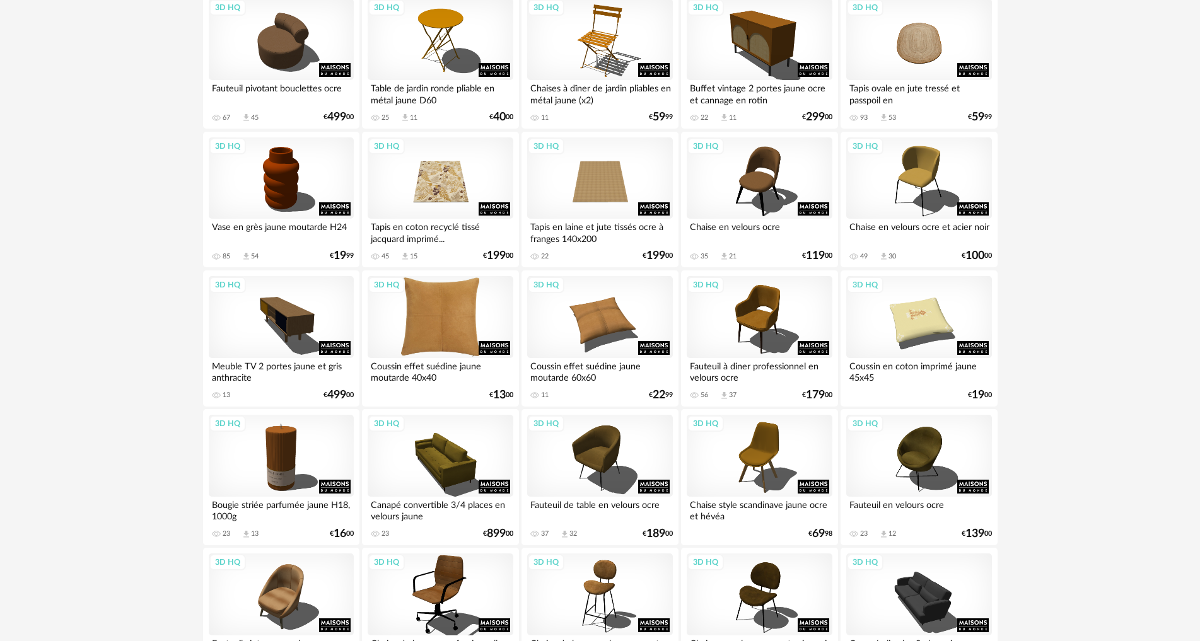
click at [448, 312] on div "3D HQ" at bounding box center [440, 317] width 145 height 82
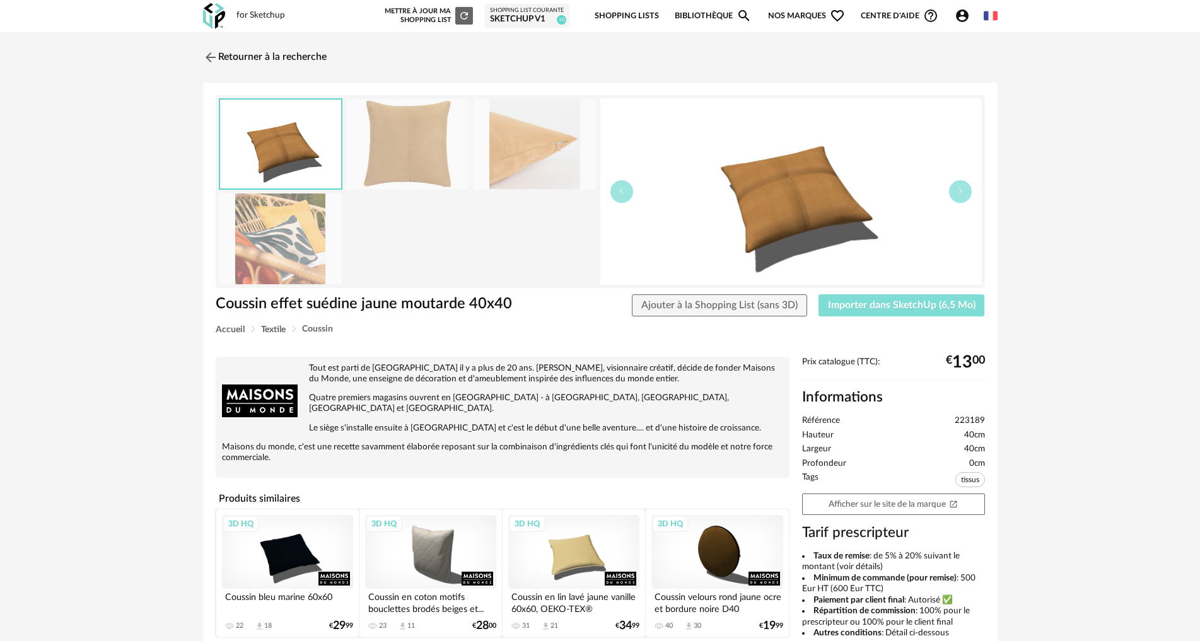
click at [891, 310] on button "Importer dans SketchUp (6,5 Mo)" at bounding box center [901, 305] width 166 height 23
drag, startPoint x: 234, startPoint y: 52, endPoint x: 228, endPoint y: 79, distance: 27.7
click at [234, 53] on link "Retourner à la recherche" at bounding box center [265, 58] width 124 height 28
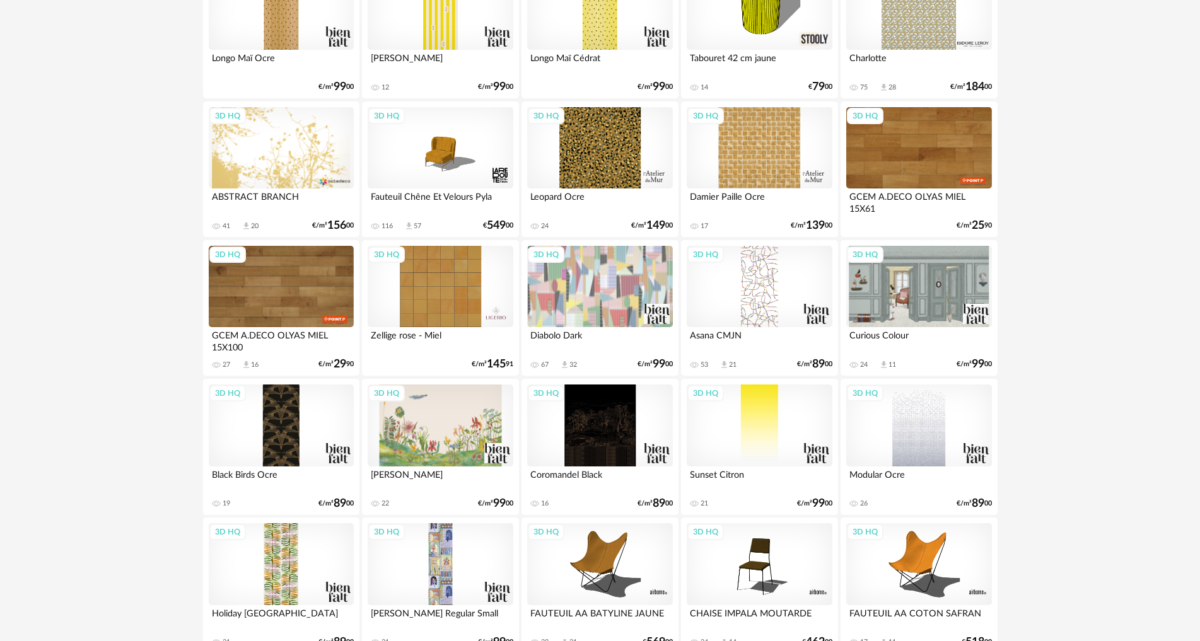
scroll to position [2398, 0]
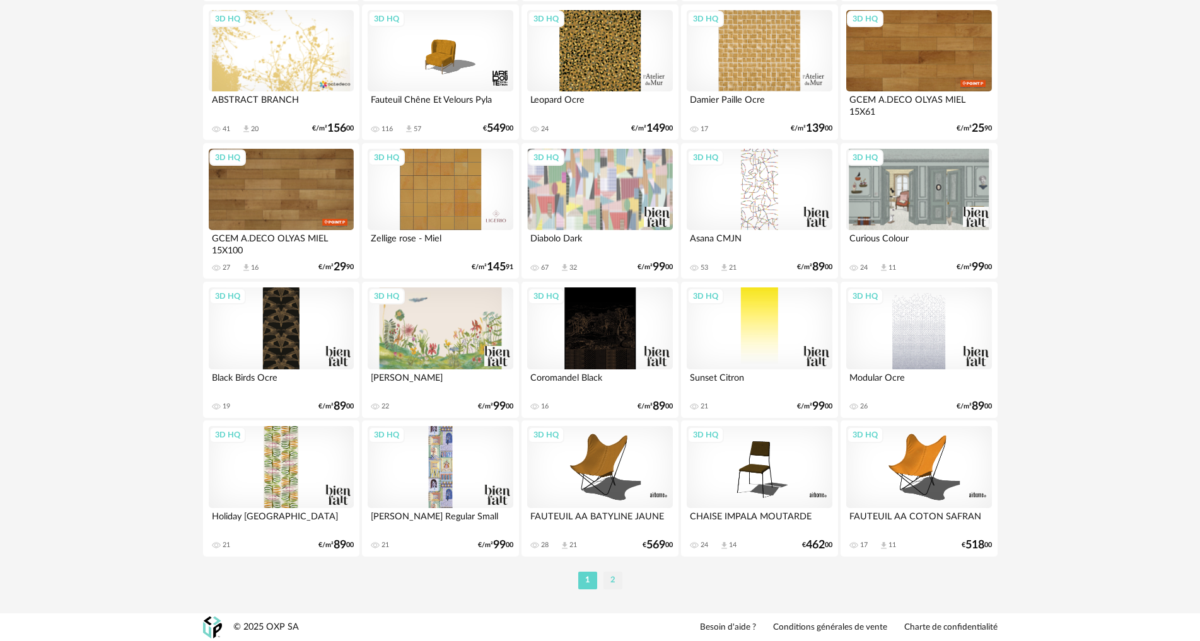
click at [610, 579] on li "2" at bounding box center [612, 581] width 19 height 18
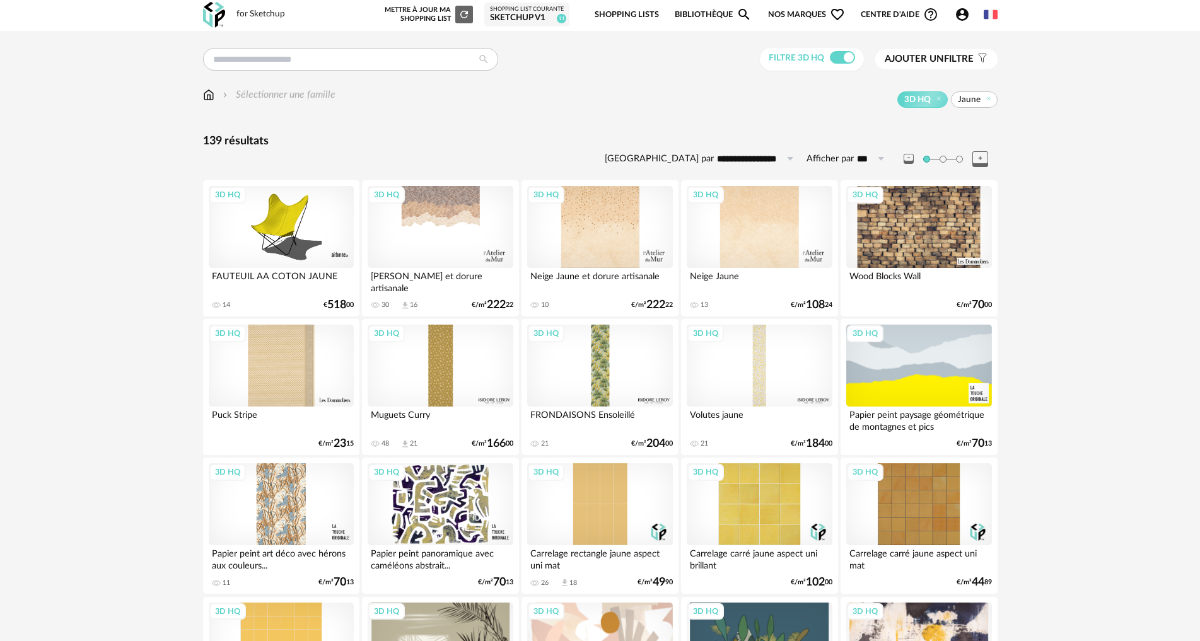
scroll to position [252, 0]
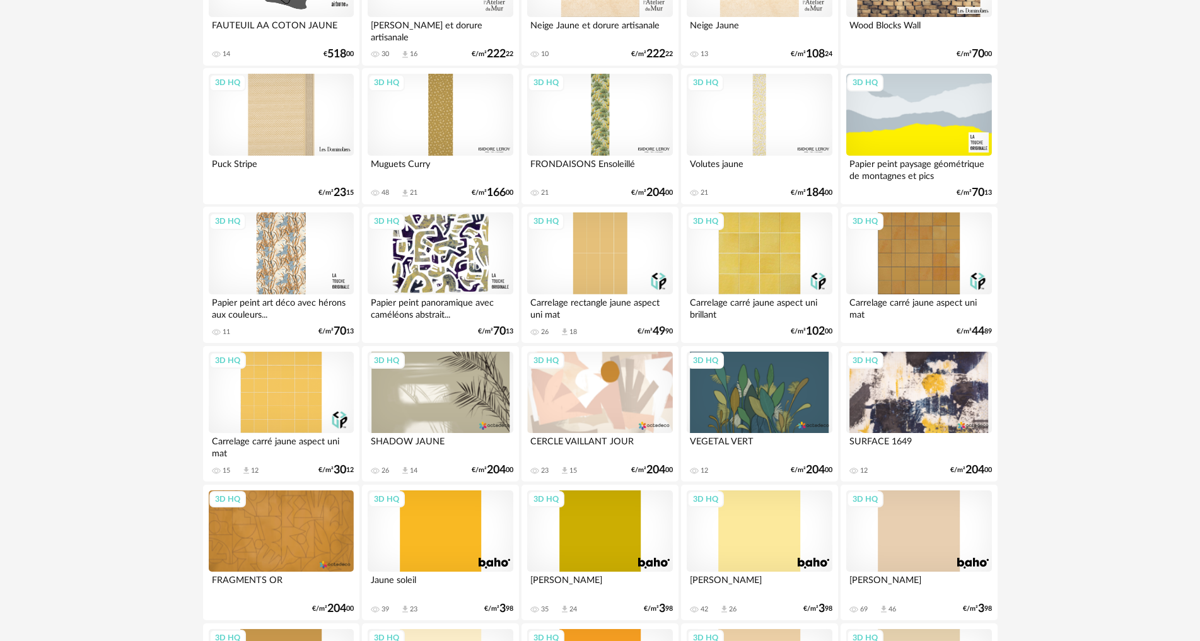
click at [299, 535] on div "3D HQ" at bounding box center [281, 531] width 145 height 82
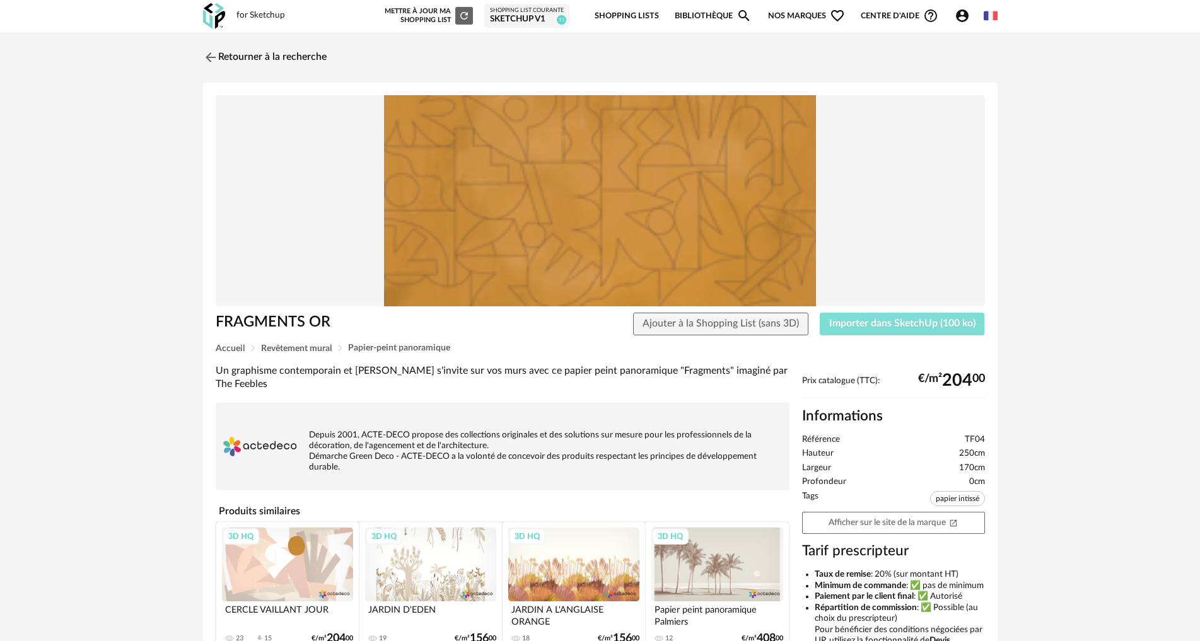
click at [930, 321] on span "Importer dans SketchUp (100 ko)" at bounding box center [902, 323] width 146 height 10
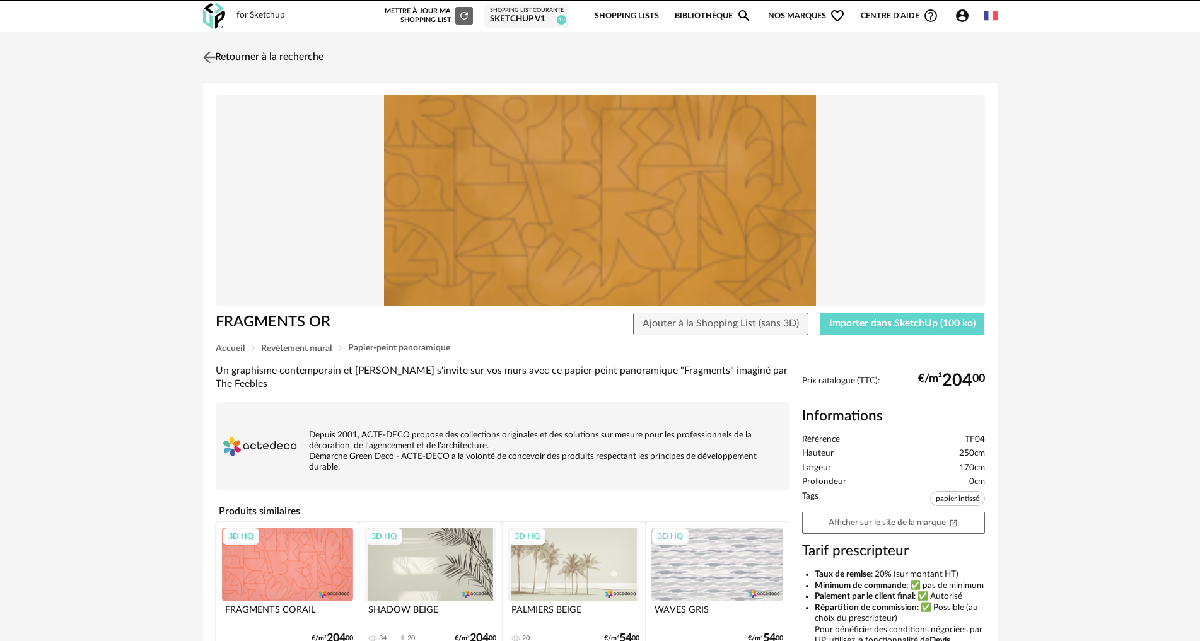
click at [248, 50] on link "Retourner à la recherche" at bounding box center [262, 58] width 124 height 28
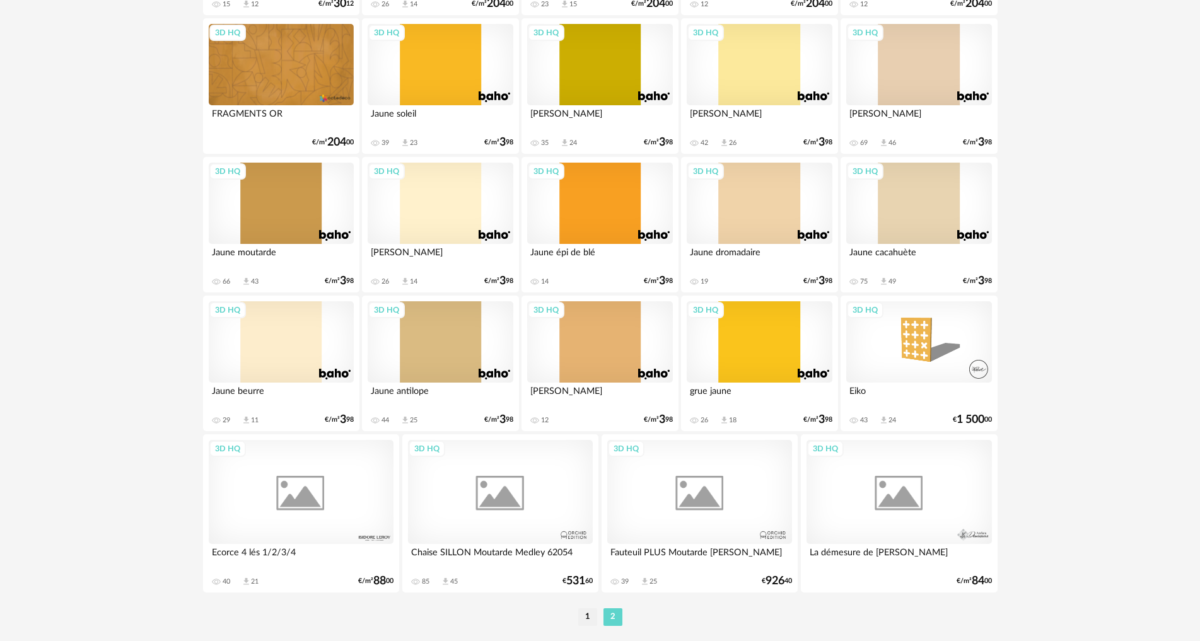
scroll to position [719, 0]
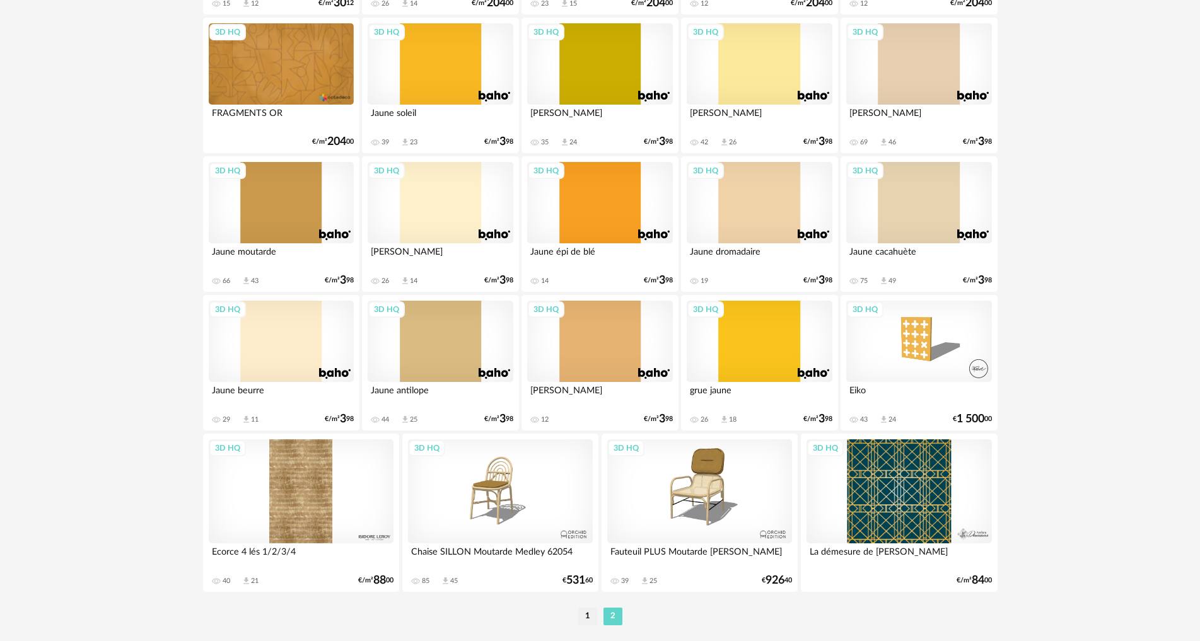
click at [589, 341] on div "3D HQ" at bounding box center [599, 342] width 145 height 82
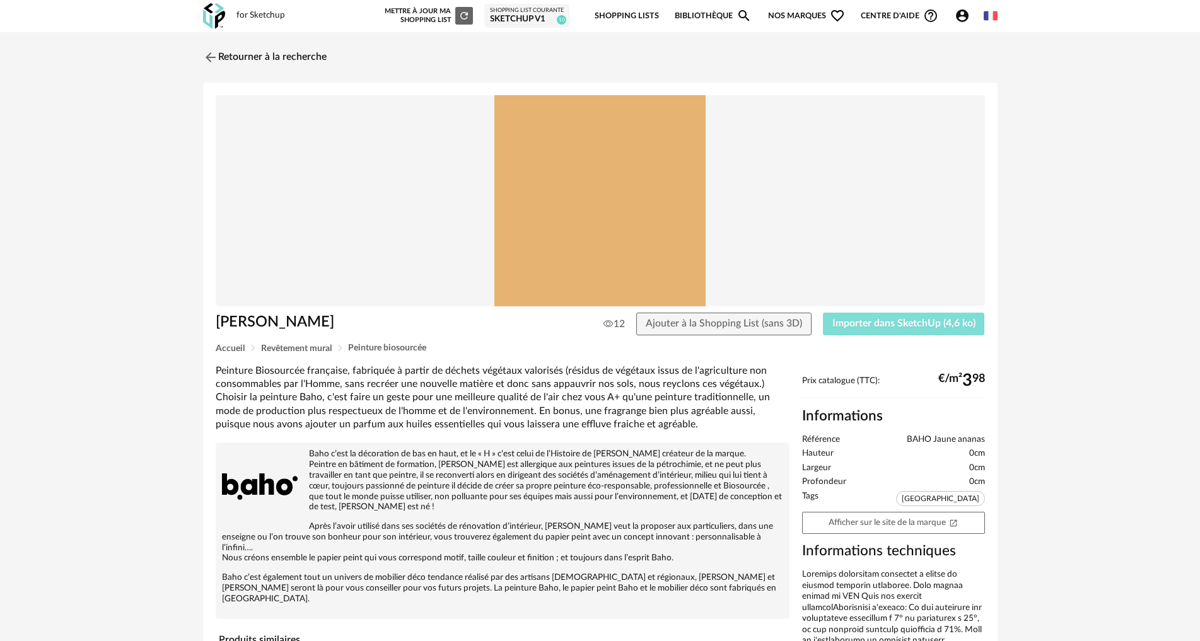
click at [893, 318] on button "Importer dans SketchUp (4,6 ko)" at bounding box center [904, 324] width 162 height 23
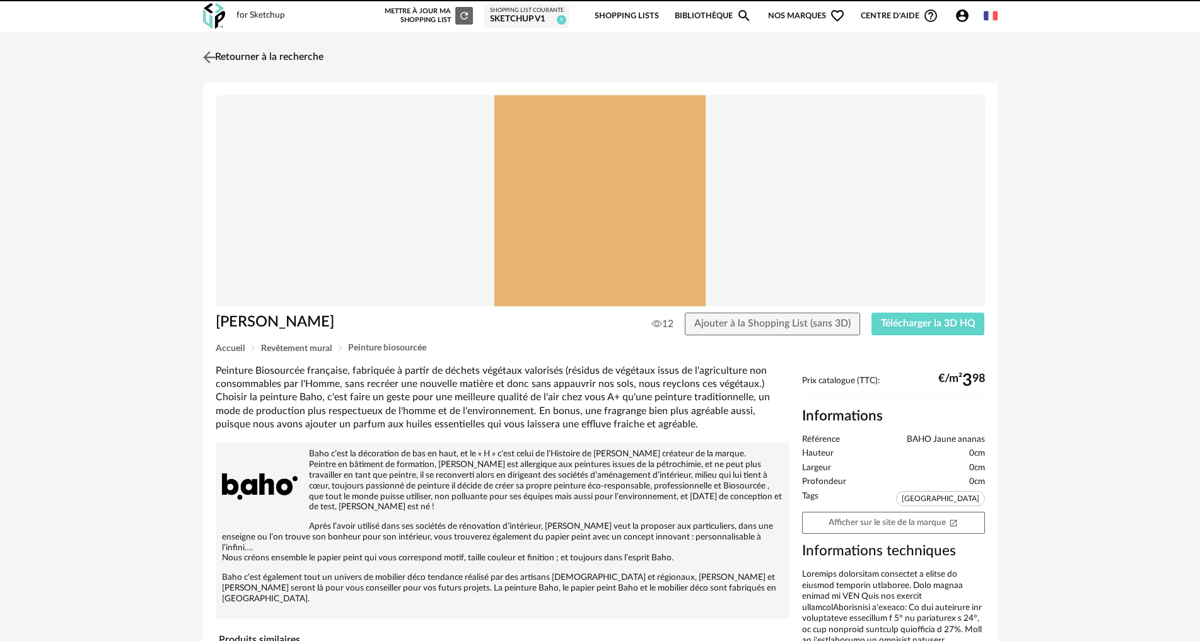
click at [223, 49] on link "Retourner à la recherche" at bounding box center [262, 58] width 124 height 28
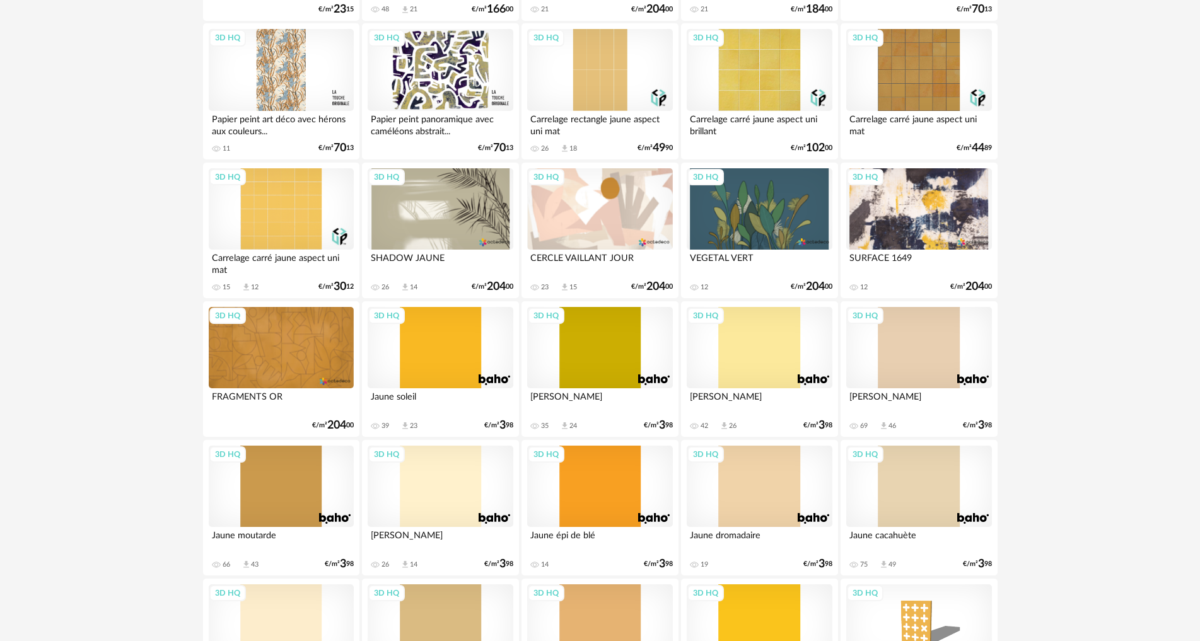
scroll to position [62, 0]
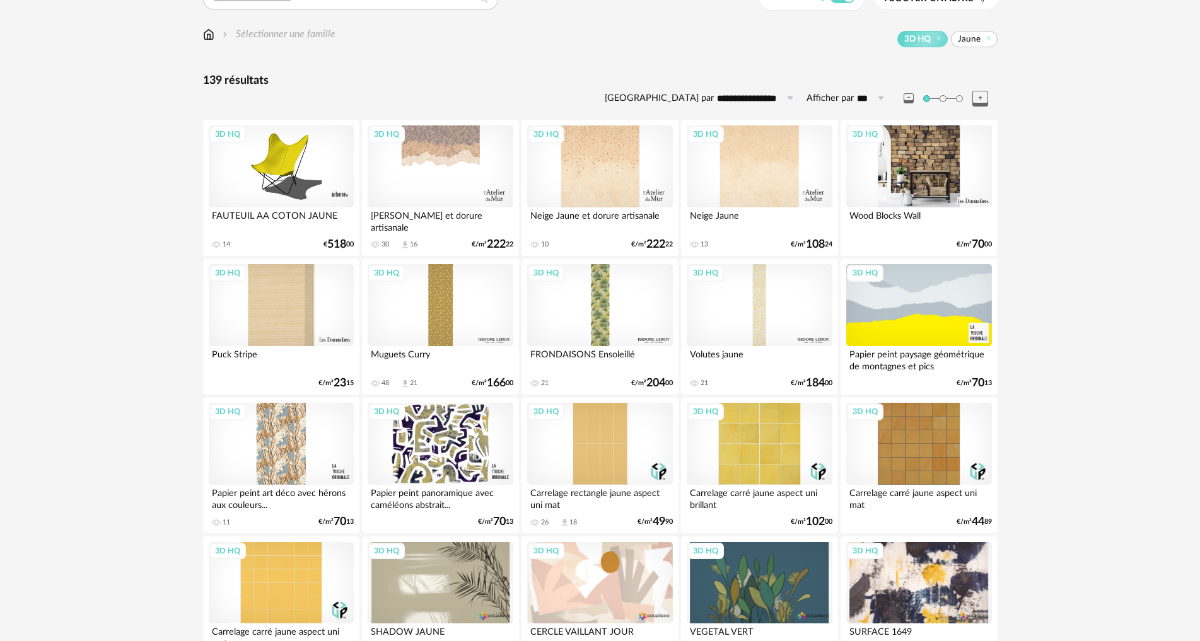
click at [937, 168] on div "3D HQ" at bounding box center [918, 166] width 145 height 82
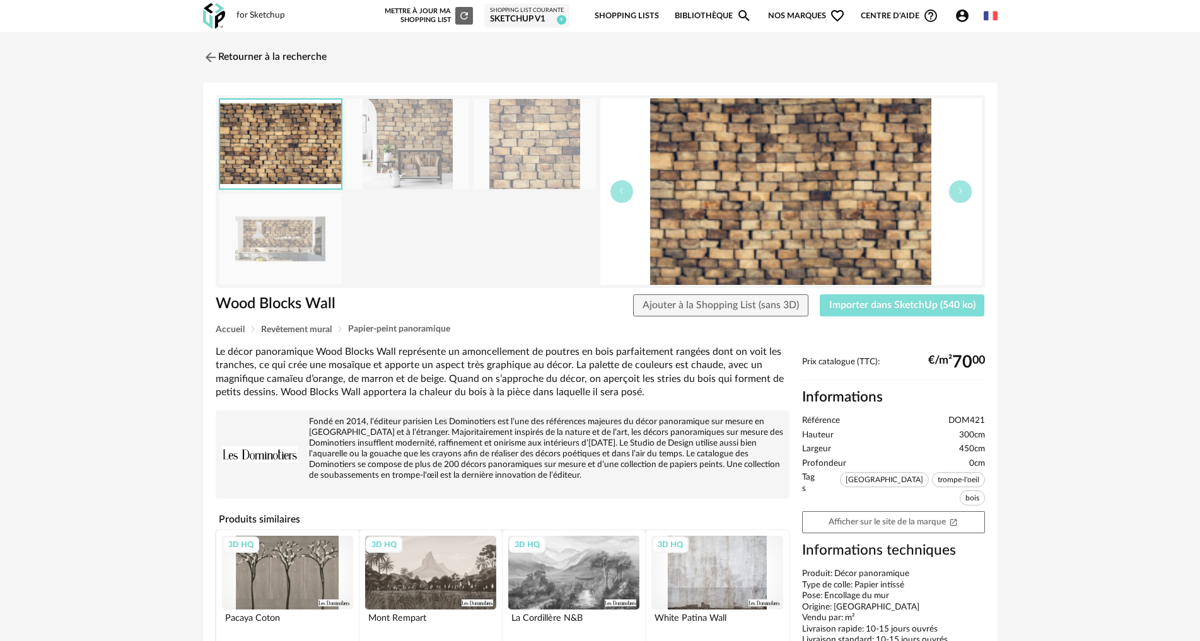
click at [879, 303] on span "Importer dans SketchUp (540 ko)" at bounding box center [902, 305] width 146 height 10
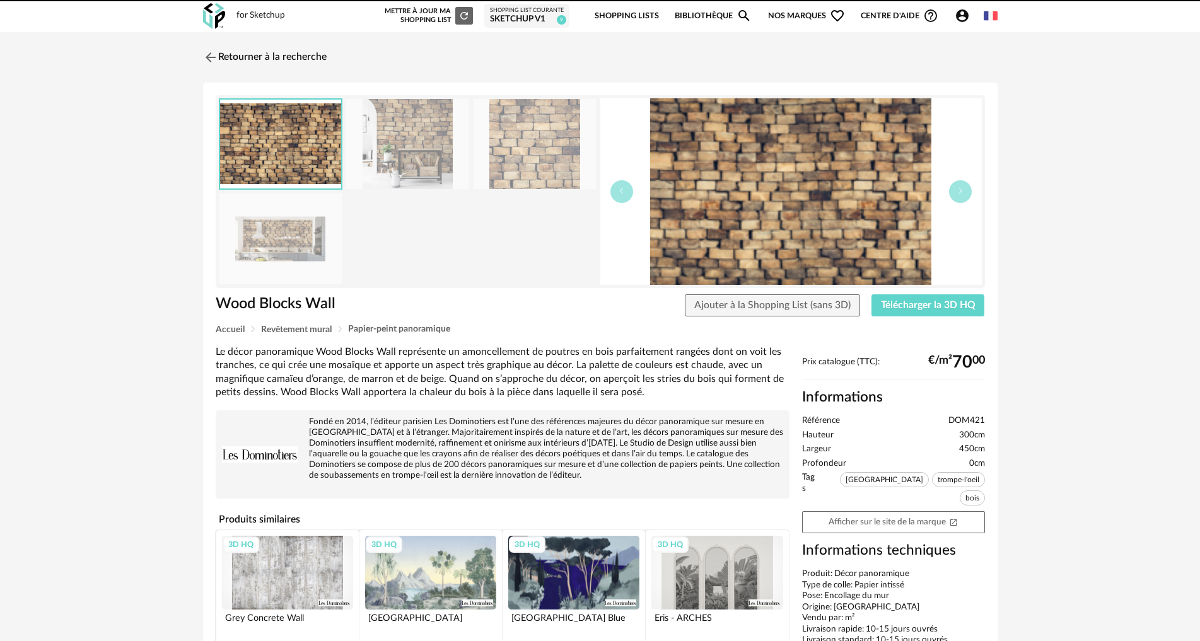
click at [223, 52] on link "Retourner à la recherche" at bounding box center [265, 58] width 124 height 28
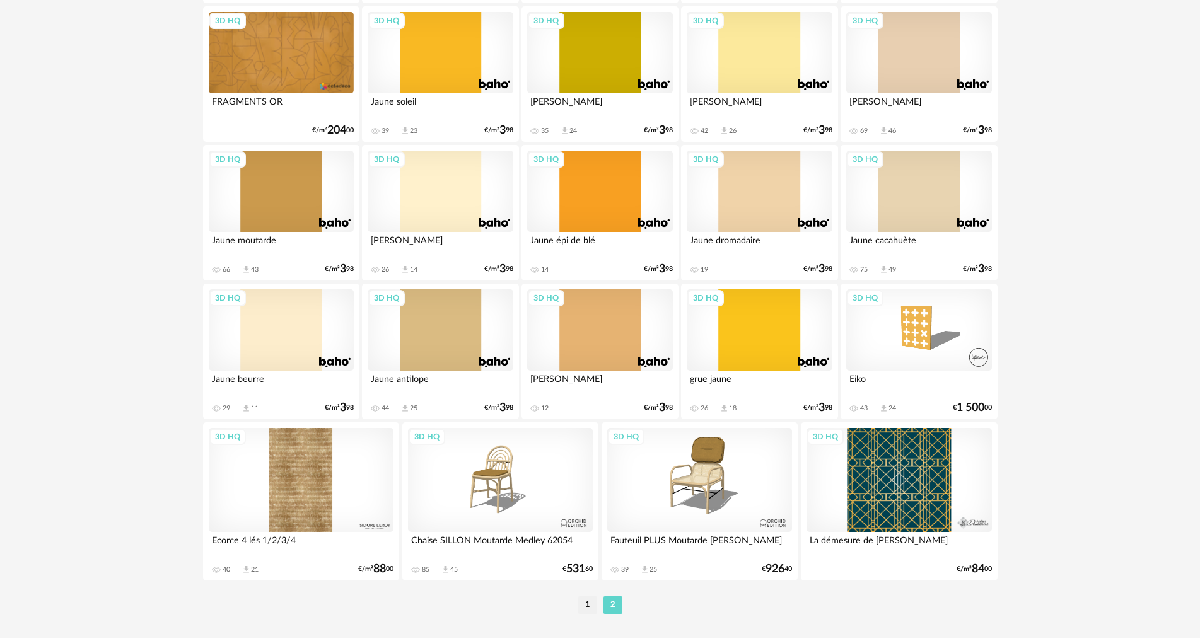
scroll to position [755, 0]
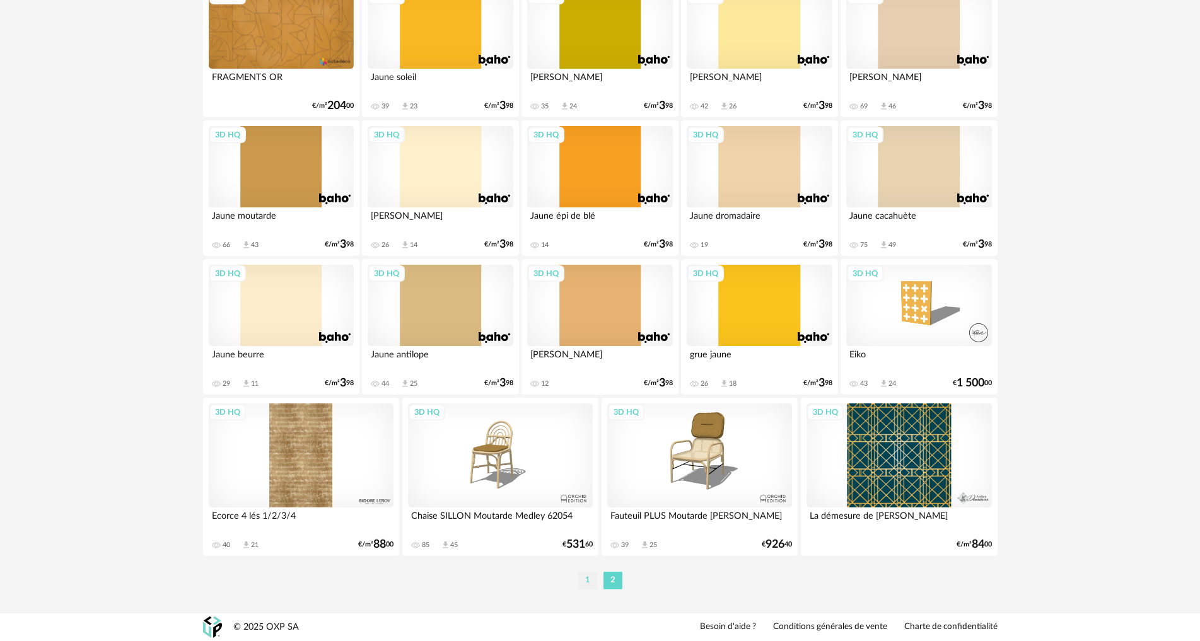
click at [583, 576] on li "1" at bounding box center [587, 581] width 19 height 18
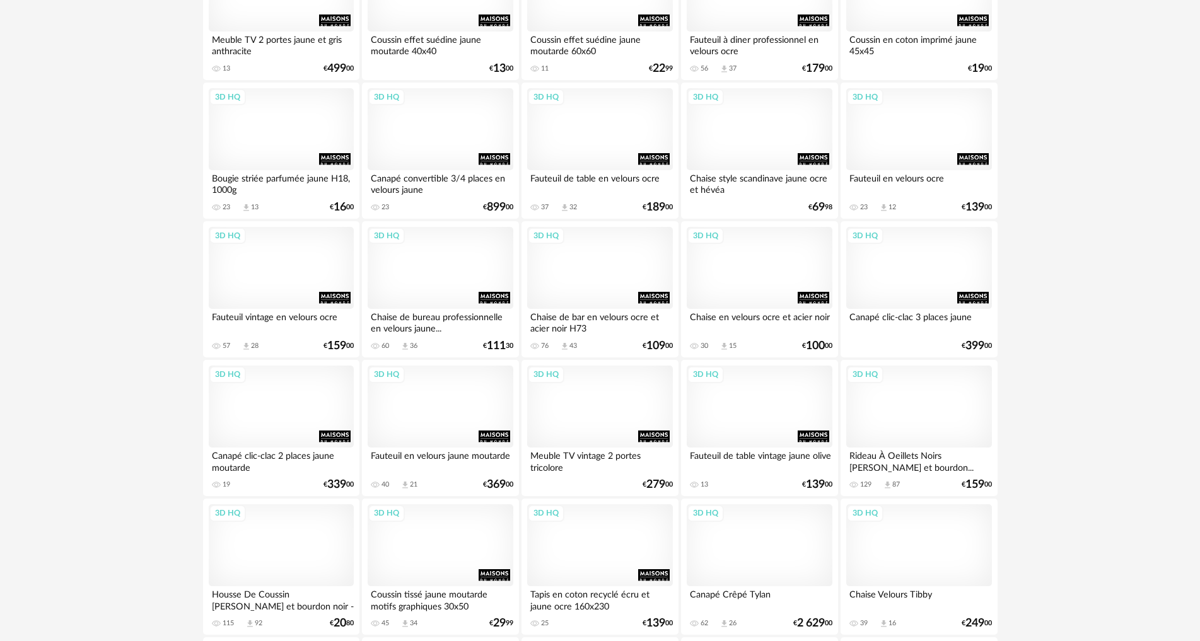
scroll to position [1198, 0]
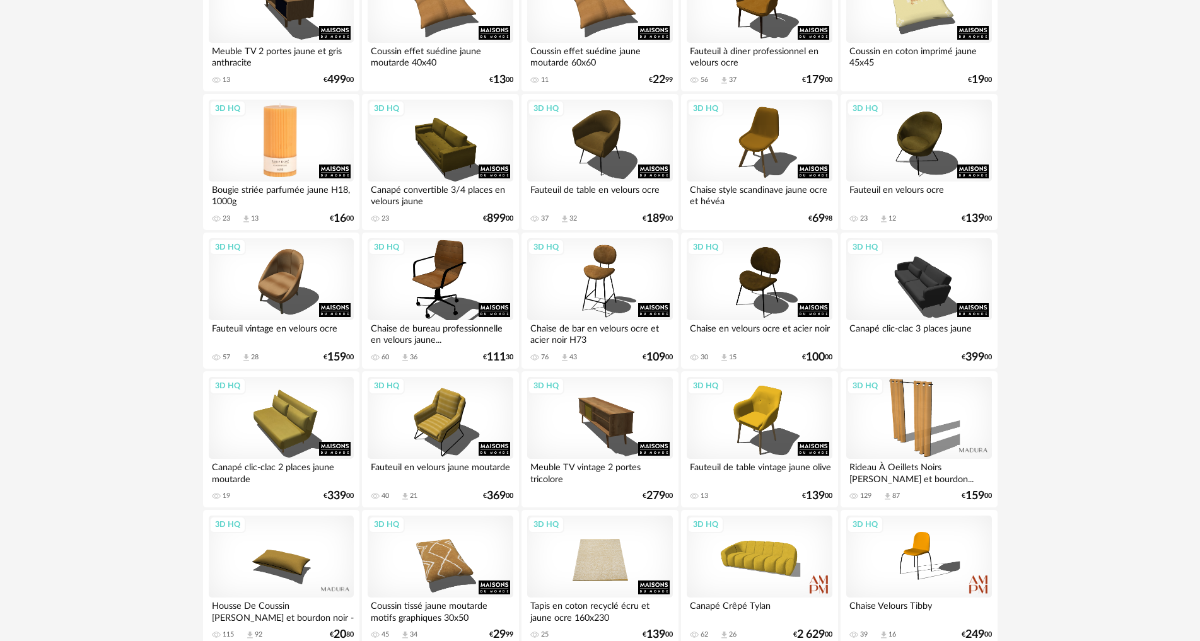
click at [282, 139] on div "3D HQ" at bounding box center [281, 141] width 145 height 82
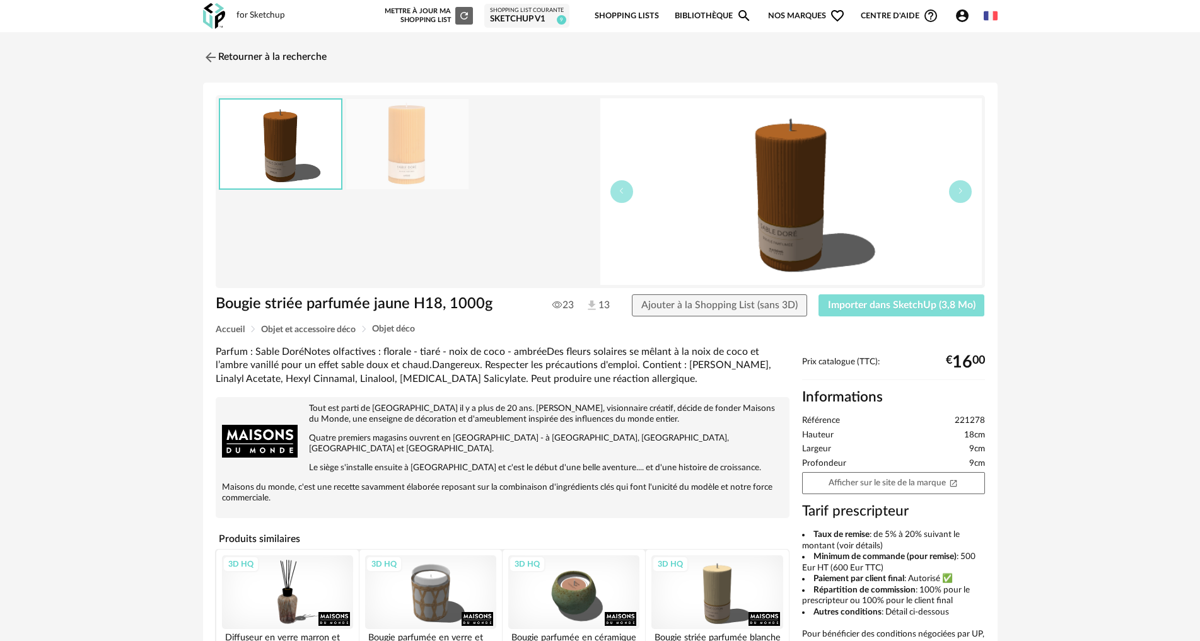
click at [870, 302] on span "Importer dans SketchUp (3,8 Mo)" at bounding box center [902, 305] width 148 height 10
click at [233, 59] on link "Retourner à la recherche" at bounding box center [262, 58] width 124 height 28
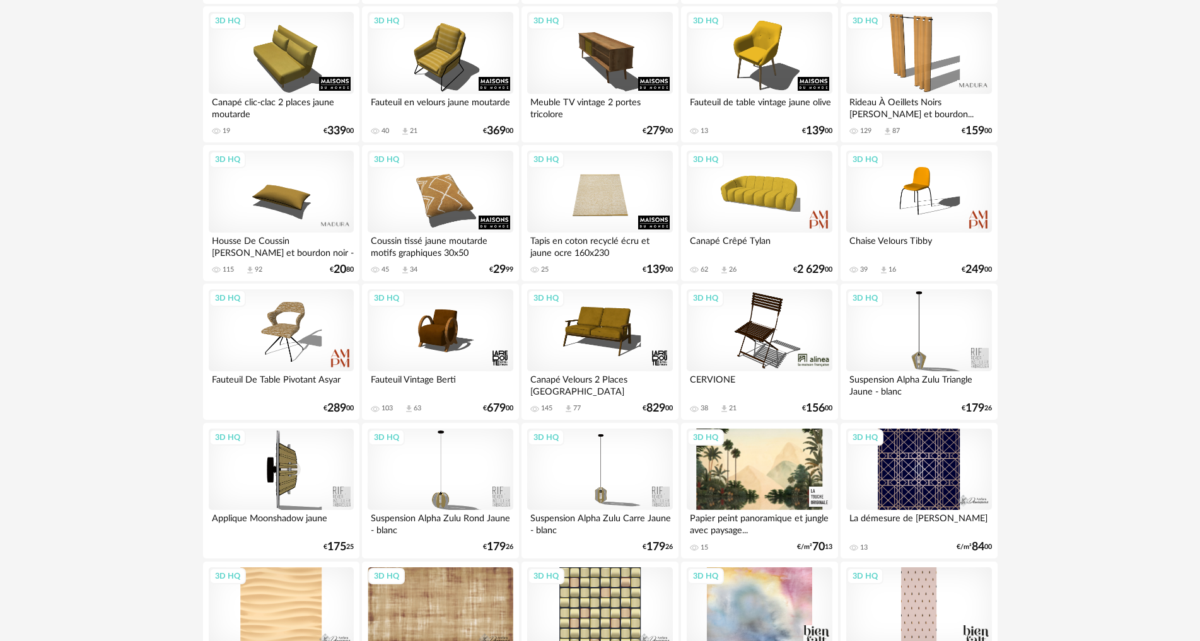
scroll to position [1576, 0]
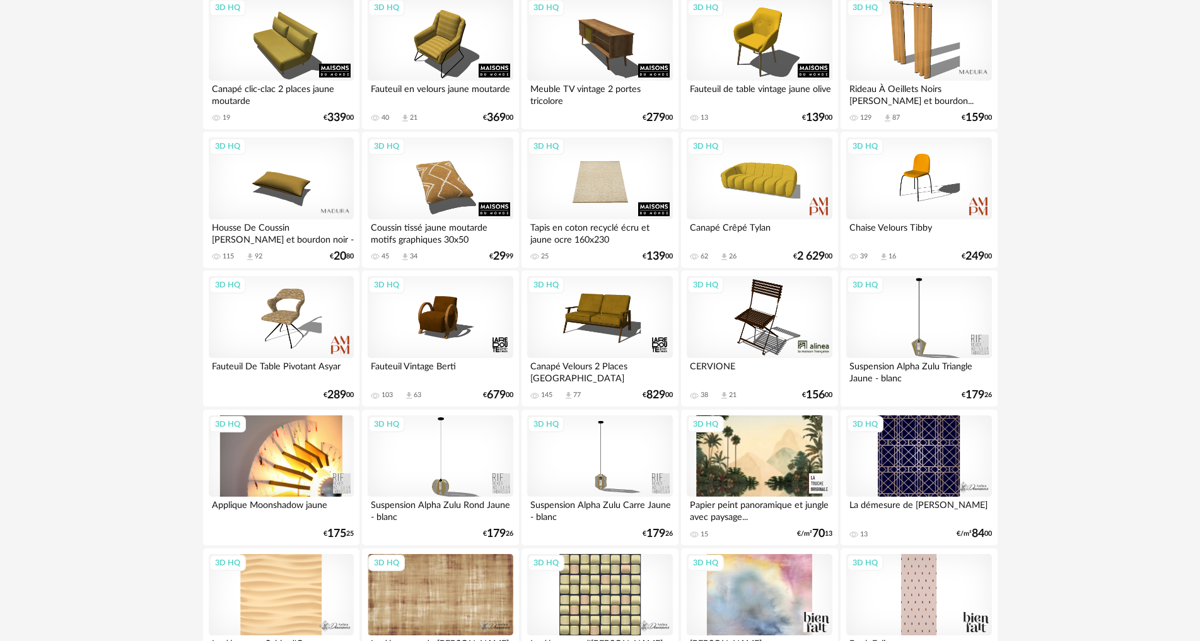
click at [295, 455] on div "3D HQ" at bounding box center [281, 456] width 145 height 82
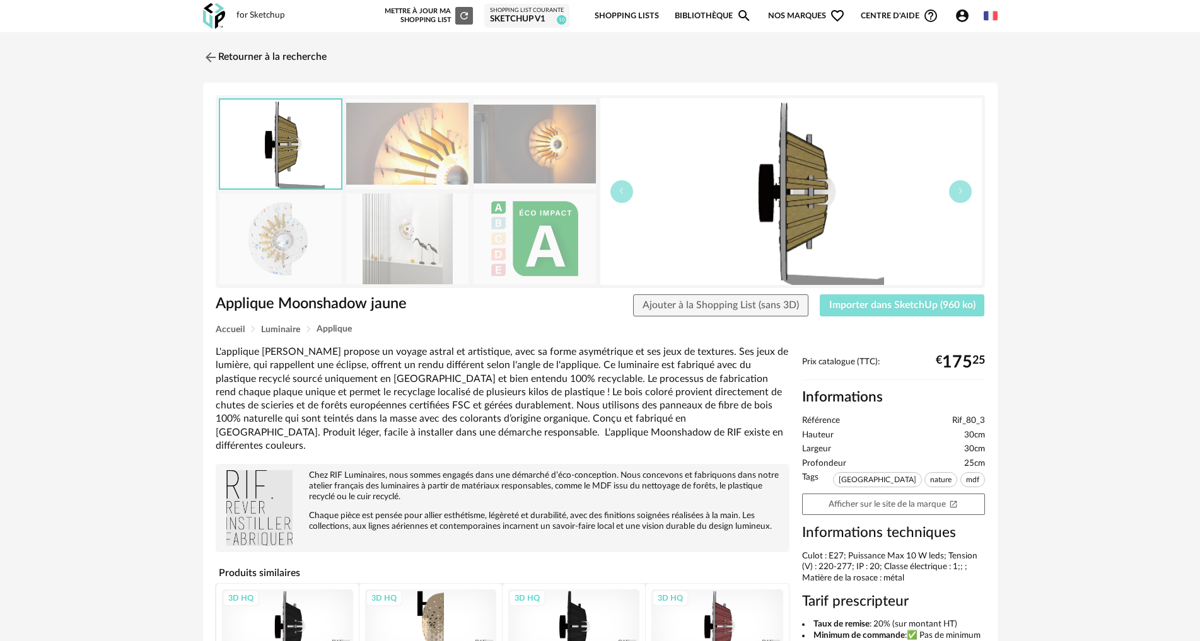
click at [883, 303] on span "Importer dans SketchUp (960 ko)" at bounding box center [902, 305] width 146 height 10
click at [250, 55] on link "Retourner à la recherche" at bounding box center [262, 58] width 124 height 28
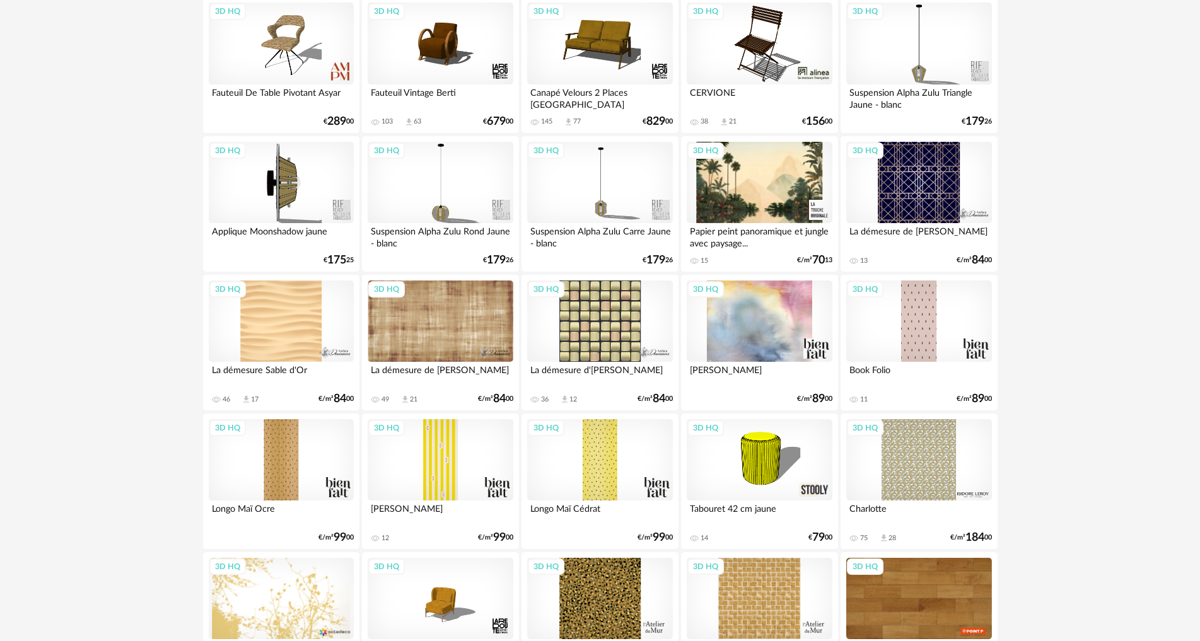
scroll to position [1891, 0]
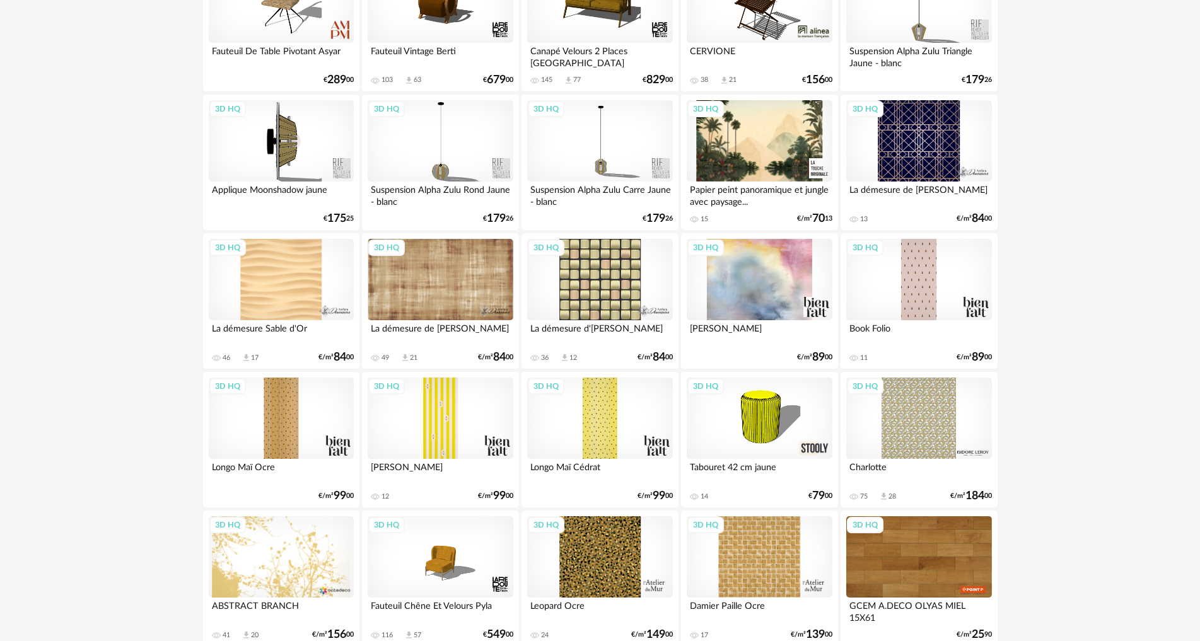
click at [444, 421] on div "3D HQ" at bounding box center [440, 419] width 145 height 82
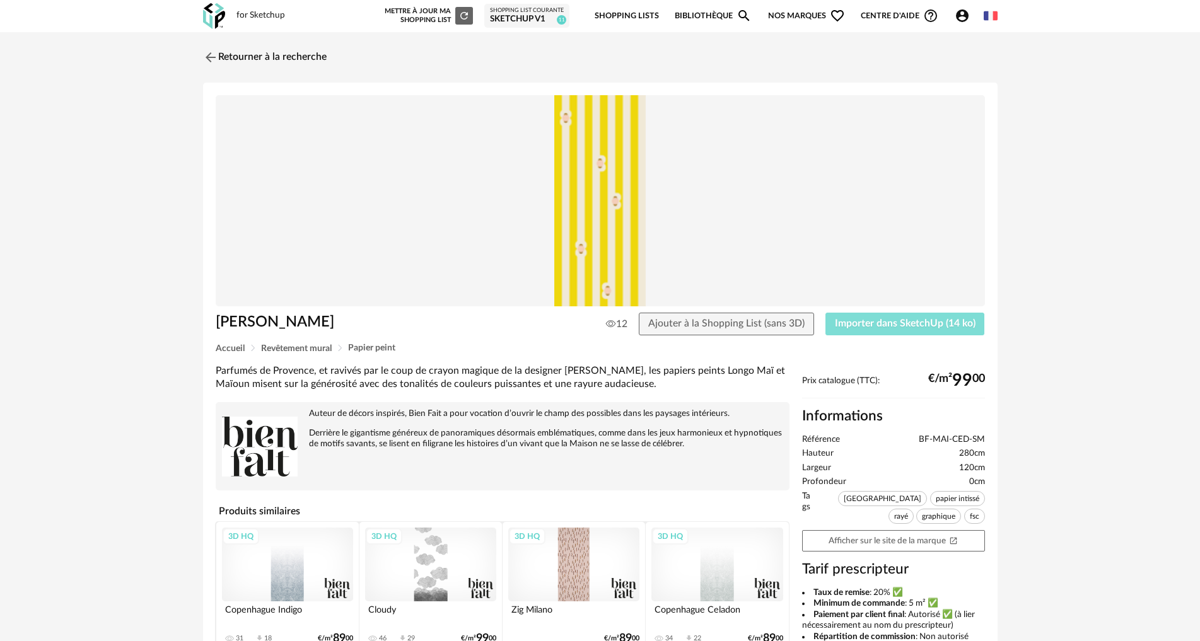
drag, startPoint x: 887, startPoint y: 318, endPoint x: 866, endPoint y: 324, distance: 21.6
click at [887, 319] on span "Importer dans SketchUp (14 ko)" at bounding box center [905, 323] width 141 height 10
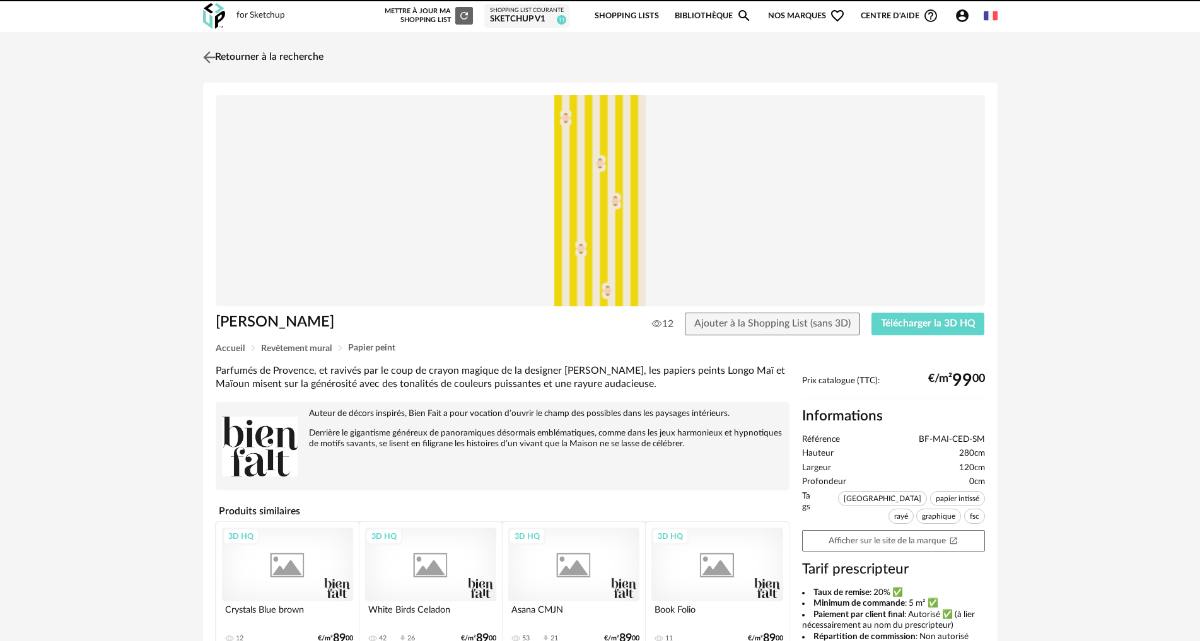
click at [259, 57] on link "Retourner à la recherche" at bounding box center [262, 58] width 124 height 28
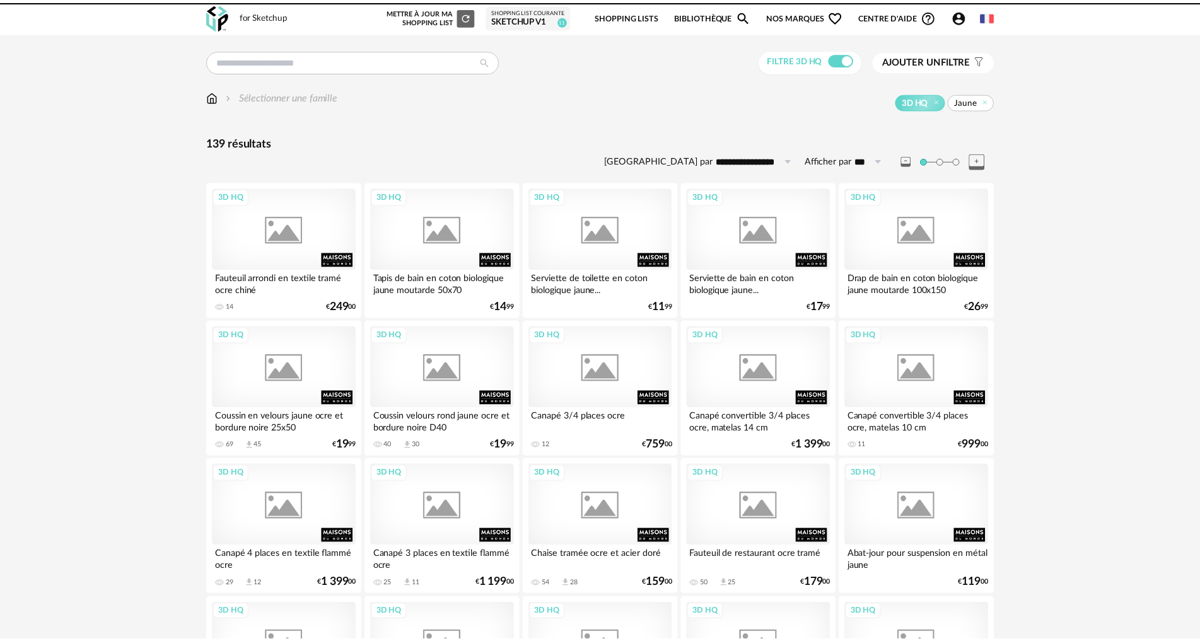
scroll to position [2258, 0]
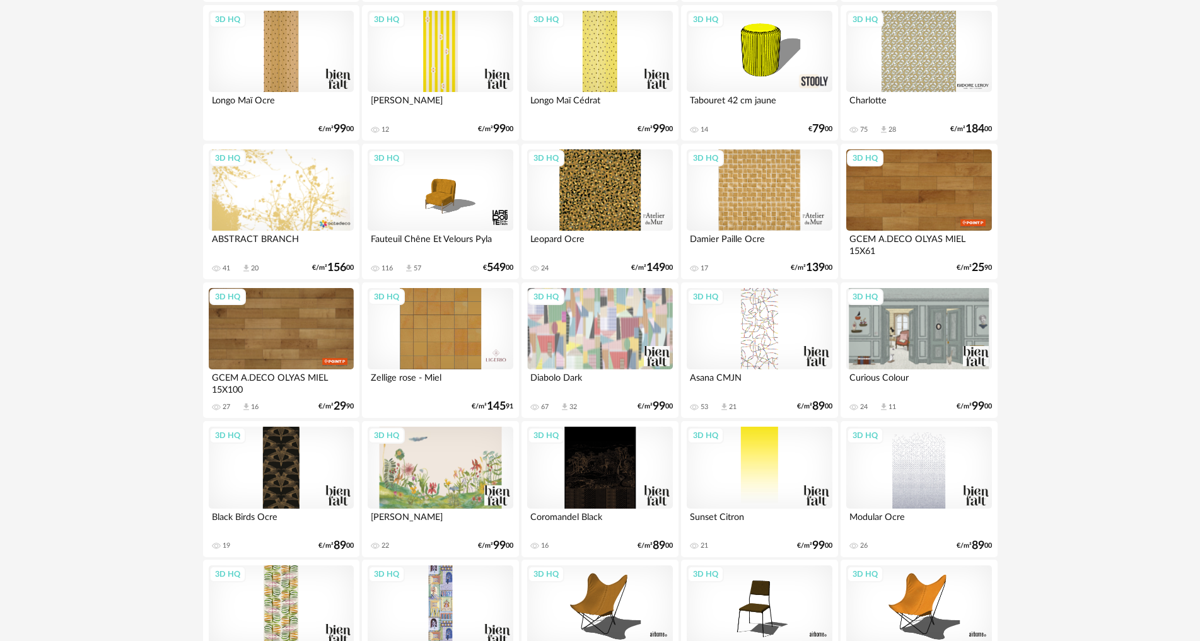
click at [743, 187] on div "3D HQ" at bounding box center [759, 190] width 145 height 82
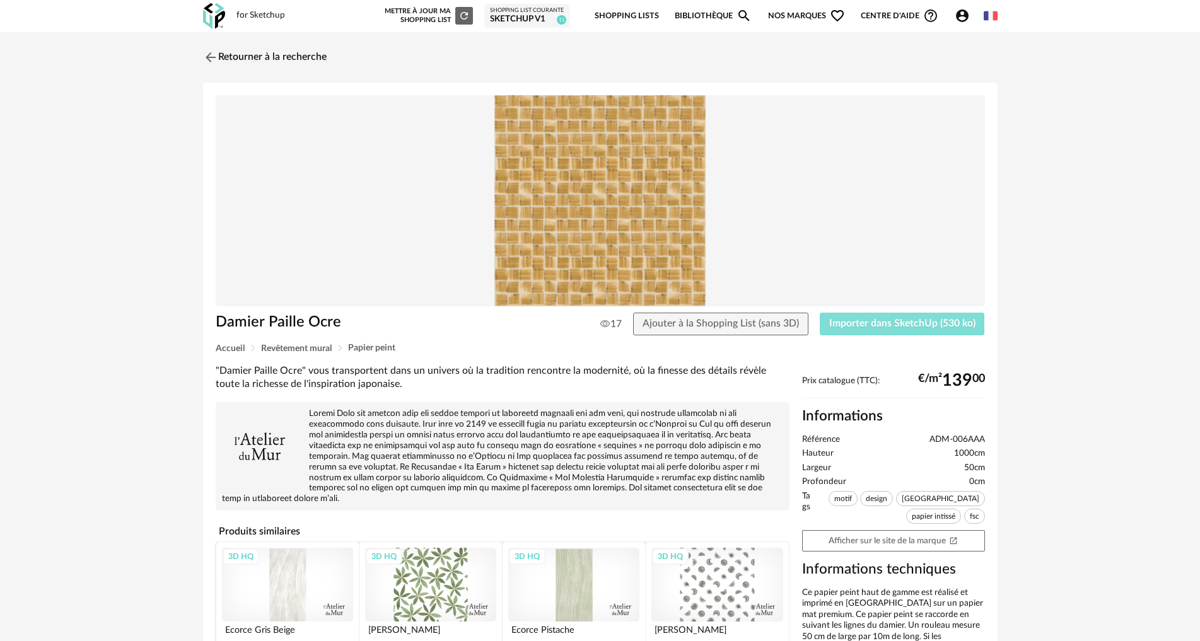
click at [868, 323] on span "Importer dans SketchUp (530 ko)" at bounding box center [902, 323] width 146 height 10
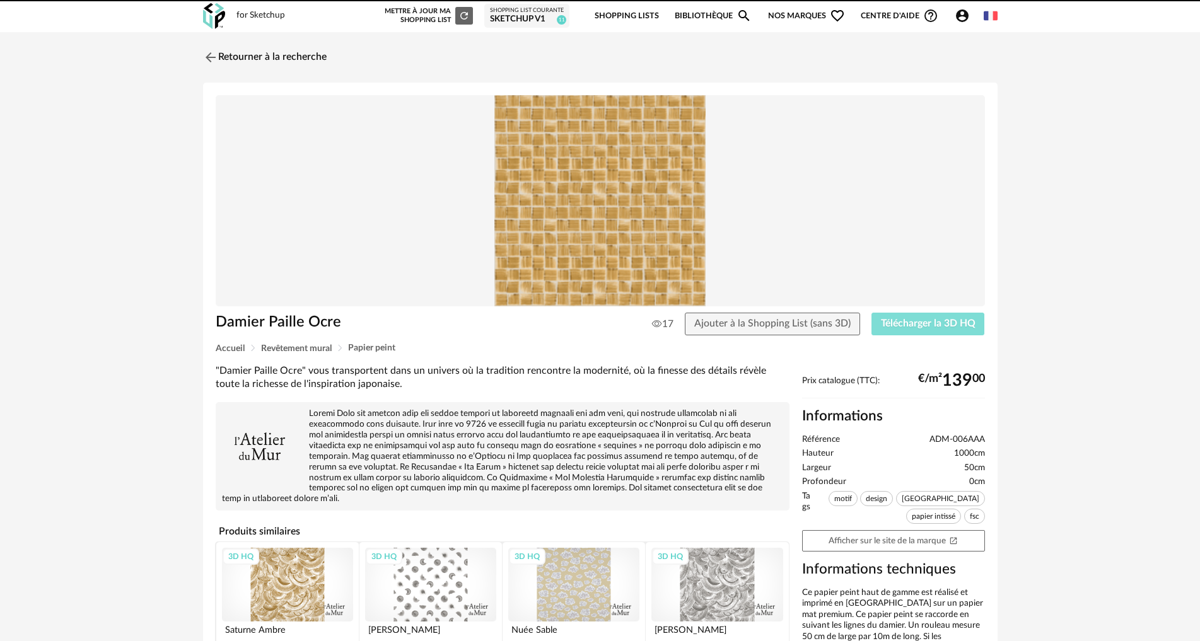
click at [930, 324] on span "Télécharger la 3D HQ" at bounding box center [928, 323] width 95 height 10
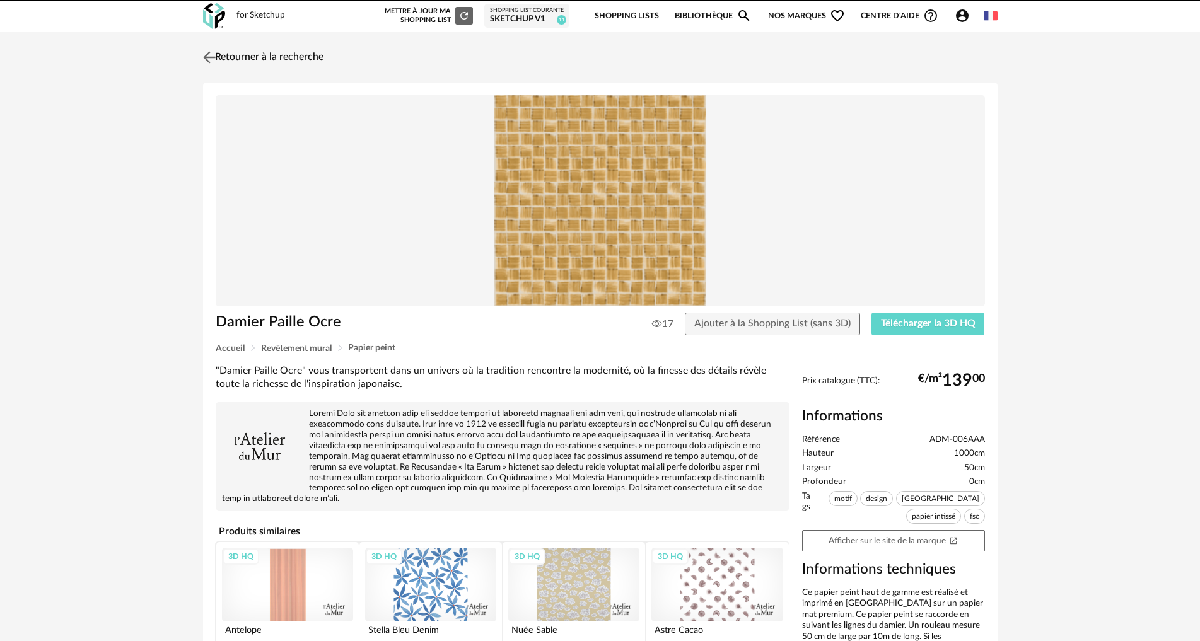
drag, startPoint x: 236, startPoint y: 49, endPoint x: 257, endPoint y: 82, distance: 39.2
click at [236, 50] on link "Retourner à la recherche" at bounding box center [265, 58] width 124 height 28
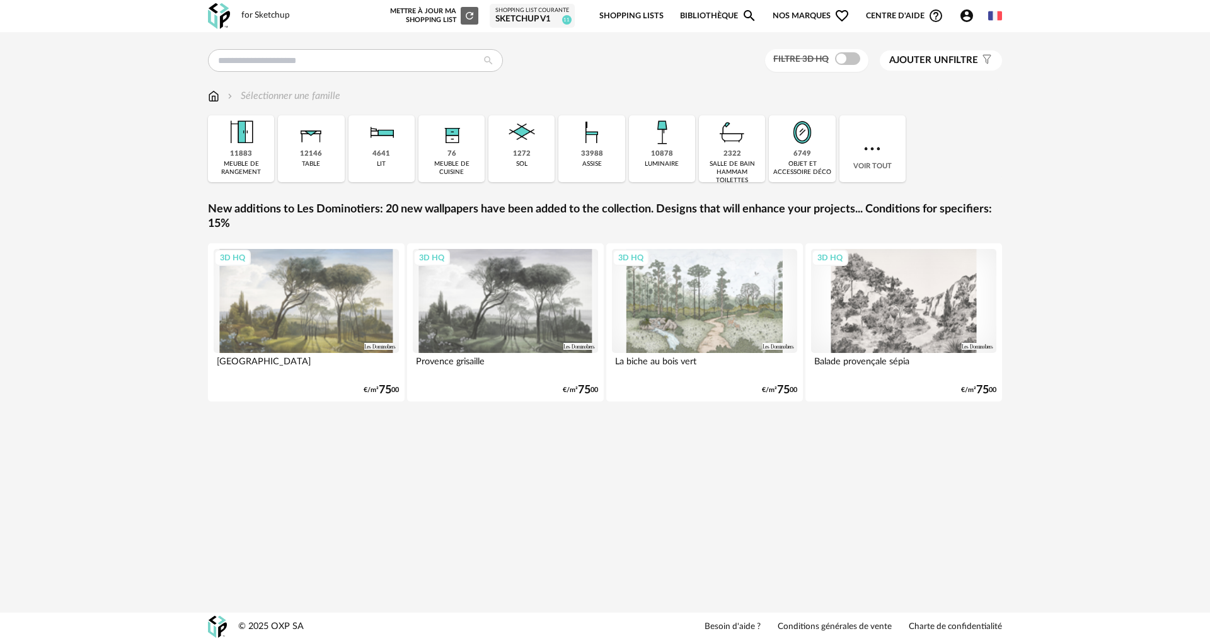
click at [922, 59] on span "Ajouter un" at bounding box center [919, 59] width 59 height 9
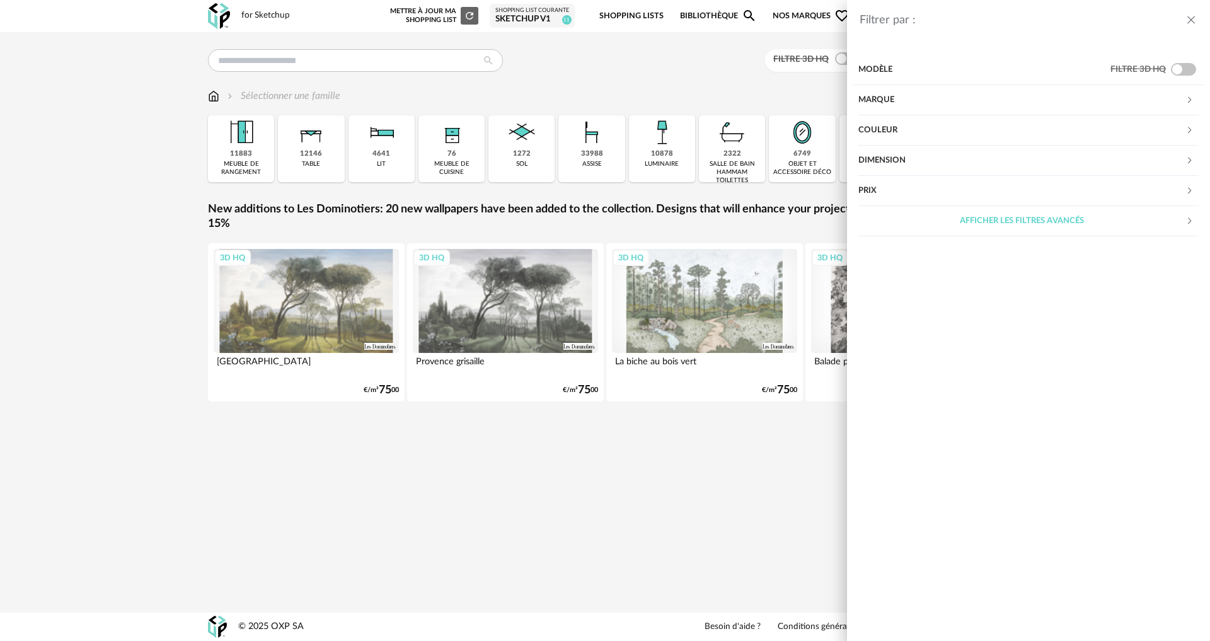
click at [894, 122] on div "Couleur" at bounding box center [1022, 130] width 327 height 30
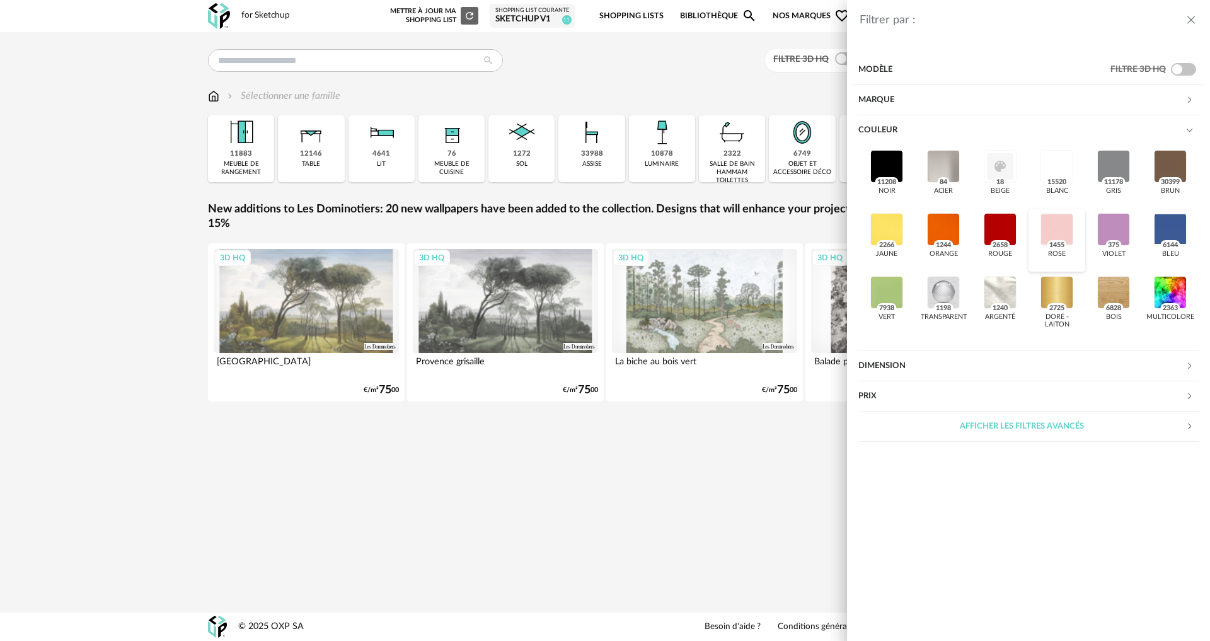
click at [1064, 234] on div at bounding box center [1057, 229] width 33 height 33
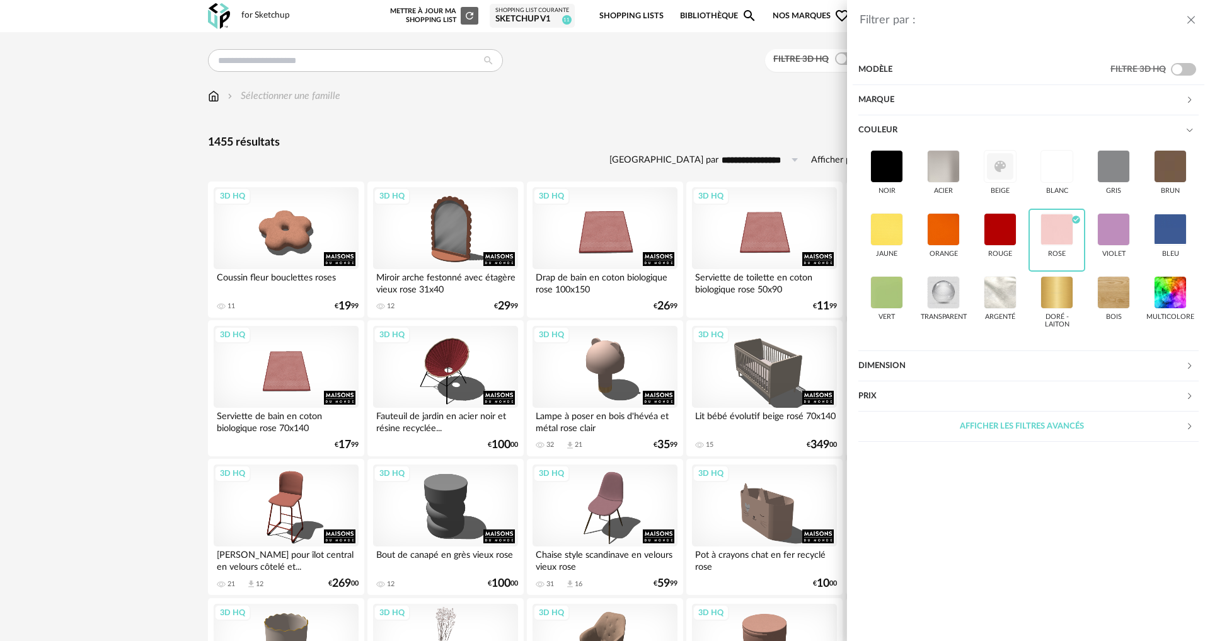
click at [117, 345] on div "Filtrer par : Modèle Filtre 3D HQ Marque &tradition 8 101 Copenhagen 0 366 Conc…" at bounding box center [605, 320] width 1210 height 641
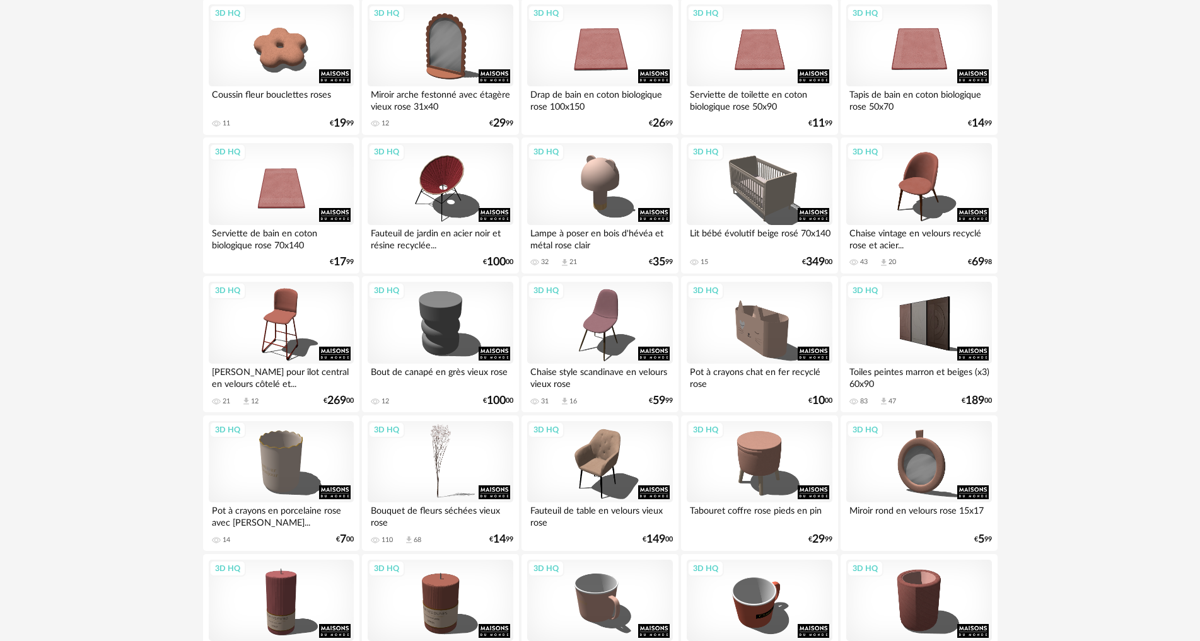
scroll to position [315, 0]
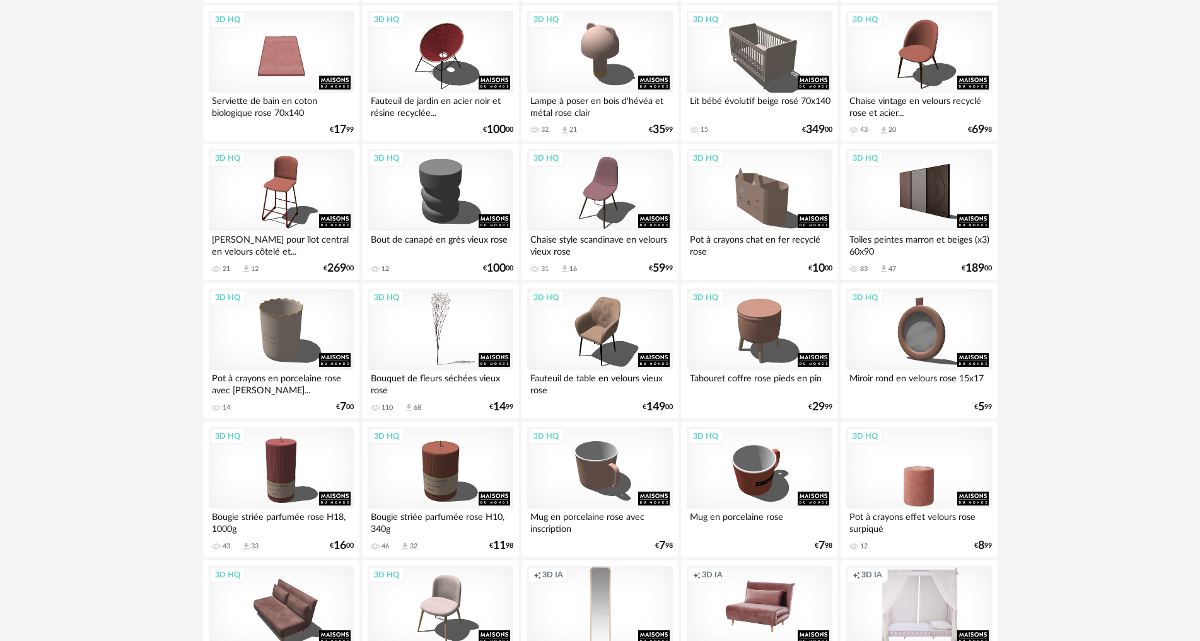
click at [921, 487] on div "3D HQ" at bounding box center [918, 468] width 145 height 82
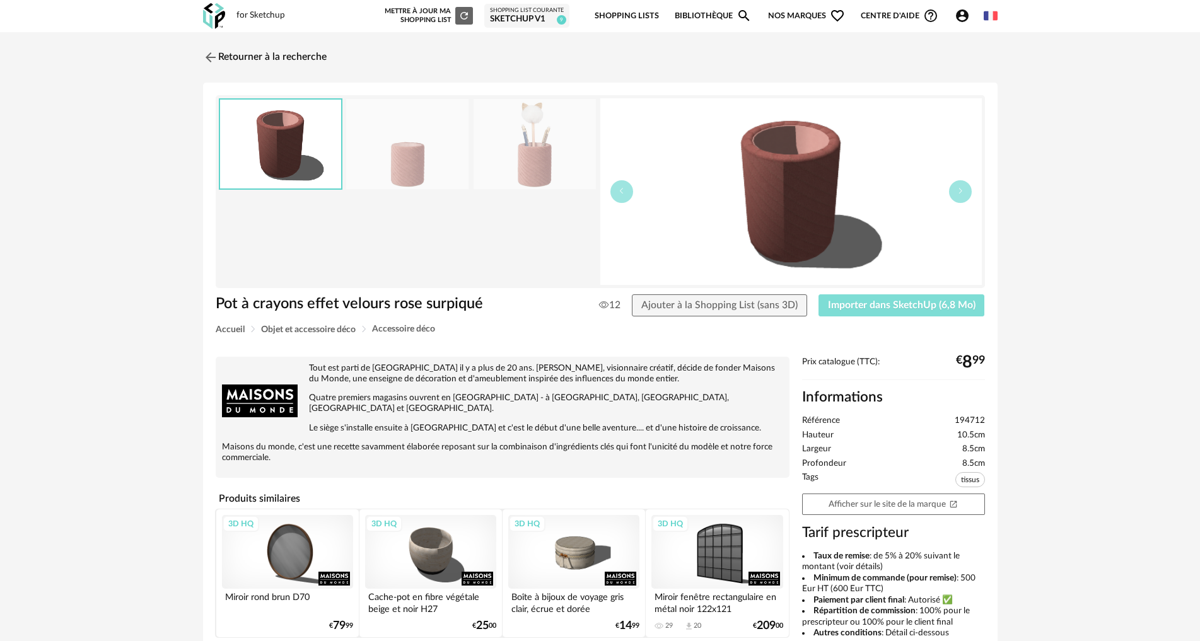
click at [881, 304] on span "Importer dans SketchUp (6,8 Mo)" at bounding box center [902, 305] width 148 height 10
drag, startPoint x: 264, startPoint y: 59, endPoint x: 265, endPoint y: 68, distance: 9.5
click at [264, 60] on link "Retourner à la recherche" at bounding box center [262, 58] width 124 height 28
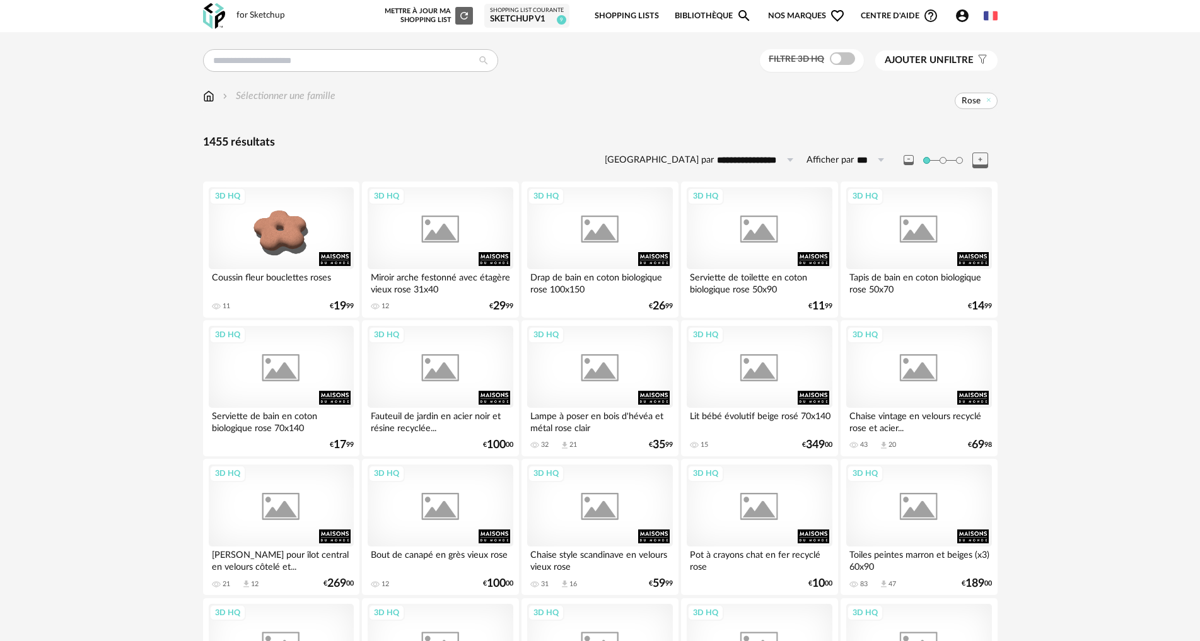
scroll to position [315, 0]
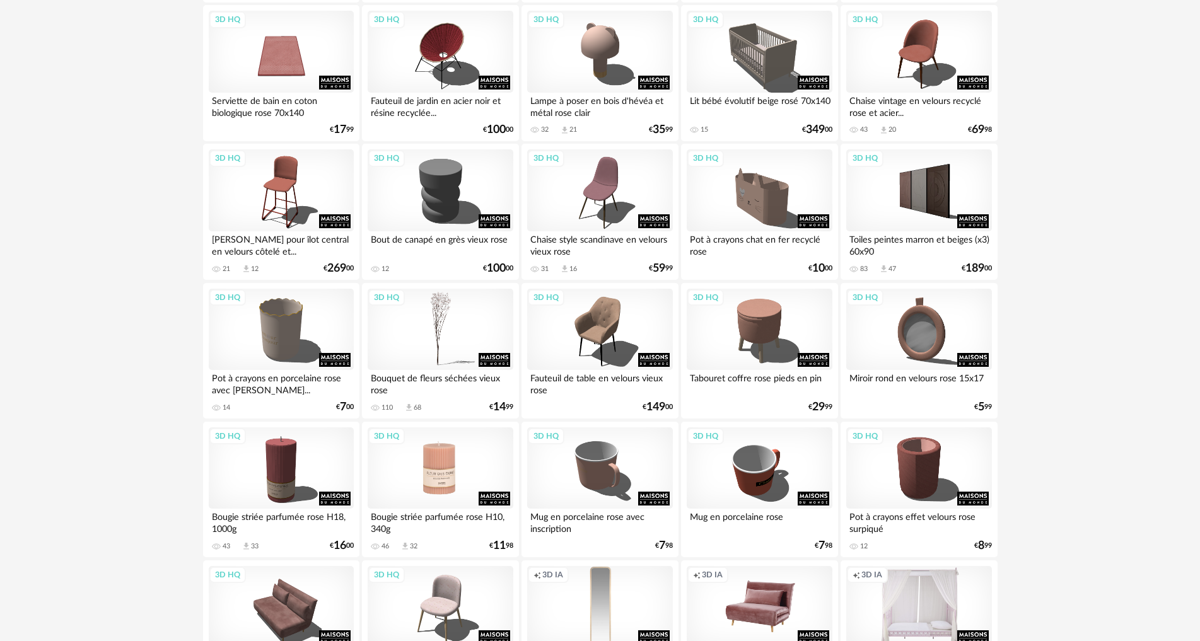
click at [436, 487] on div "3D HQ" at bounding box center [440, 468] width 145 height 82
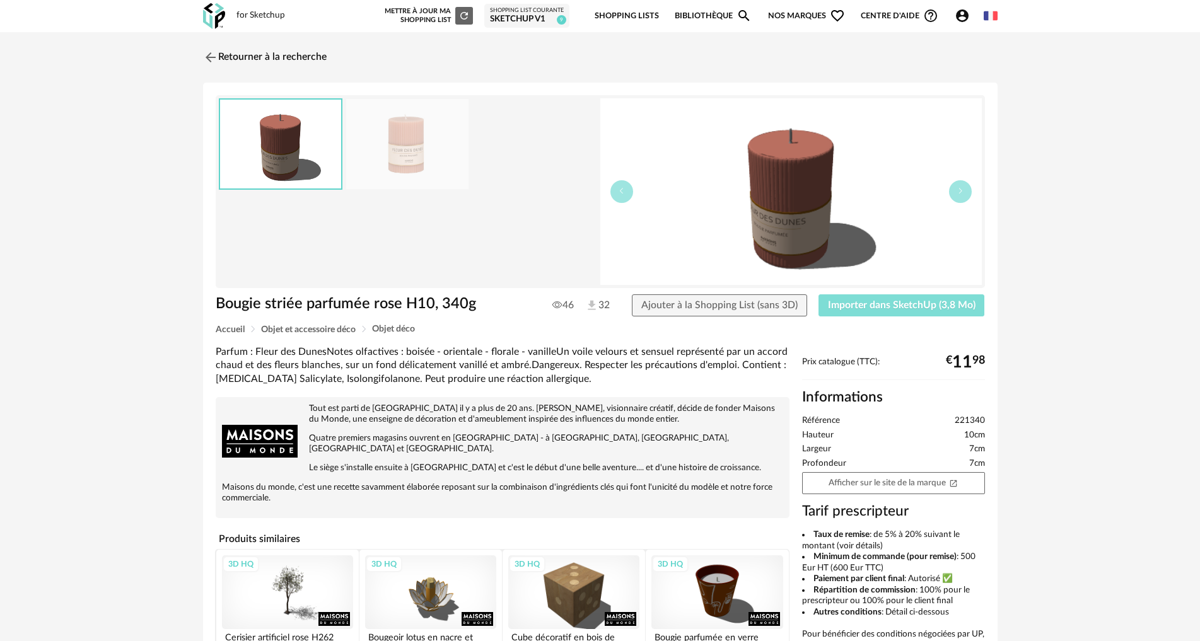
drag, startPoint x: 850, startPoint y: 301, endPoint x: 337, endPoint y: 342, distance: 514.1
click at [850, 302] on span "Importer dans SketchUp (3,8 Mo)" at bounding box center [902, 305] width 148 height 10
click at [259, 51] on link "Retourner à la recherche" at bounding box center [262, 58] width 124 height 28
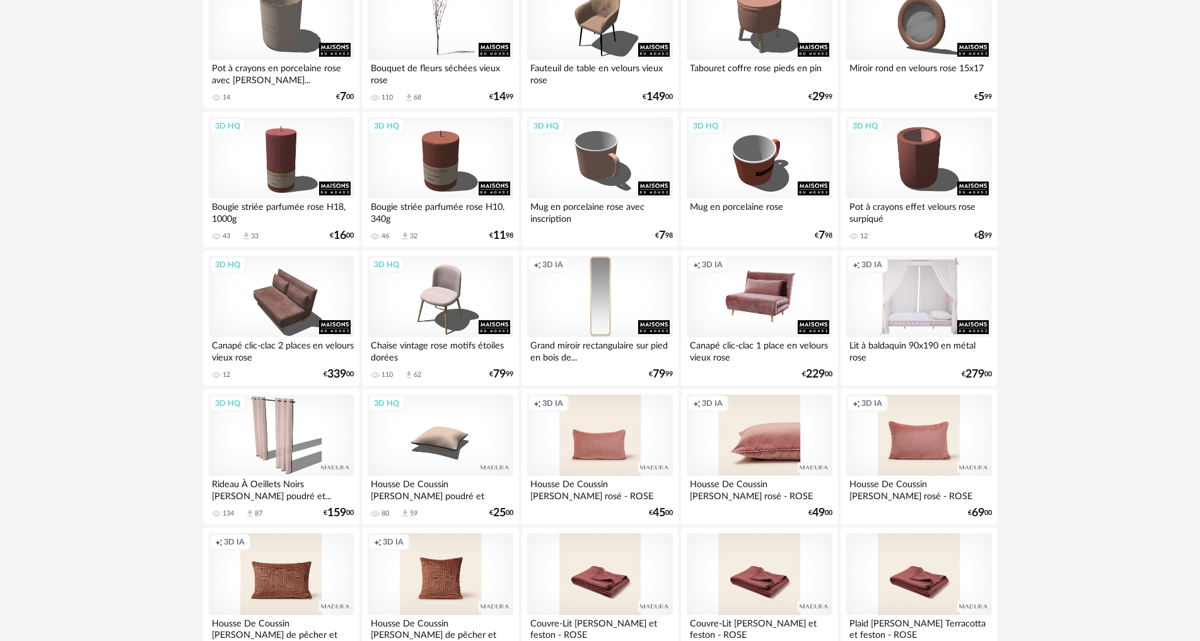
scroll to position [630, 0]
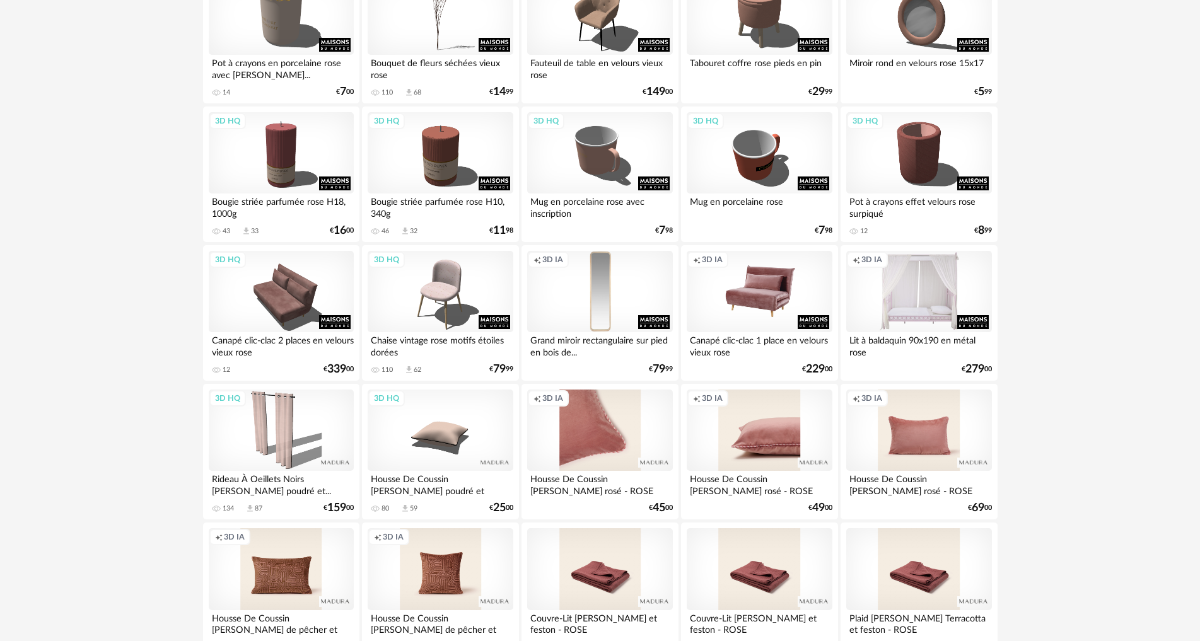
click at [612, 443] on div "Creation icon 3D IA" at bounding box center [599, 431] width 145 height 82
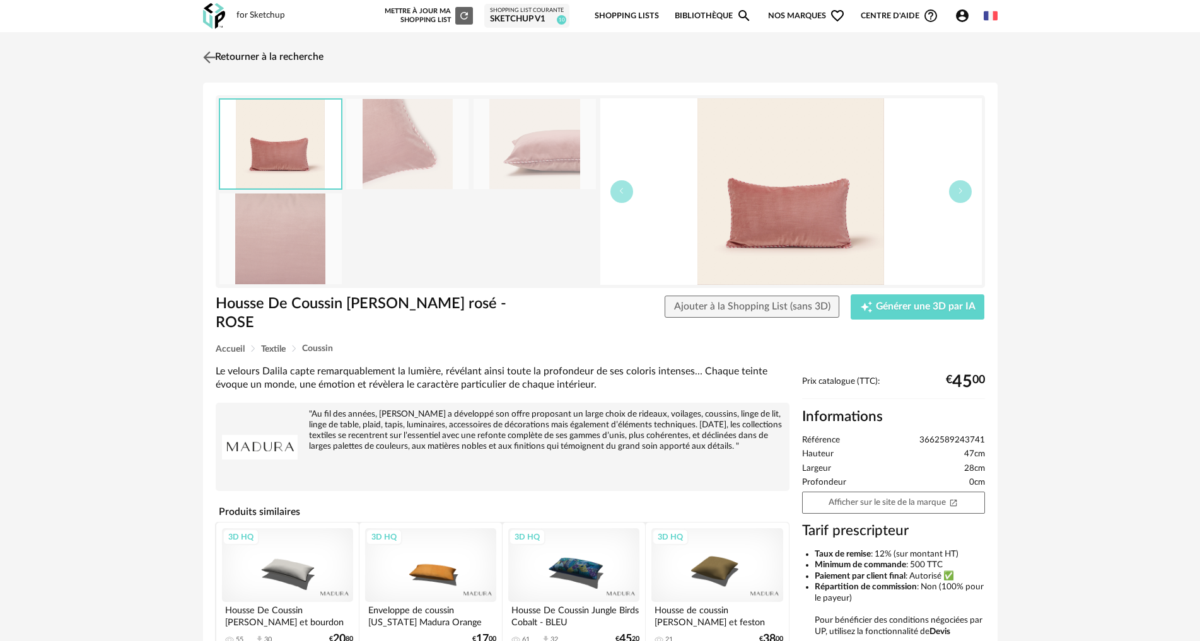
click at [220, 59] on link "Retourner à la recherche" at bounding box center [262, 58] width 124 height 28
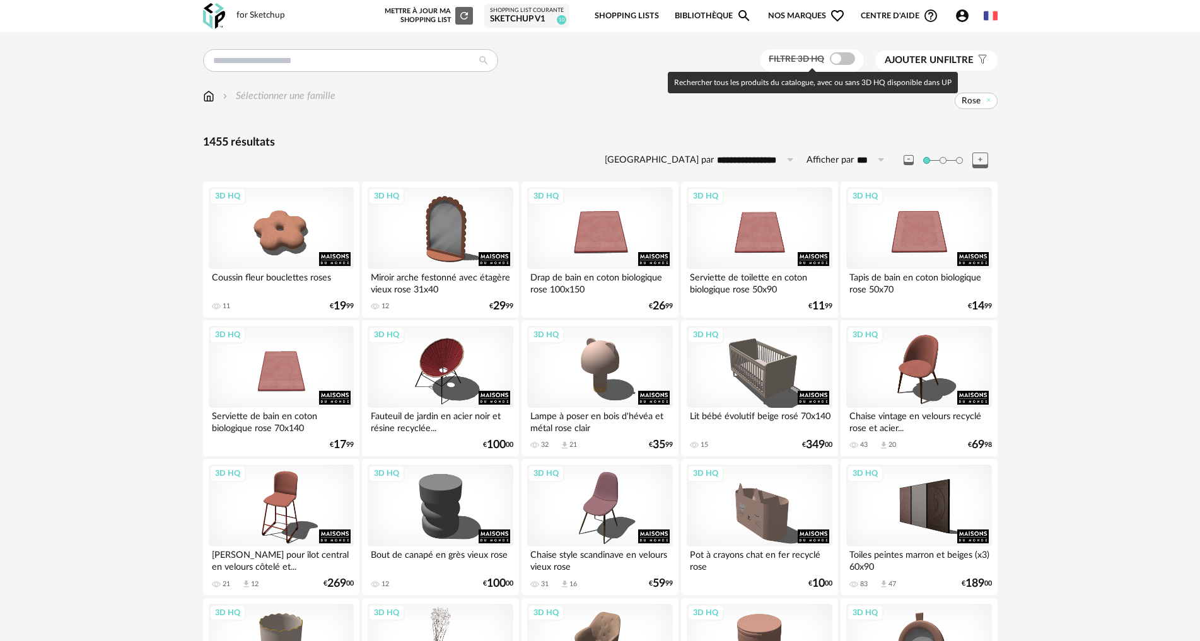
click at [841, 57] on span at bounding box center [842, 58] width 25 height 13
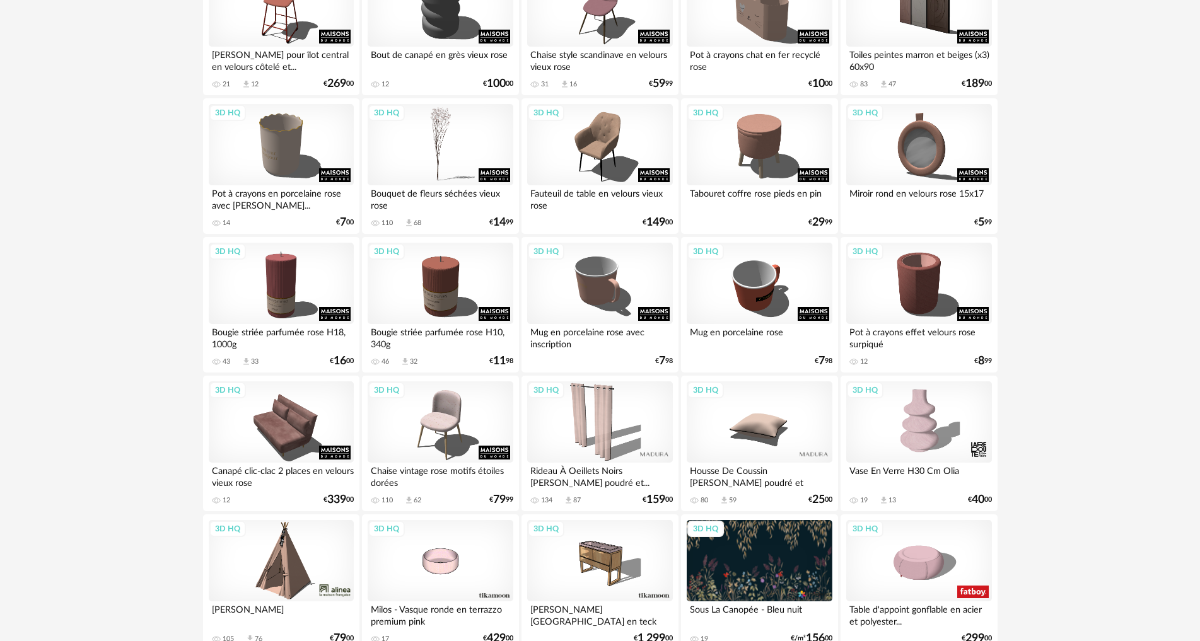
scroll to position [630, 0]
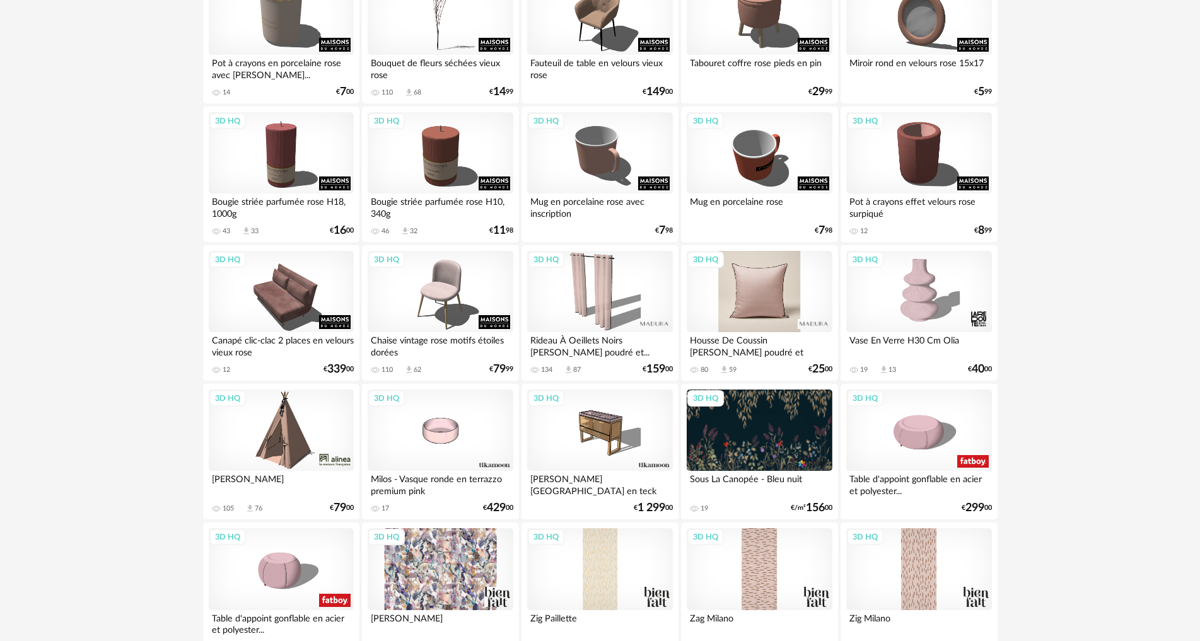
click at [755, 296] on div "3D HQ" at bounding box center [759, 292] width 145 height 82
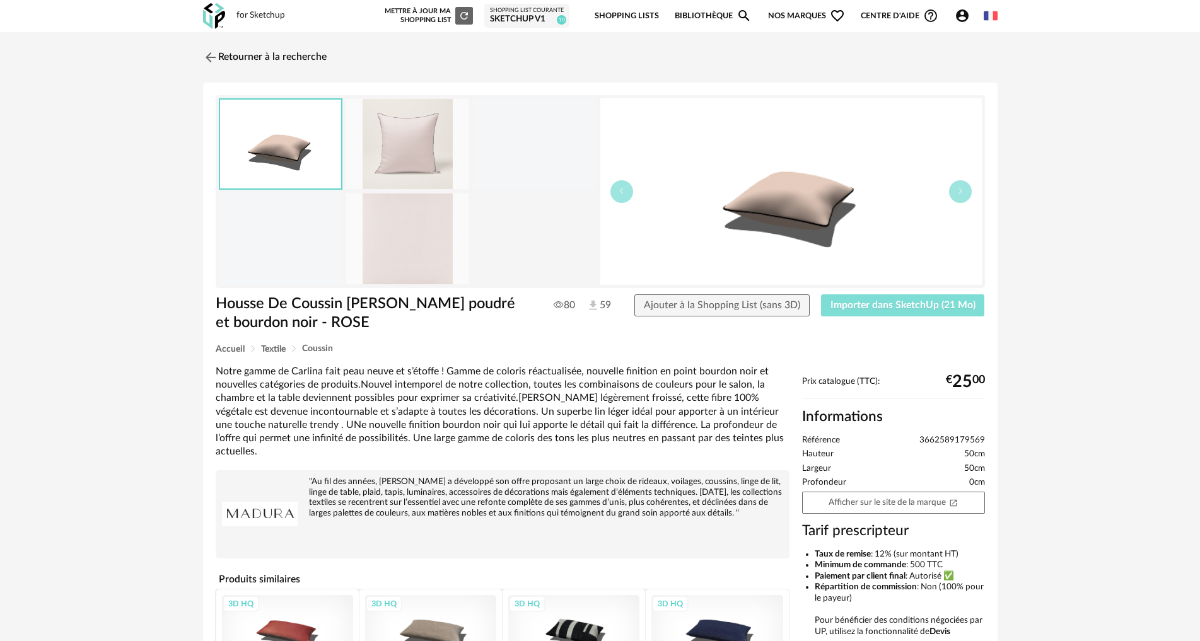
click at [915, 308] on span "Importer dans SketchUp (21 Mo)" at bounding box center [902, 305] width 145 height 10
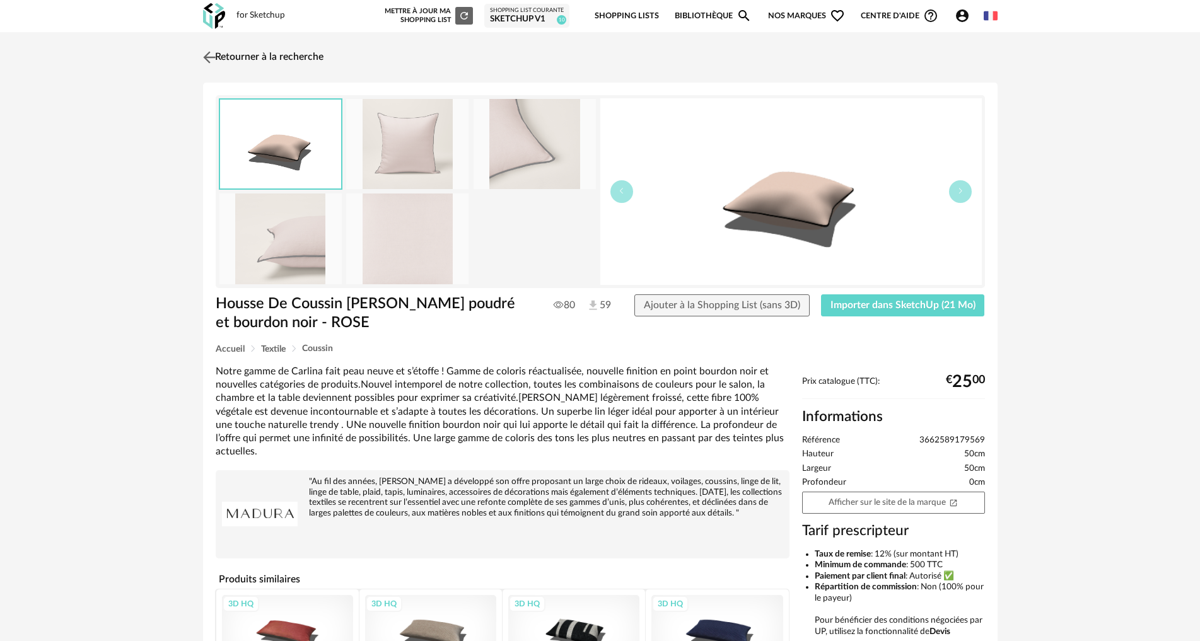
click at [276, 55] on link "Retourner à la recherche" at bounding box center [262, 58] width 124 height 28
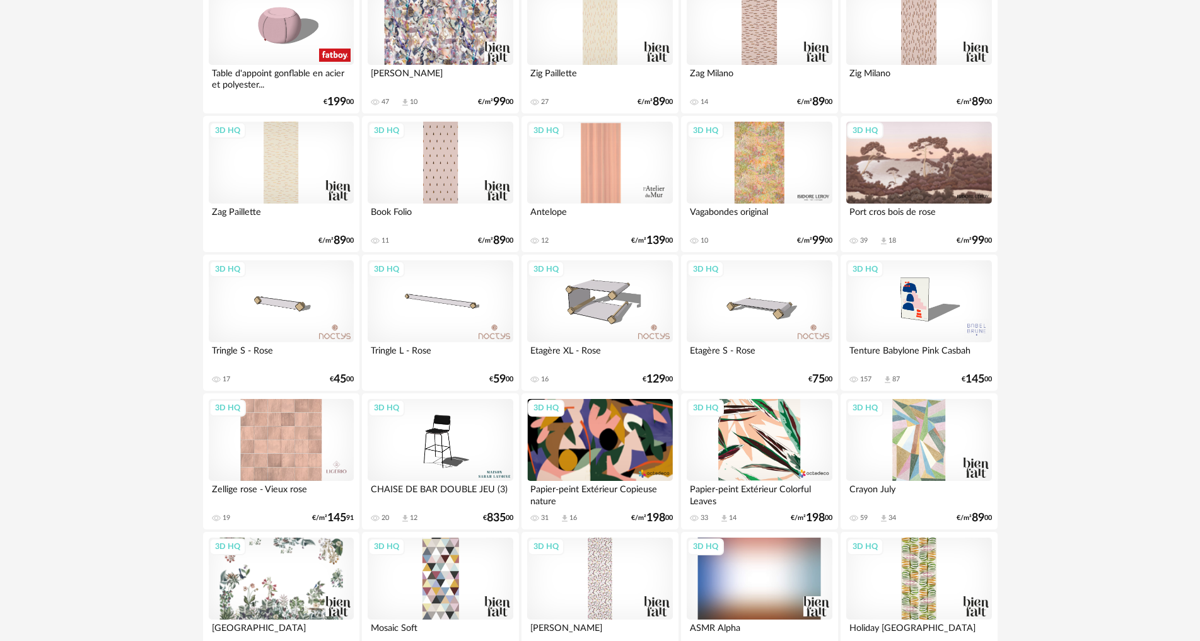
scroll to position [1198, 0]
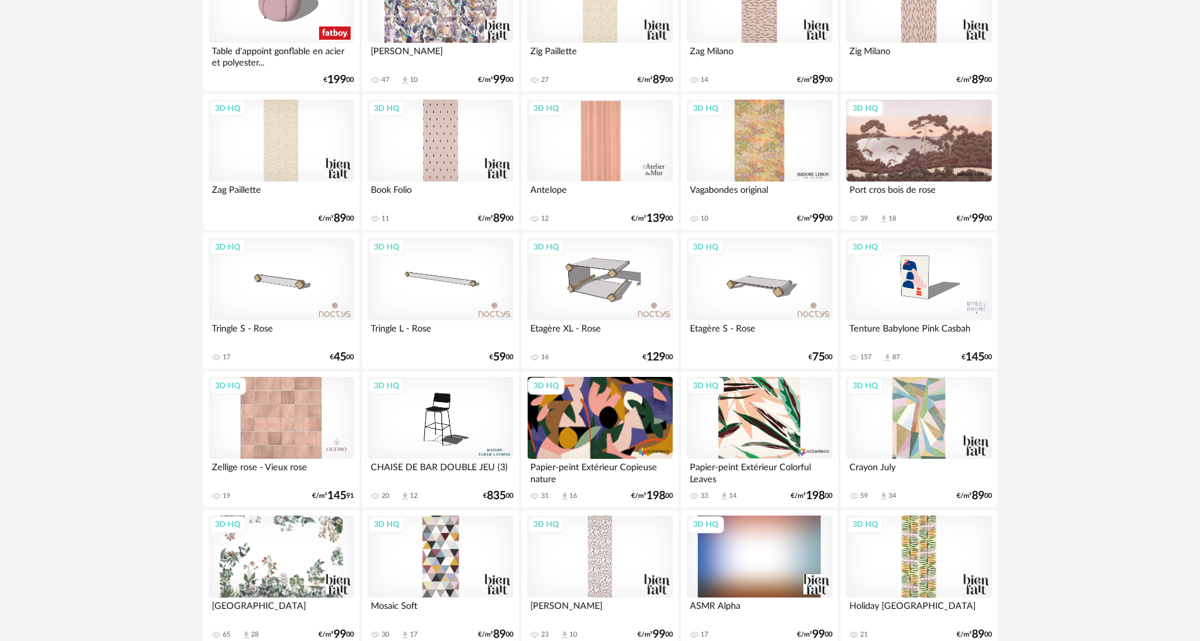
click at [286, 426] on div "3D HQ" at bounding box center [281, 418] width 145 height 82
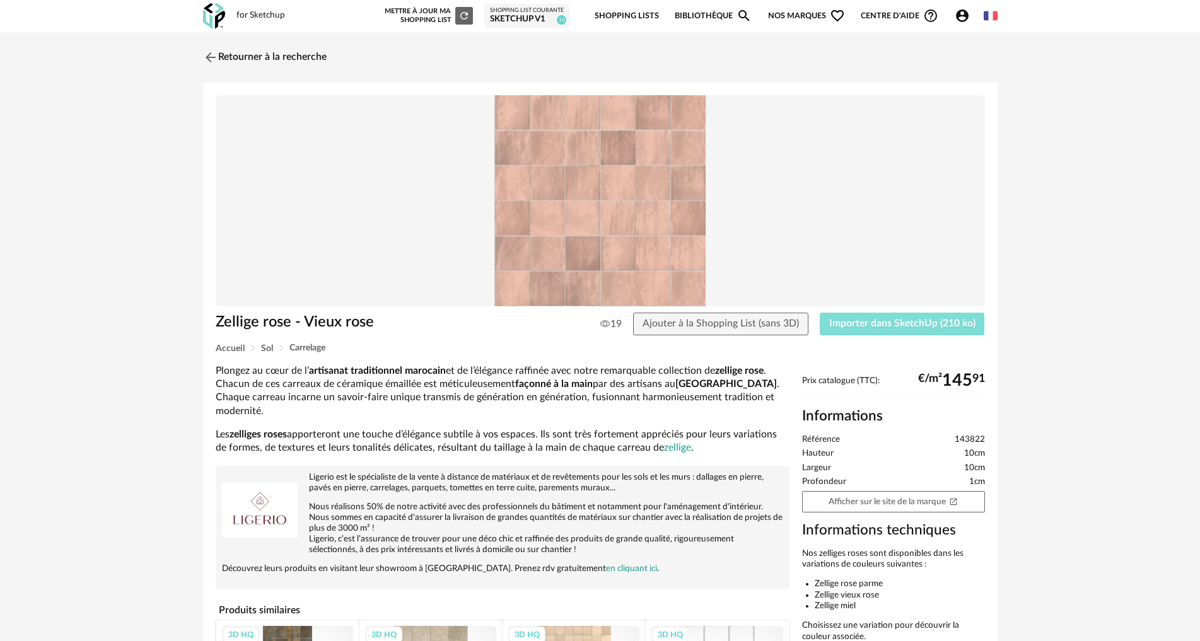
drag, startPoint x: 871, startPoint y: 322, endPoint x: 299, endPoint y: 375, distance: 574.3
click at [870, 322] on span "Importer dans SketchUp (210 ko)" at bounding box center [902, 323] width 146 height 10
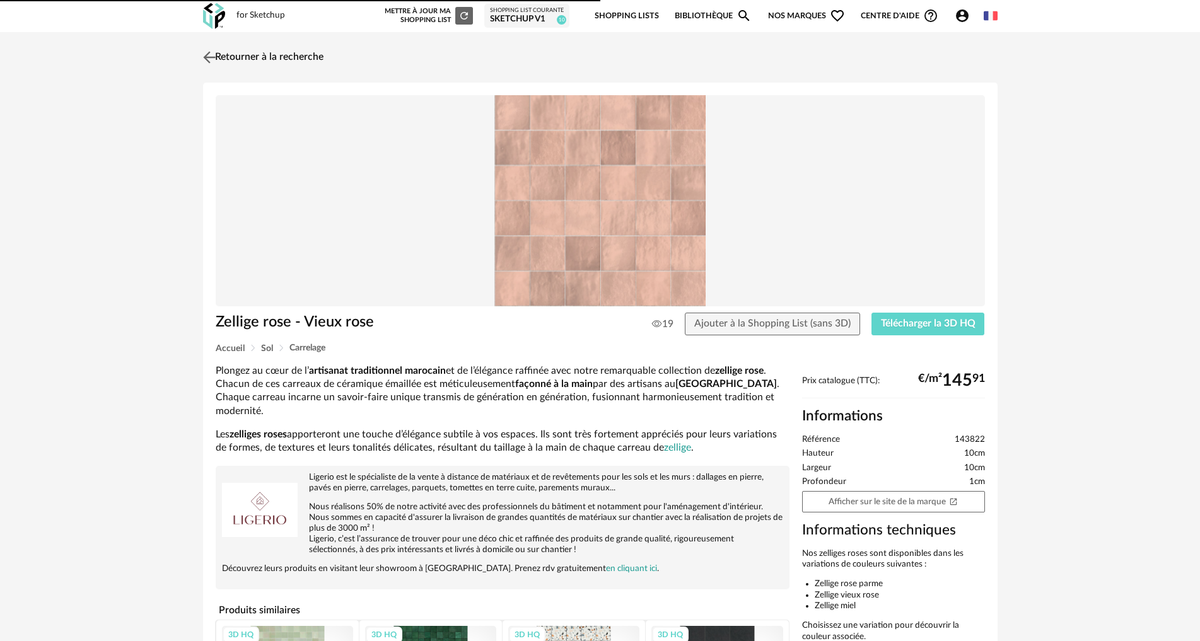
click at [223, 58] on link "Retourner à la recherche" at bounding box center [262, 58] width 124 height 28
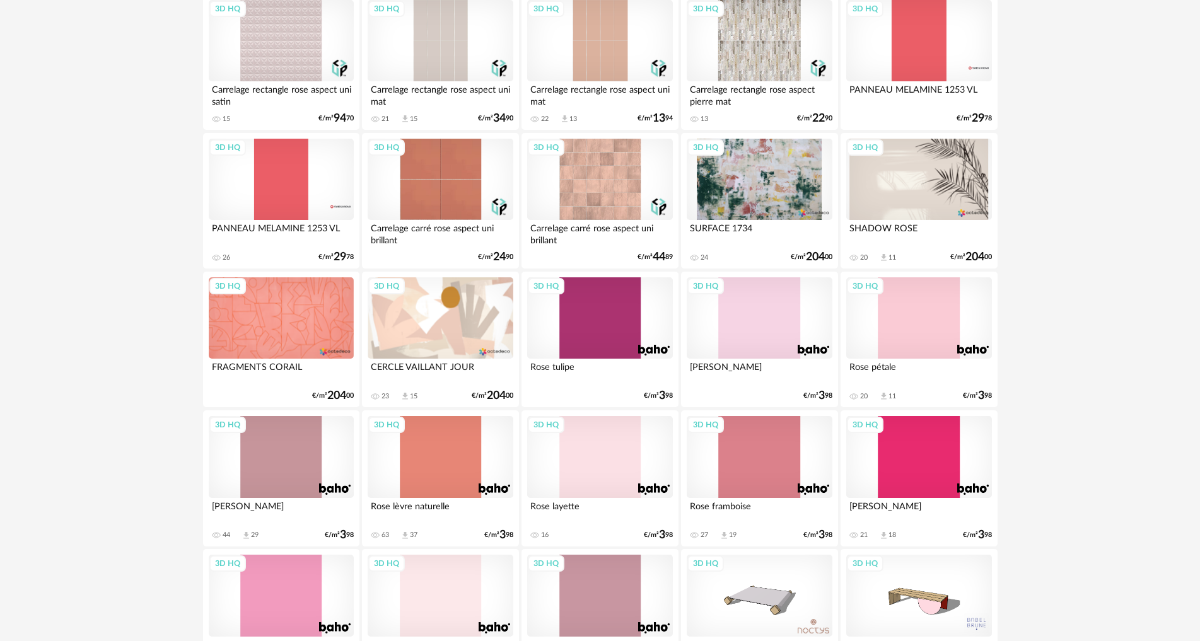
scroll to position [2398, 0]
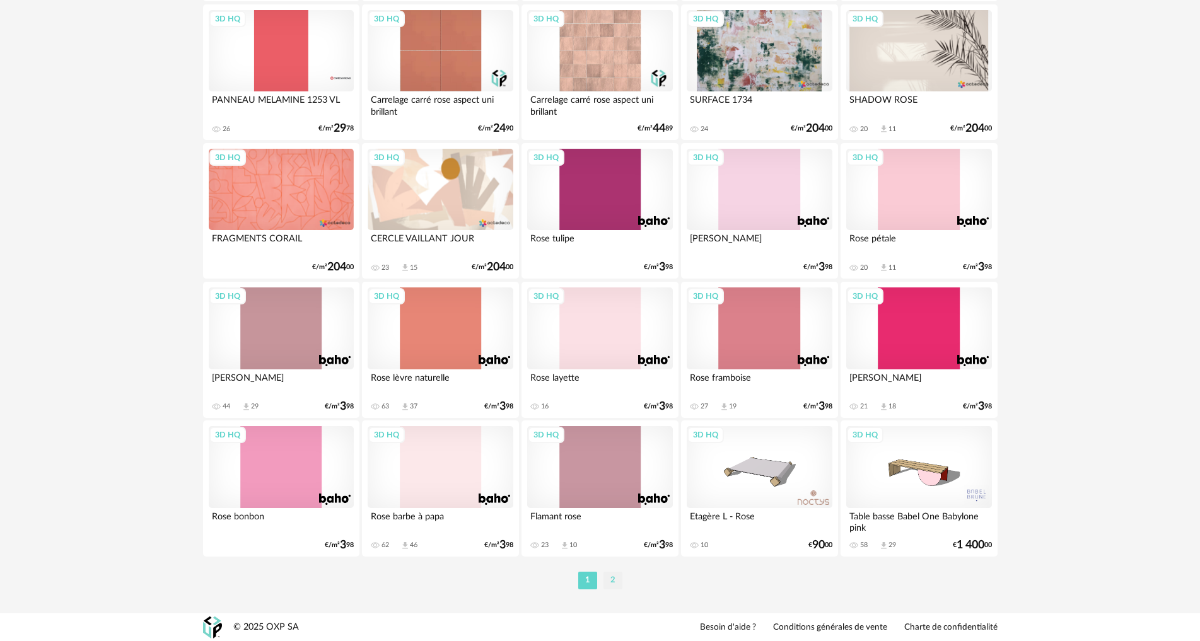
click at [611, 577] on li "2" at bounding box center [612, 581] width 19 height 18
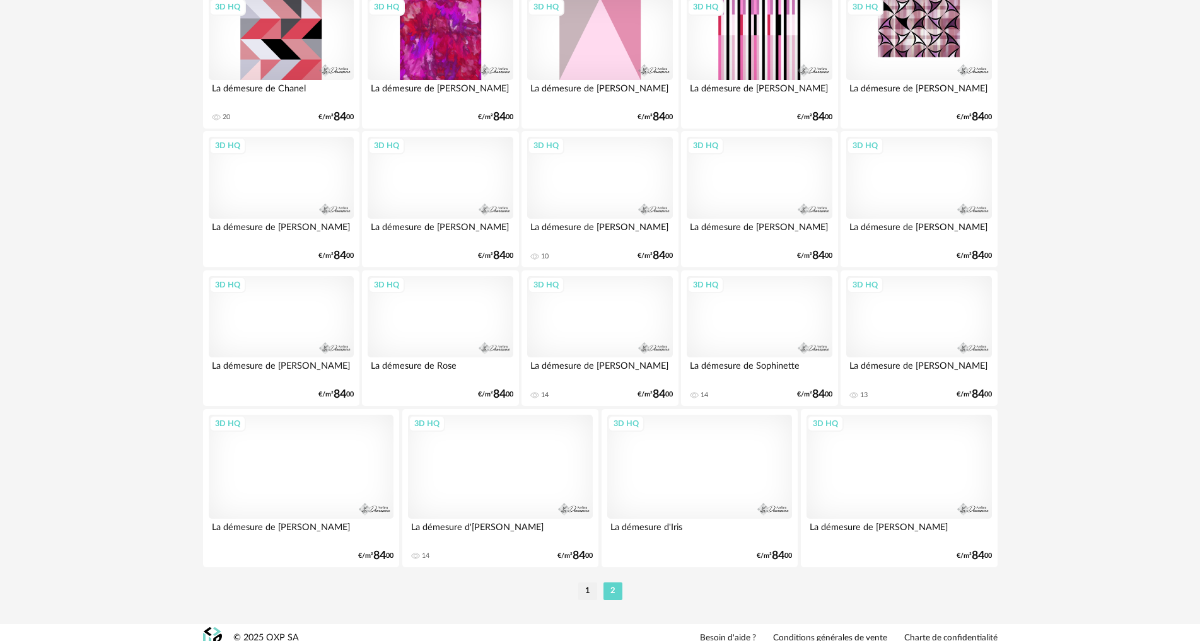
scroll to position [339, 0]
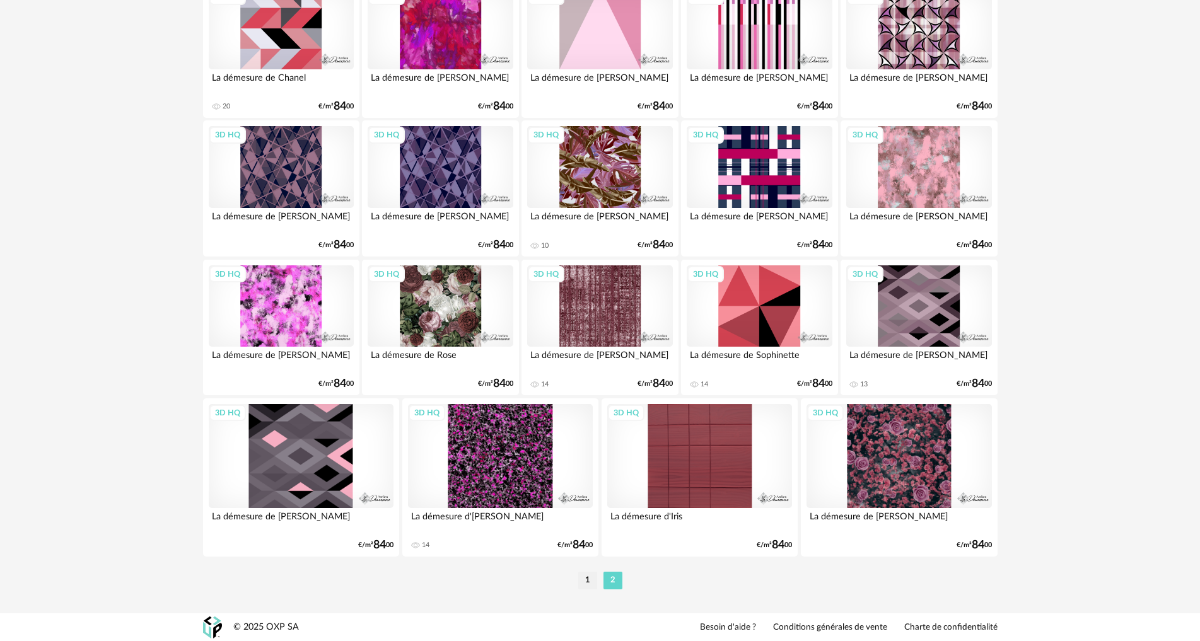
click at [584, 576] on li "1" at bounding box center [587, 581] width 19 height 18
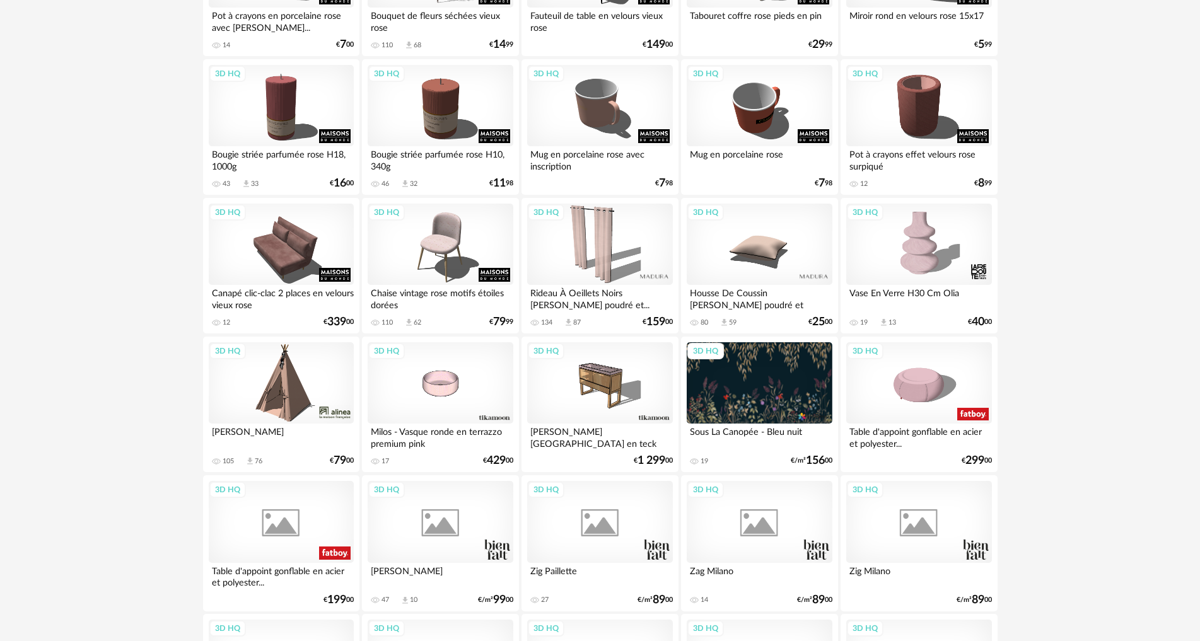
scroll to position [693, 0]
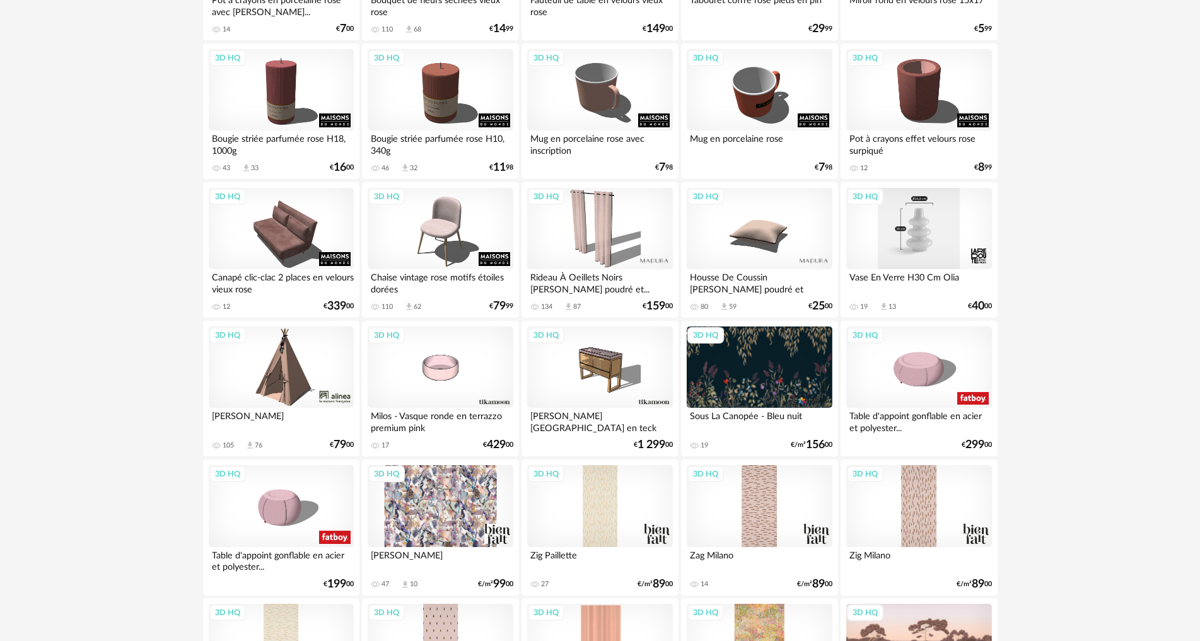
click at [906, 240] on div "3D HQ" at bounding box center [918, 229] width 145 height 82
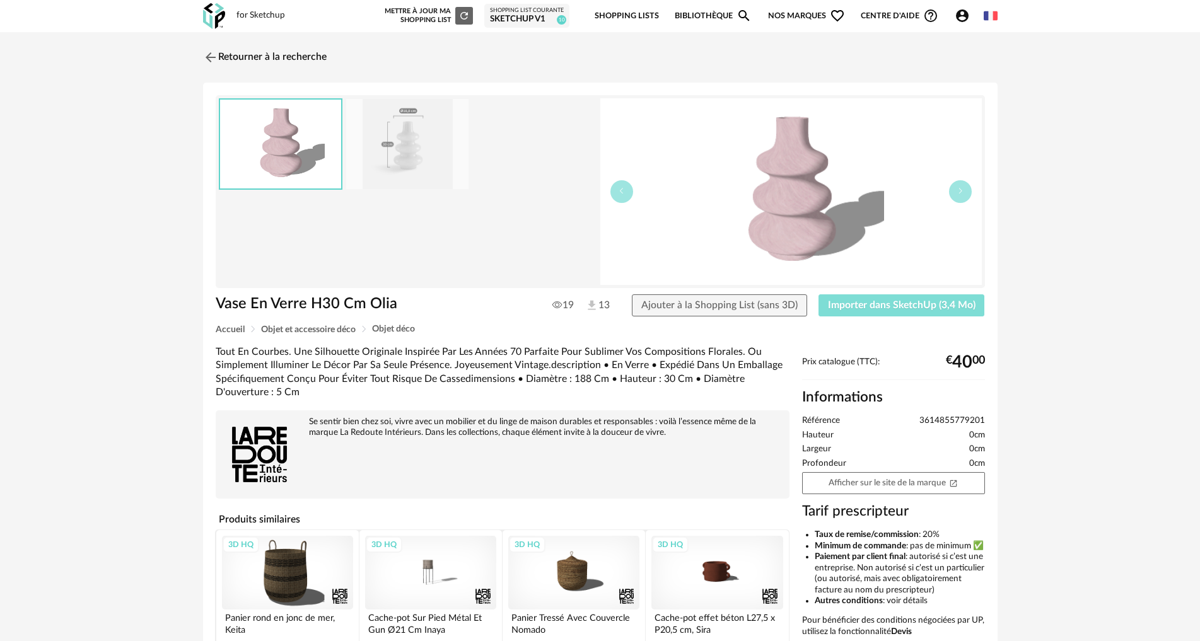
click at [869, 308] on span "Importer dans SketchUp (3,4 Mo)" at bounding box center [902, 305] width 148 height 10
click at [258, 59] on link "Retourner à la recherche" at bounding box center [262, 58] width 124 height 28
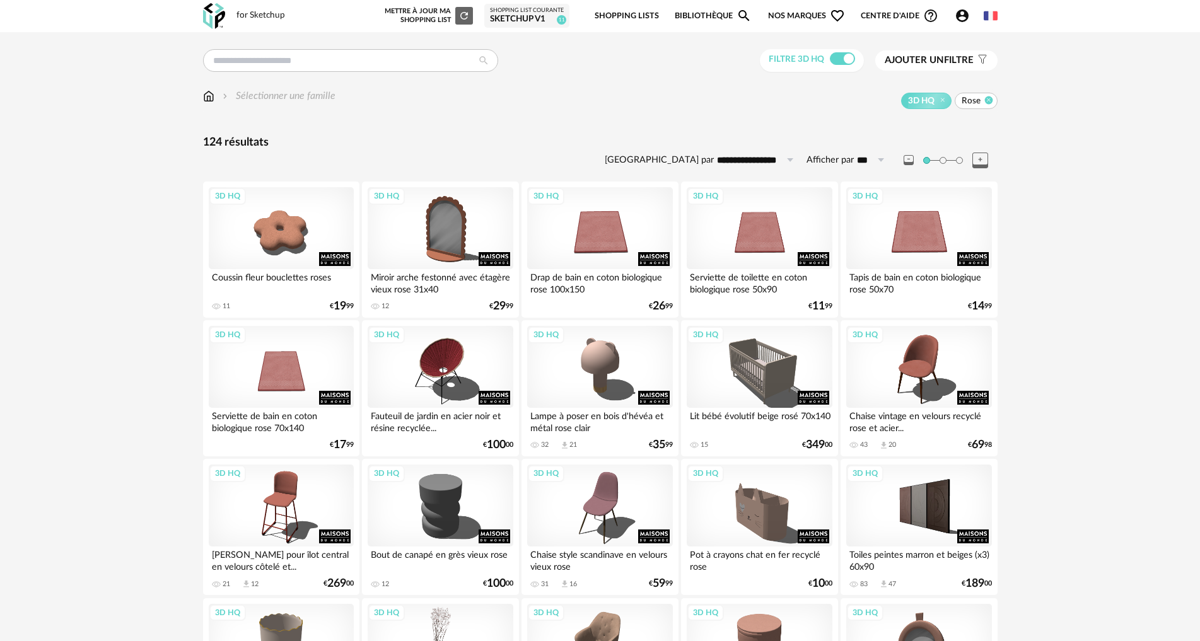
click at [989, 100] on icon at bounding box center [988, 100] width 8 height 8
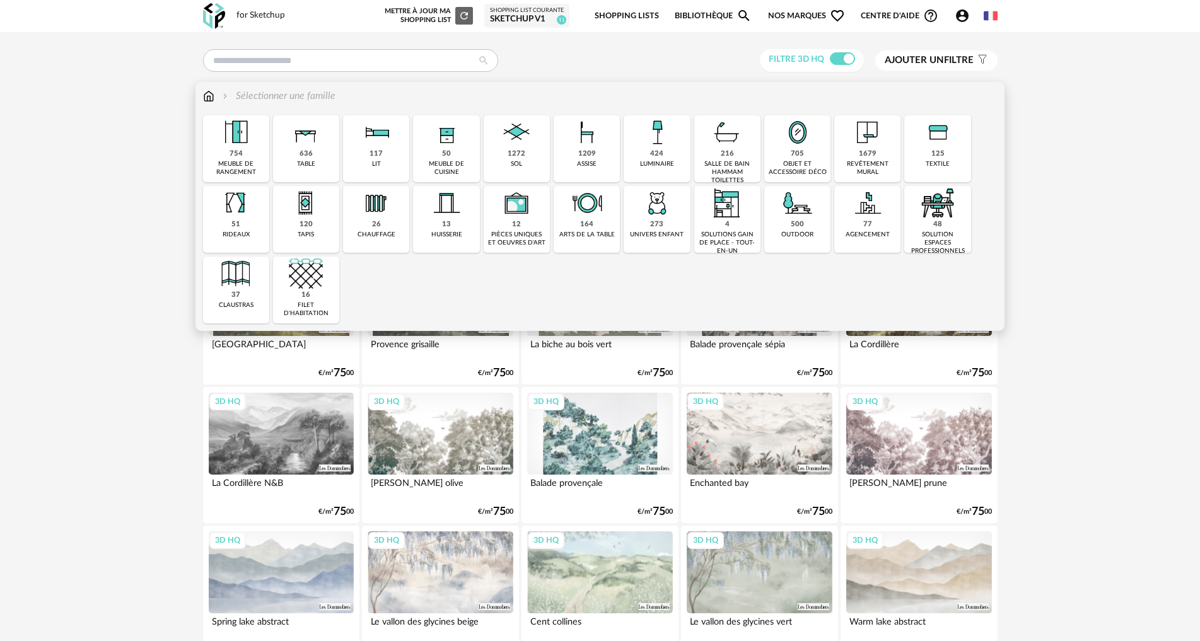
click at [674, 160] on div "424 luminaire" at bounding box center [657, 148] width 66 height 67
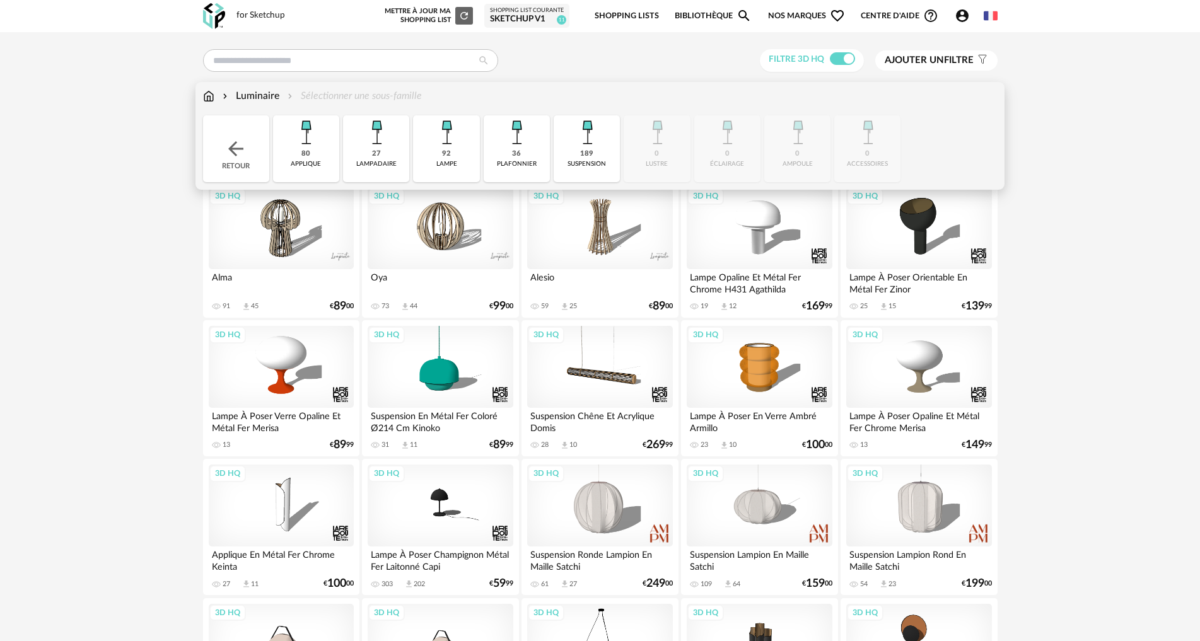
click at [316, 151] on div "80 applique" at bounding box center [306, 148] width 66 height 67
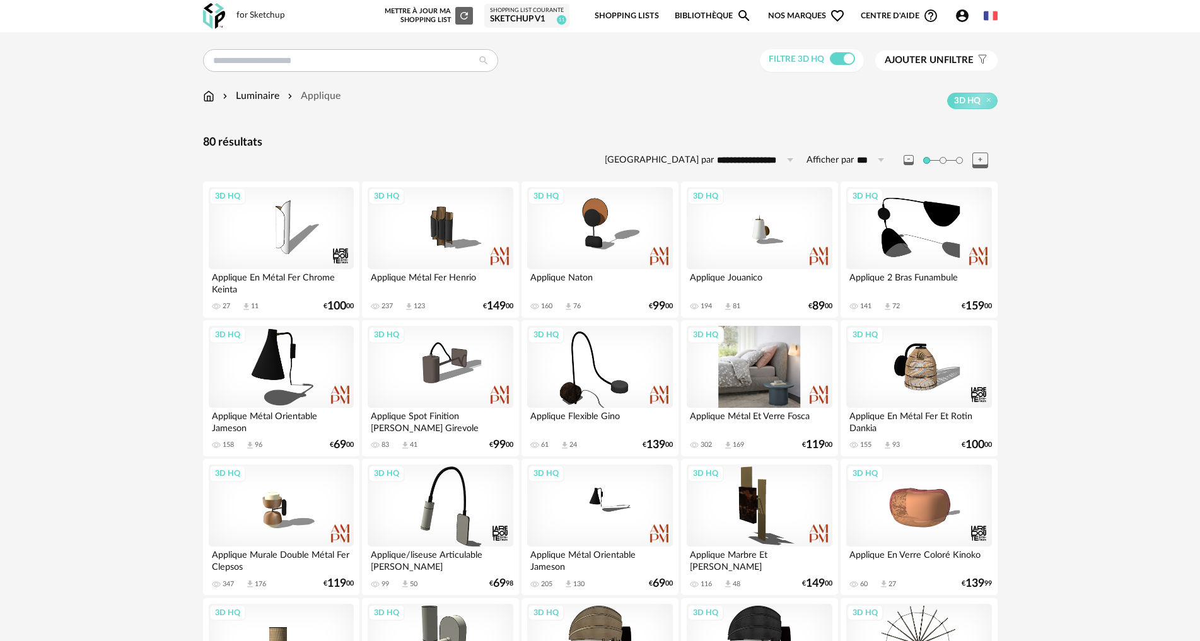
click at [763, 376] on div "3D HQ" at bounding box center [759, 367] width 145 height 82
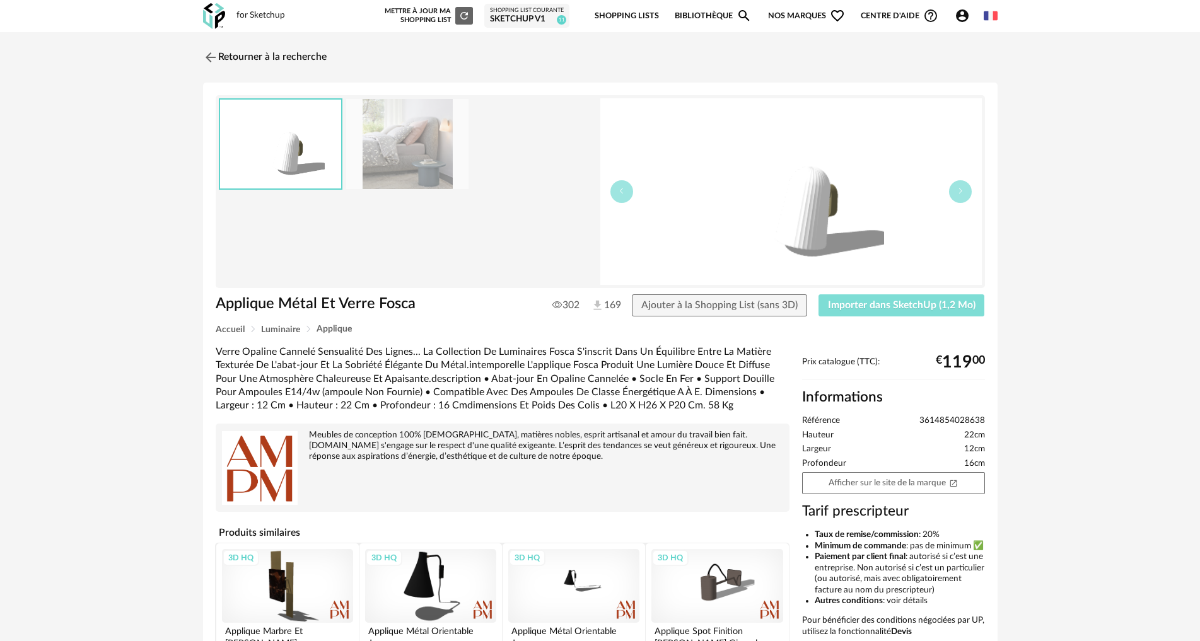
click at [847, 305] on span "Importer dans SketchUp (1,2 Mo)" at bounding box center [902, 305] width 148 height 10
click at [250, 55] on link "Retourner à la recherche" at bounding box center [262, 58] width 124 height 28
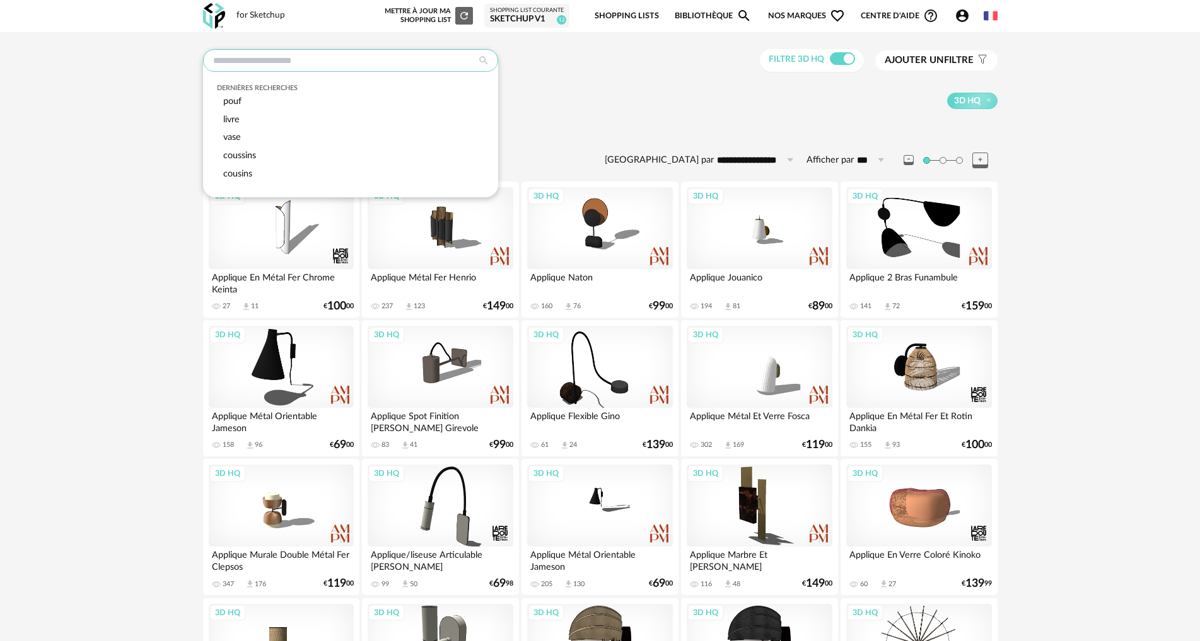
click at [273, 60] on input "text" at bounding box center [350, 60] width 295 height 23
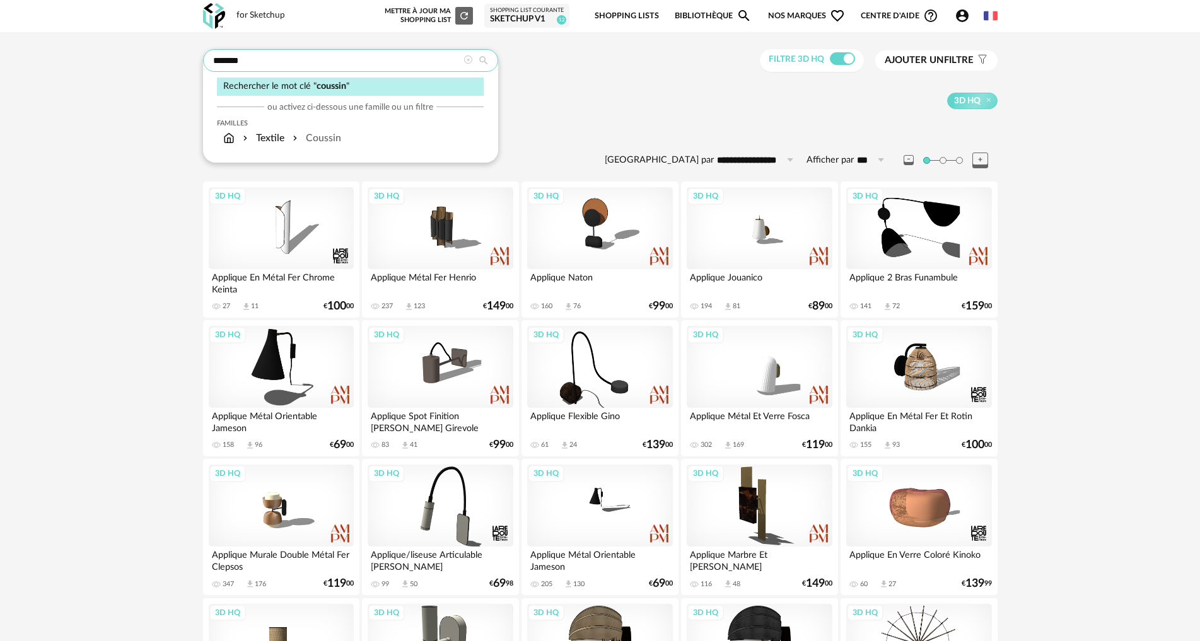
type input "*******"
type input "**********"
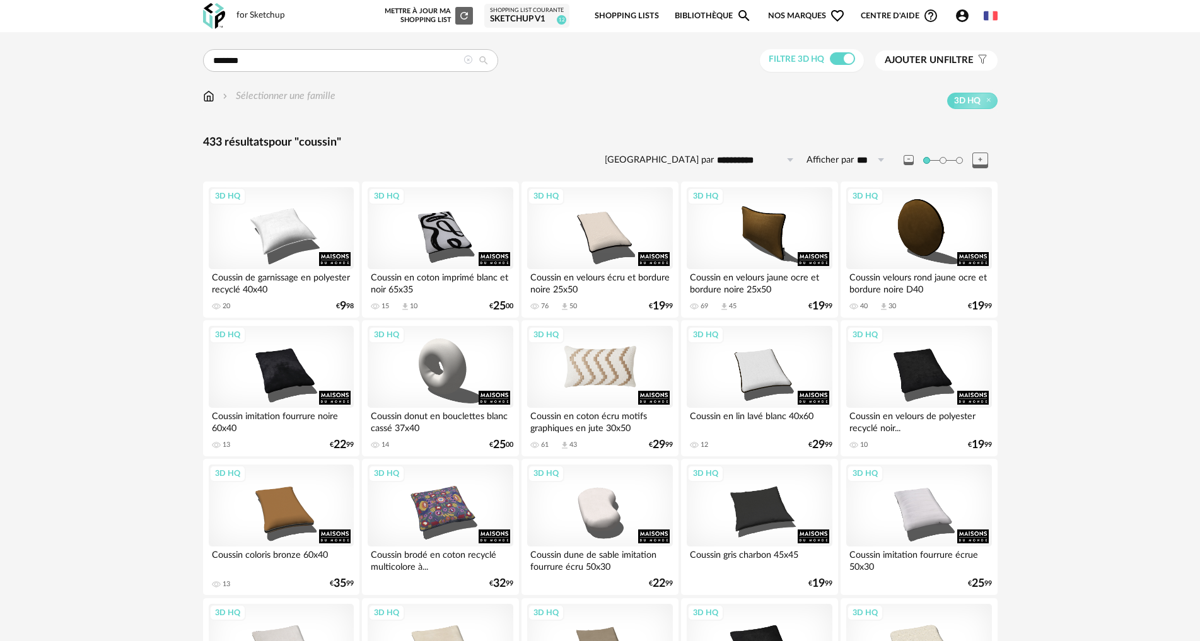
click at [615, 368] on div "3D HQ" at bounding box center [599, 367] width 145 height 82
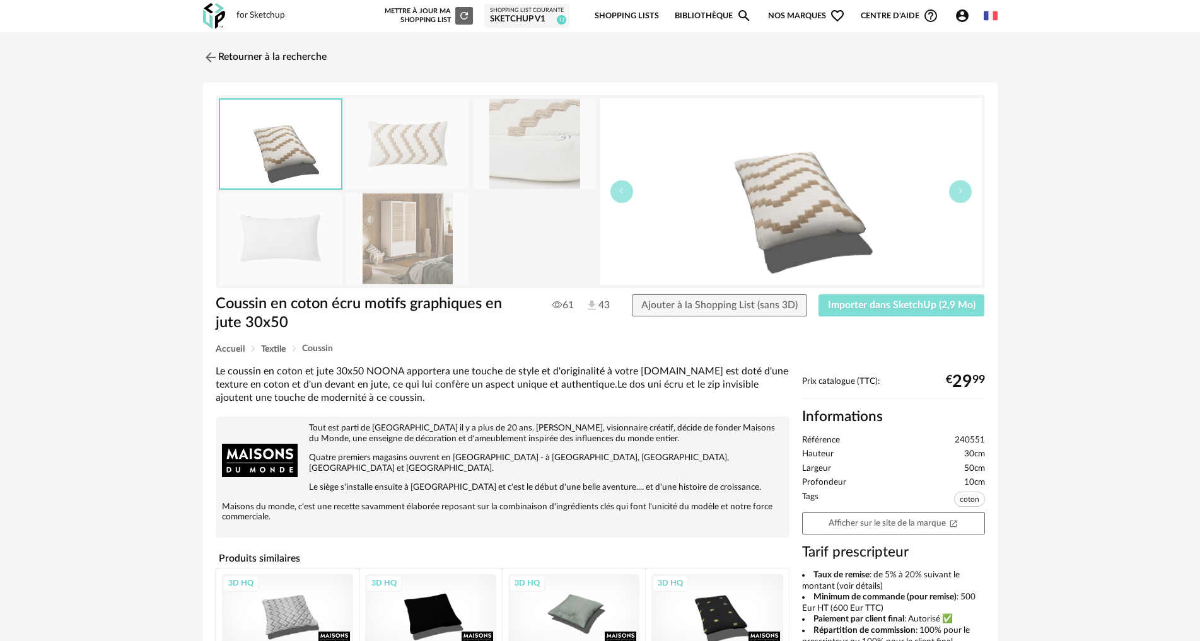
click at [860, 310] on span "Importer dans SketchUp (2,9 Mo)" at bounding box center [902, 305] width 148 height 10
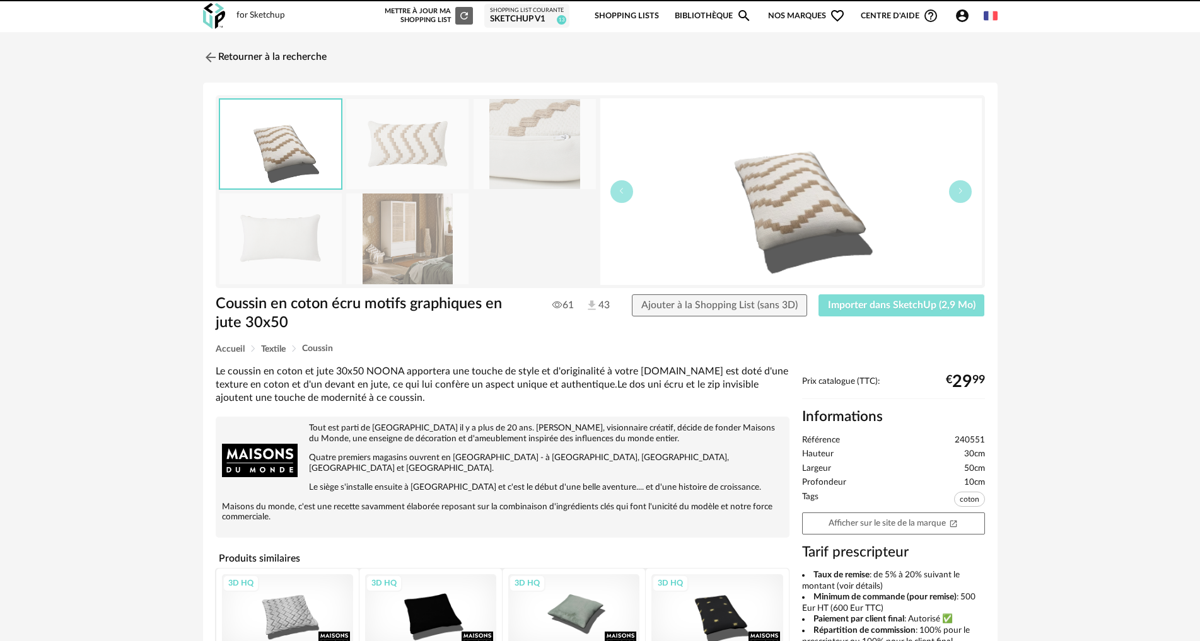
click at [818, 294] on button "Importer dans SketchUp (2,9 Mo)" at bounding box center [901, 305] width 166 height 23
